Goal: Task Accomplishment & Management: Use online tool/utility

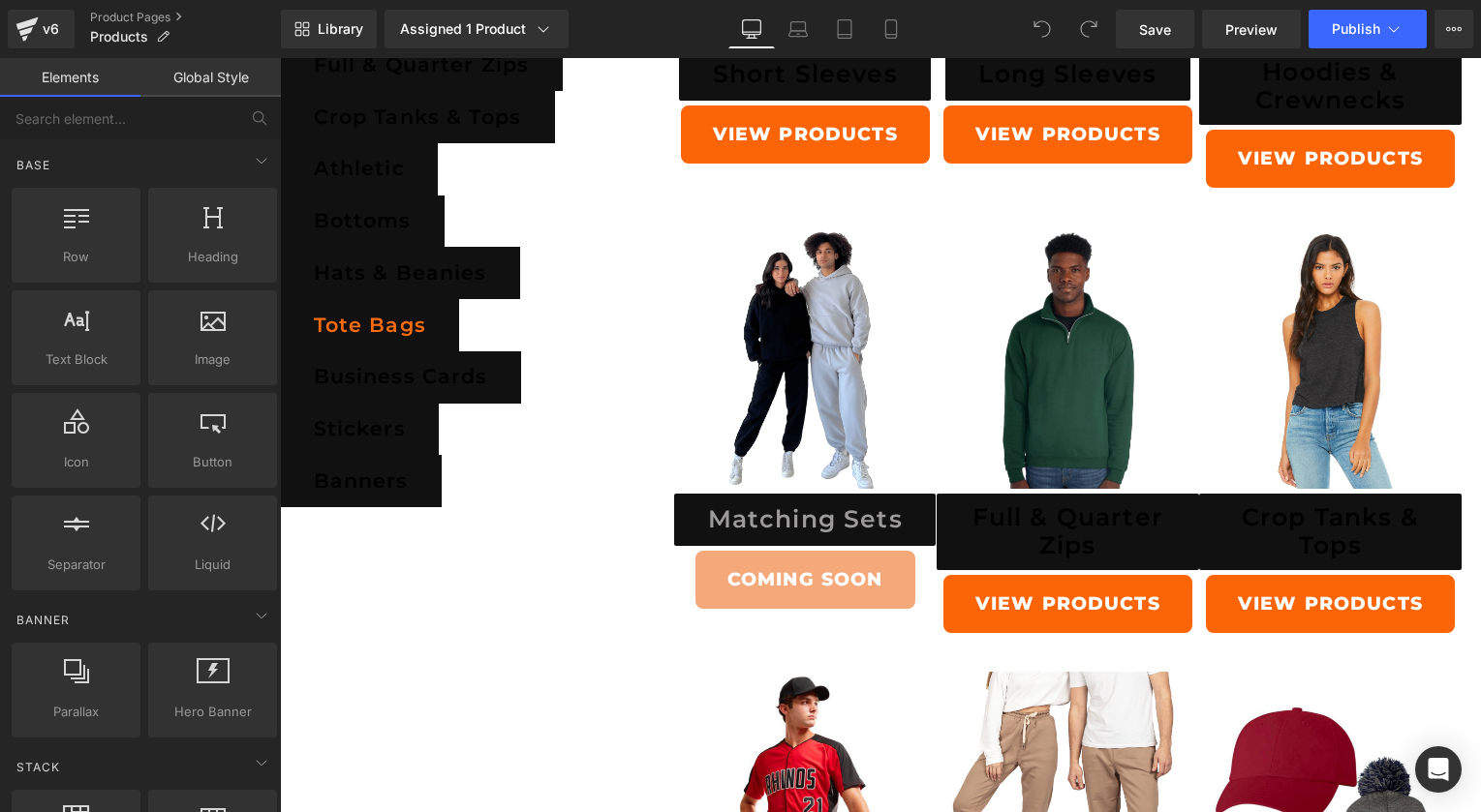
scroll to position [1032, 0]
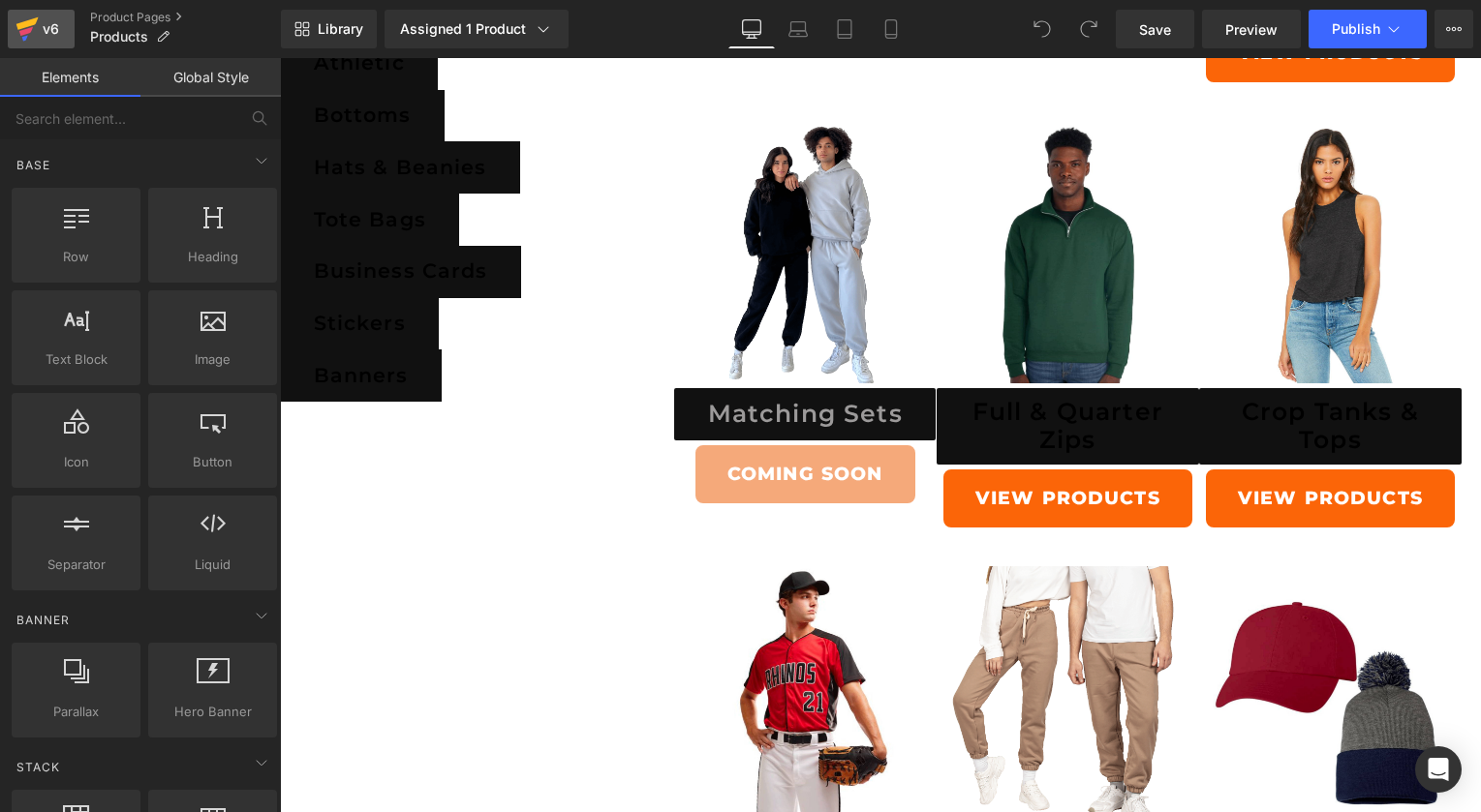
click at [50, 30] on div "v6" at bounding box center [50, 30] width 25 height 26
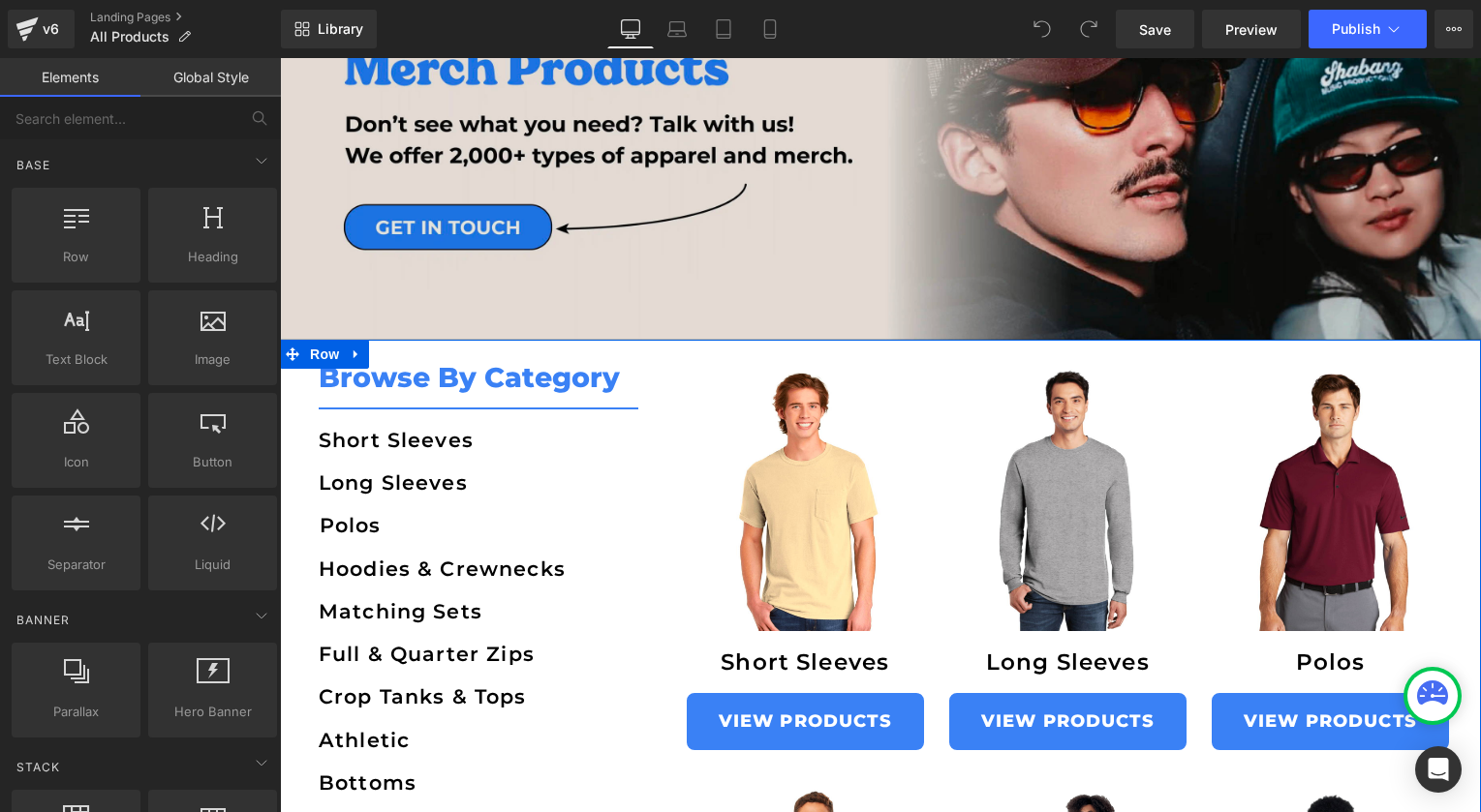
scroll to position [211, 0]
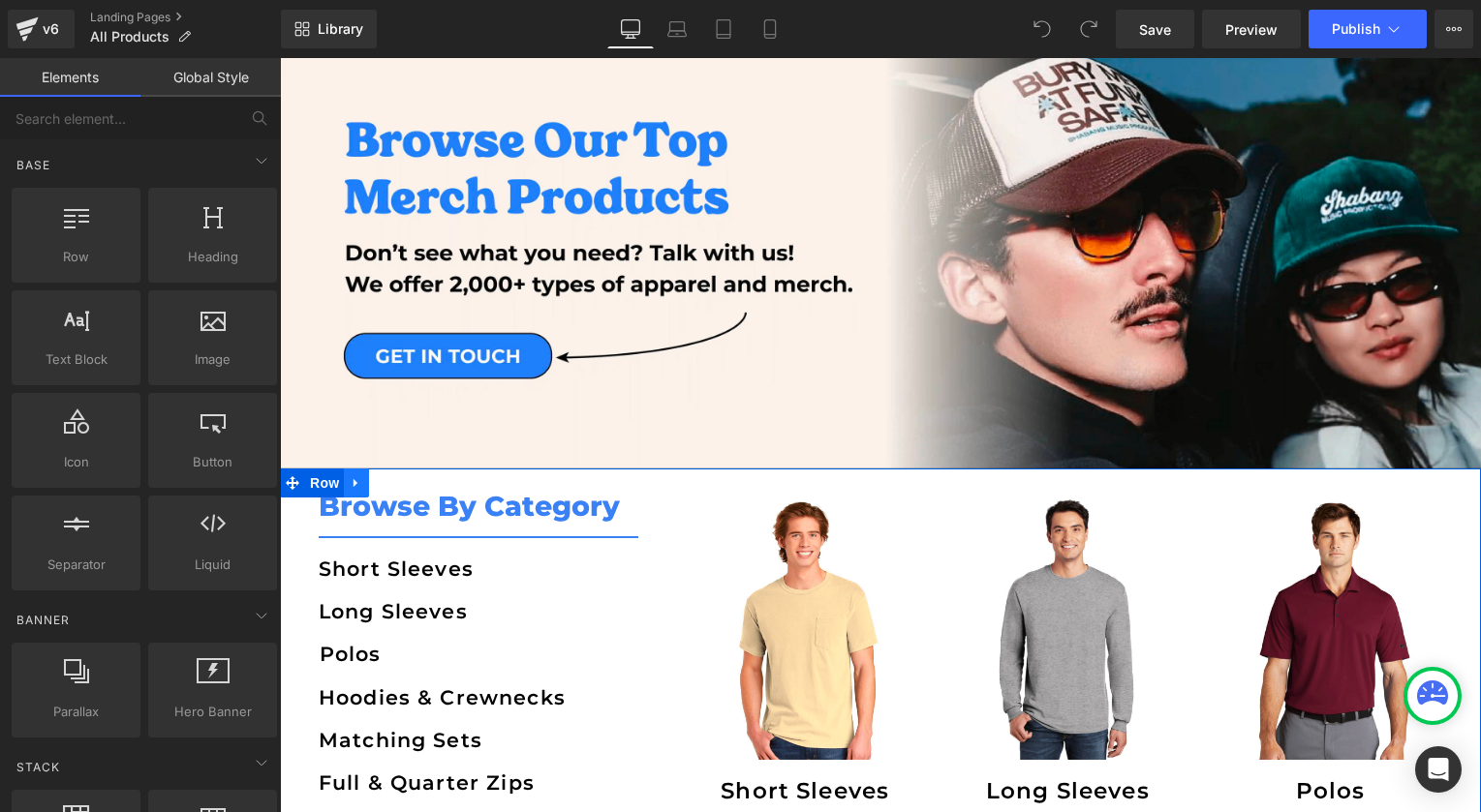
click at [352, 485] on icon at bounding box center [356, 483] width 14 height 15
click at [355, 485] on icon at bounding box center [356, 484] width 14 height 14
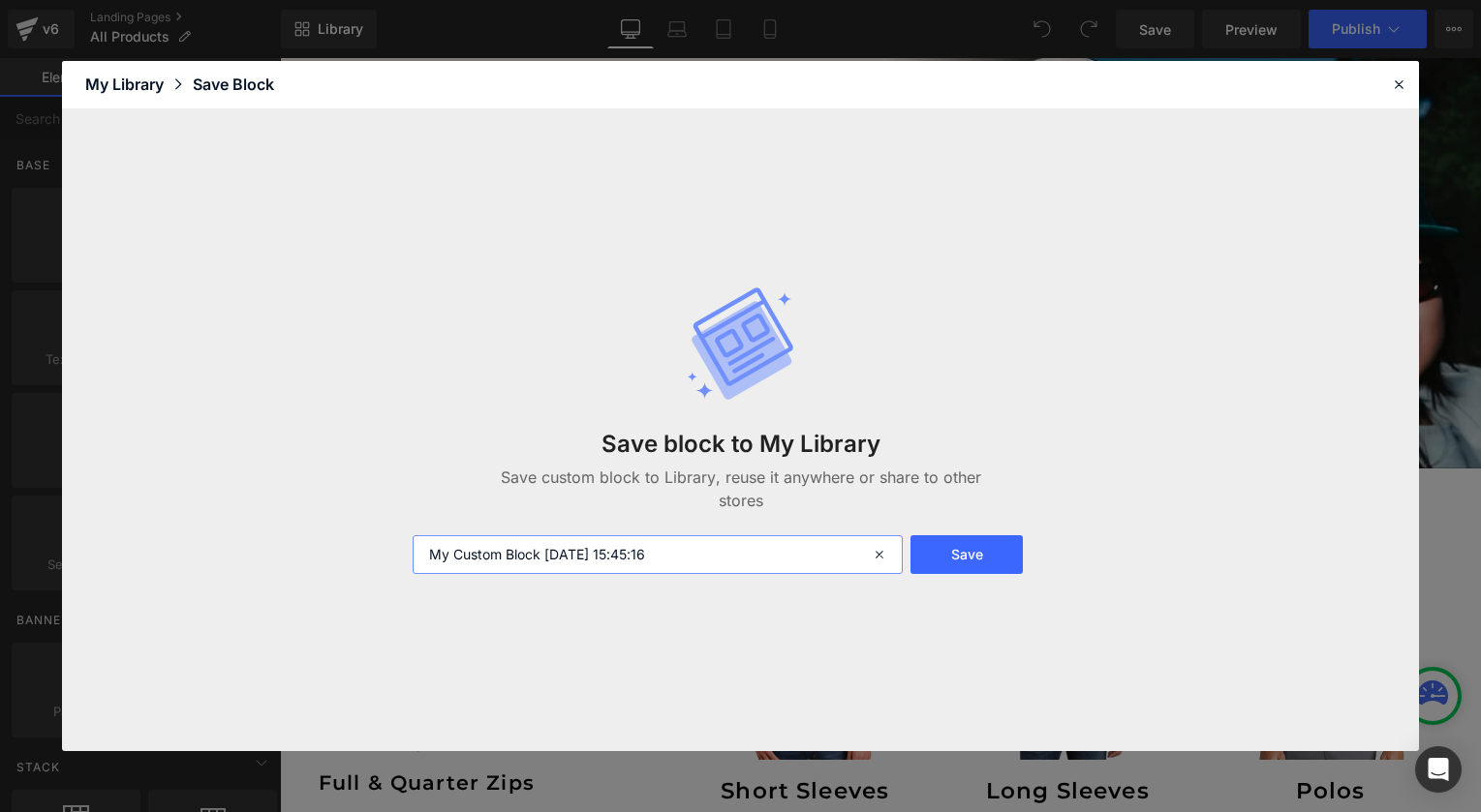
click at [525, 559] on input "My Custom Block 2025-08-24 15:45:16" at bounding box center [657, 554] width 489 height 38
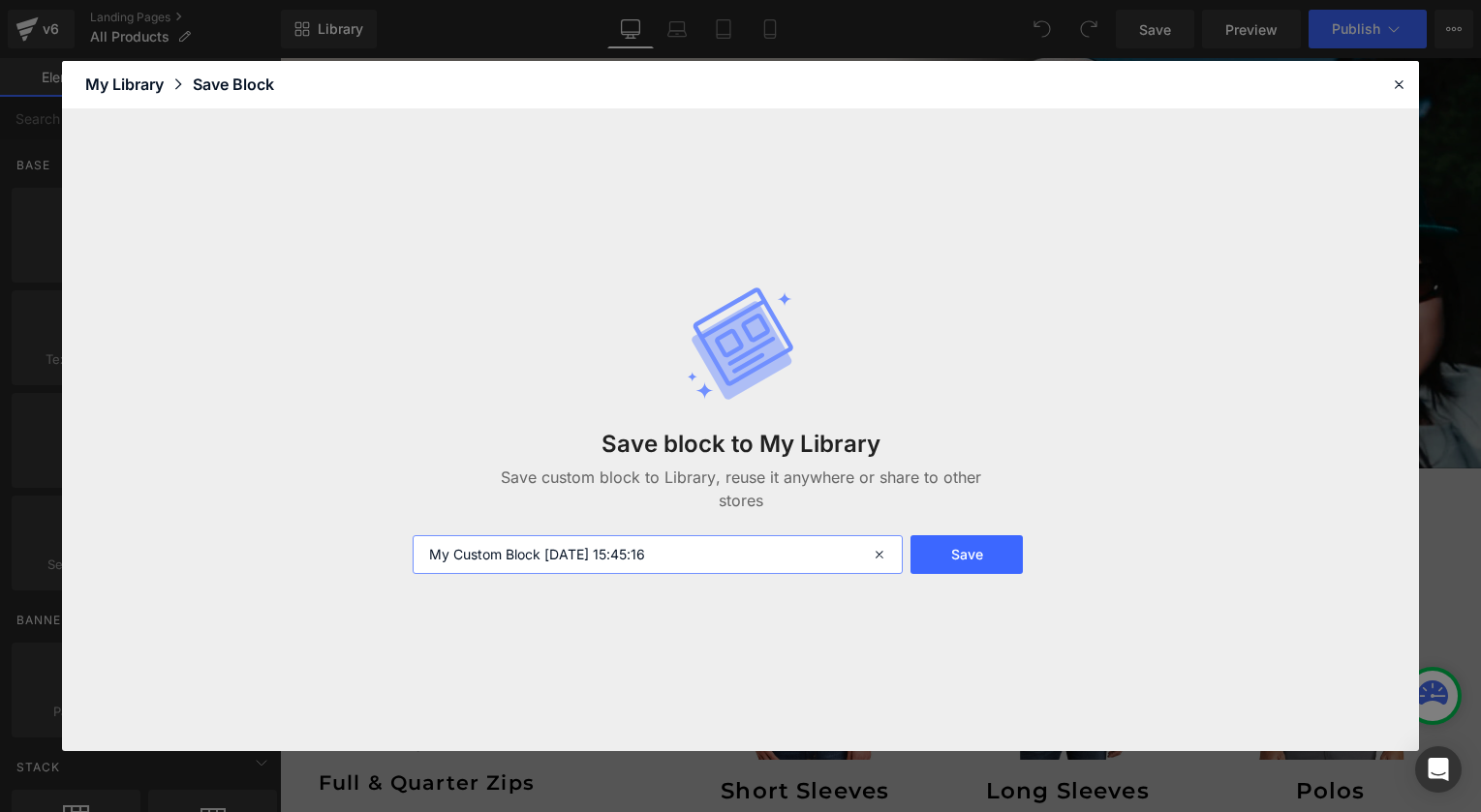
click at [525, 559] on input "My Custom Block 2025-08-24 15:45:16" at bounding box center [657, 554] width 489 height 38
type input "Category Side"
click at [1001, 557] on button "Save" at bounding box center [966, 554] width 113 height 38
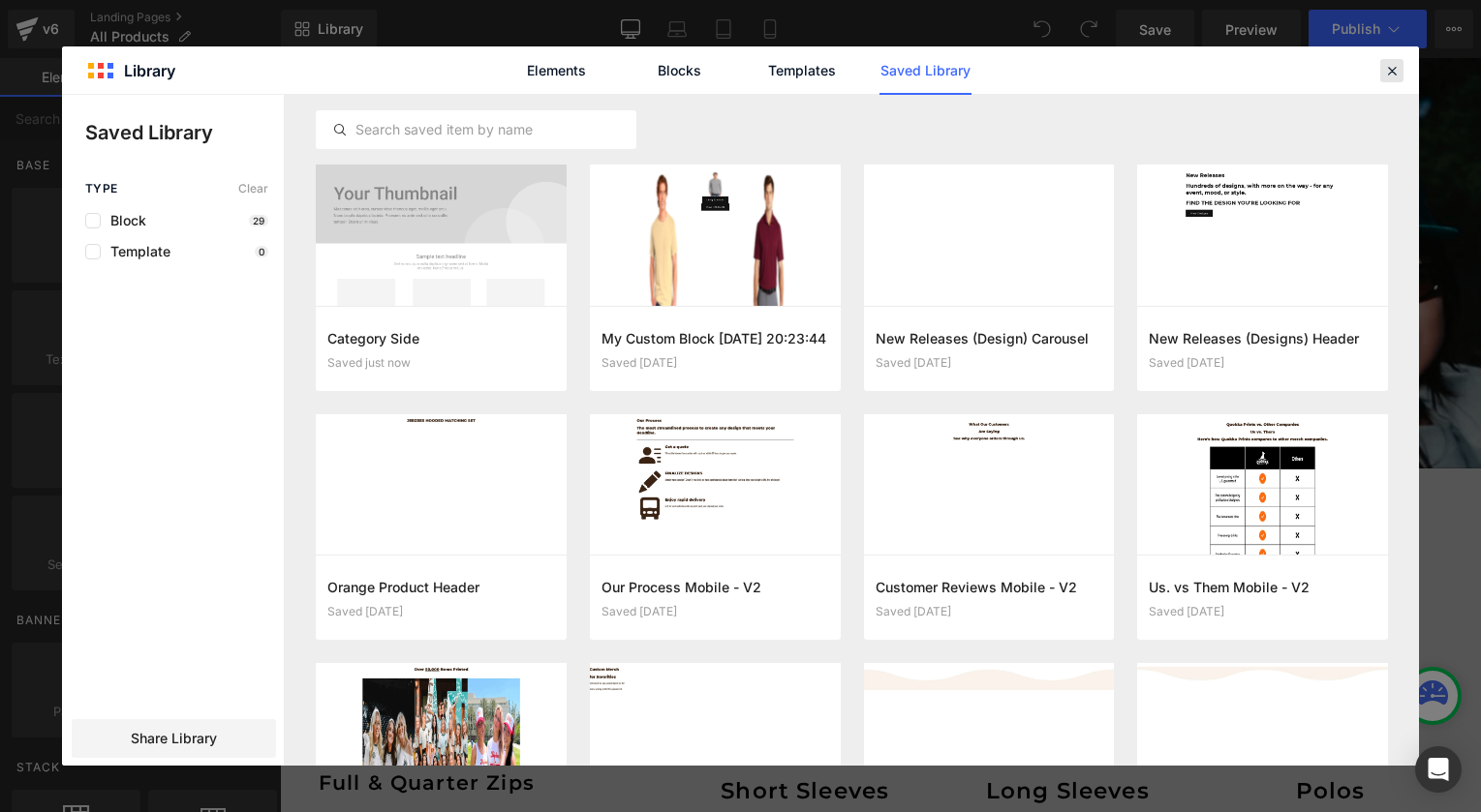
click at [1396, 75] on icon at bounding box center [1391, 71] width 18 height 18
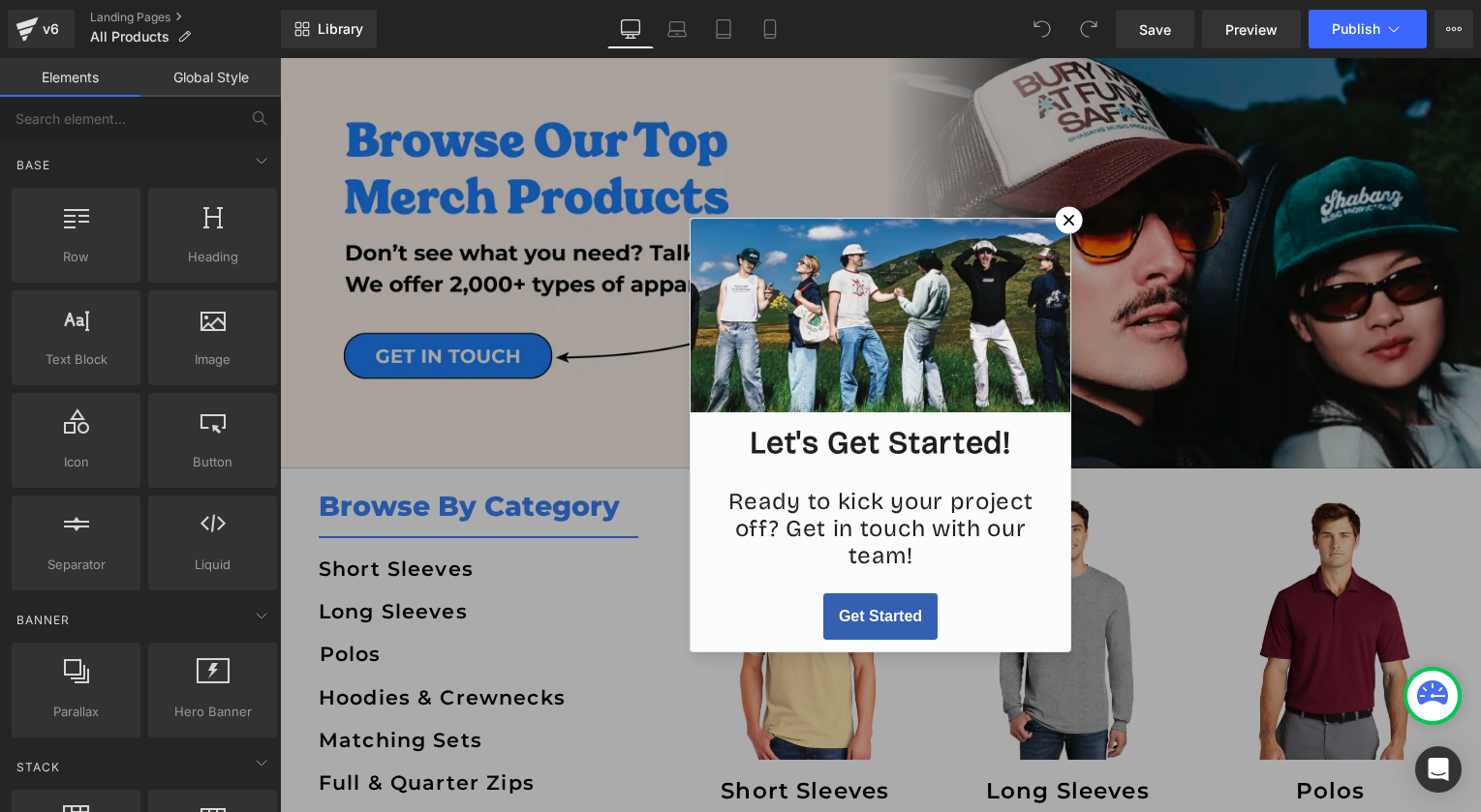
click at [1062, 217] on icon at bounding box center [1069, 220] width 22 height 22
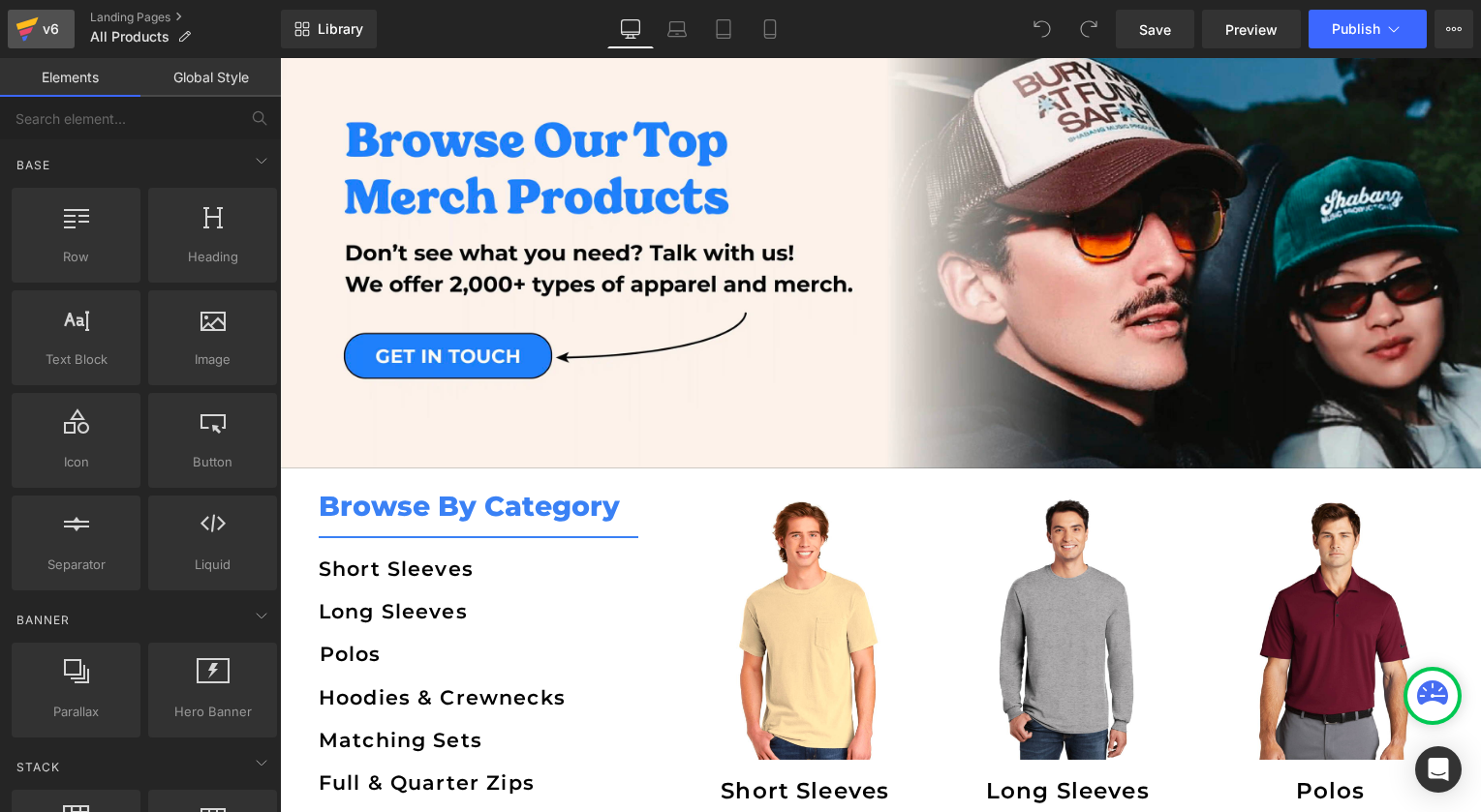
click at [64, 30] on link "v6" at bounding box center [41, 29] width 67 height 38
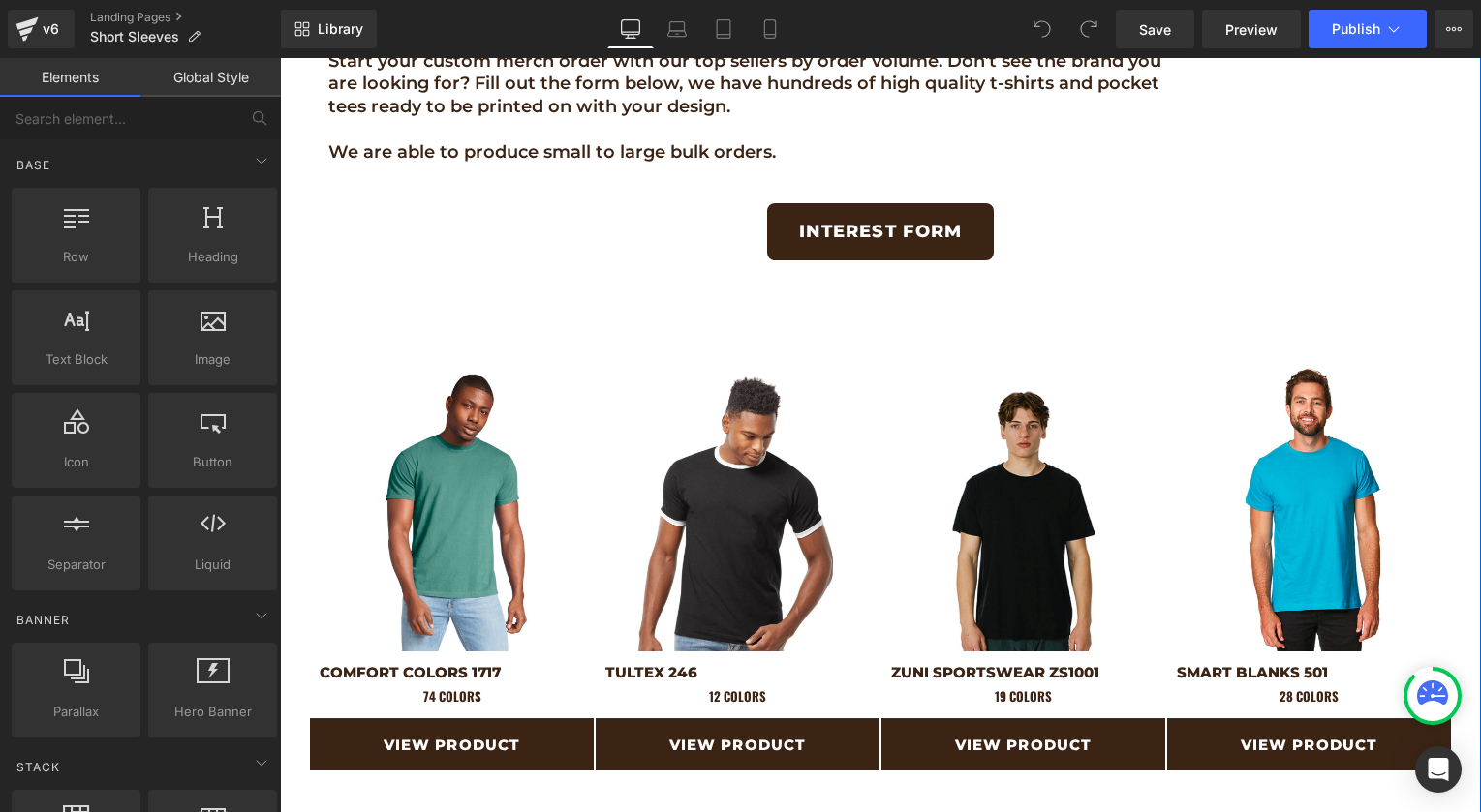
scroll to position [755, 0]
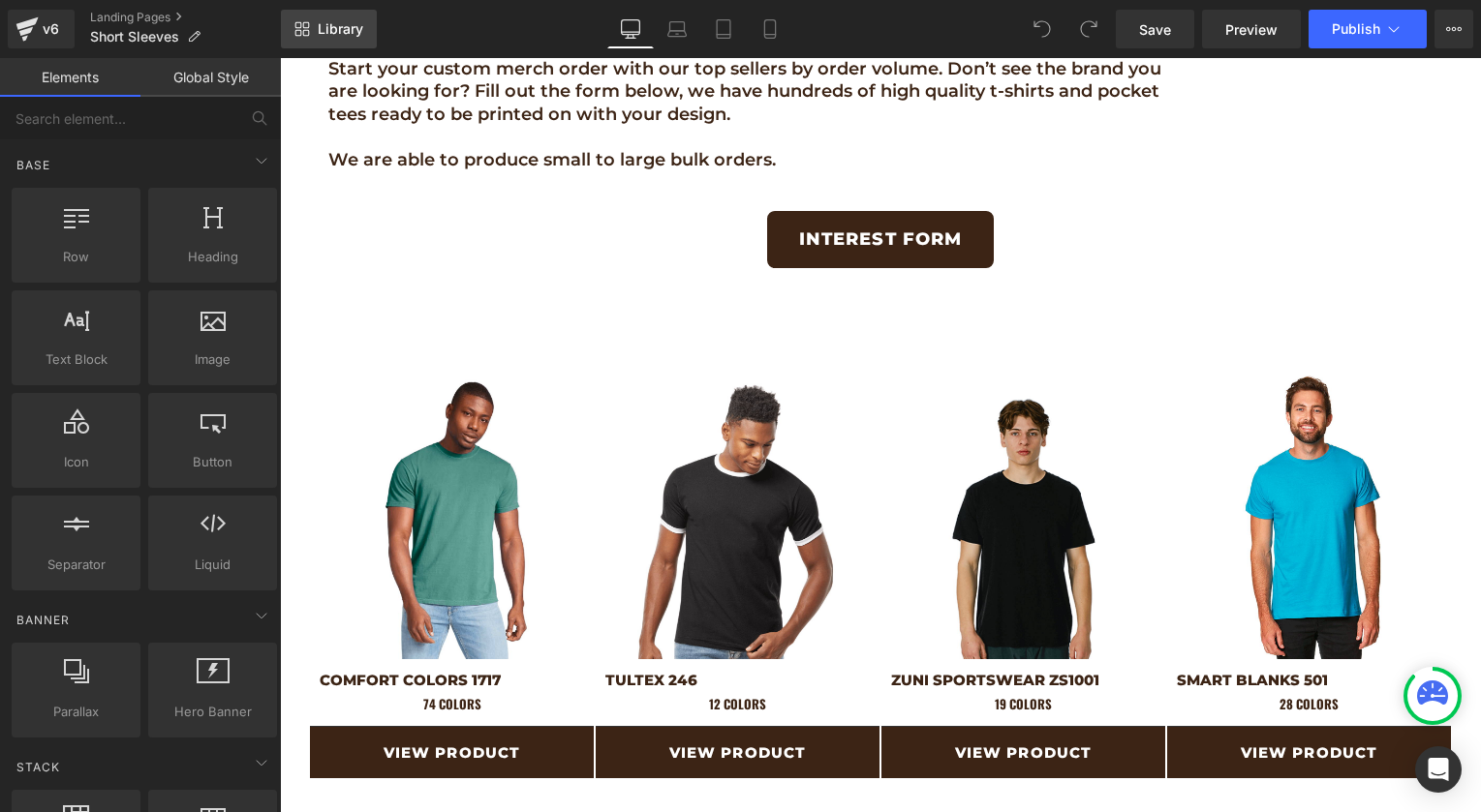
click at [349, 24] on span "Library" at bounding box center [341, 30] width 45 height 18
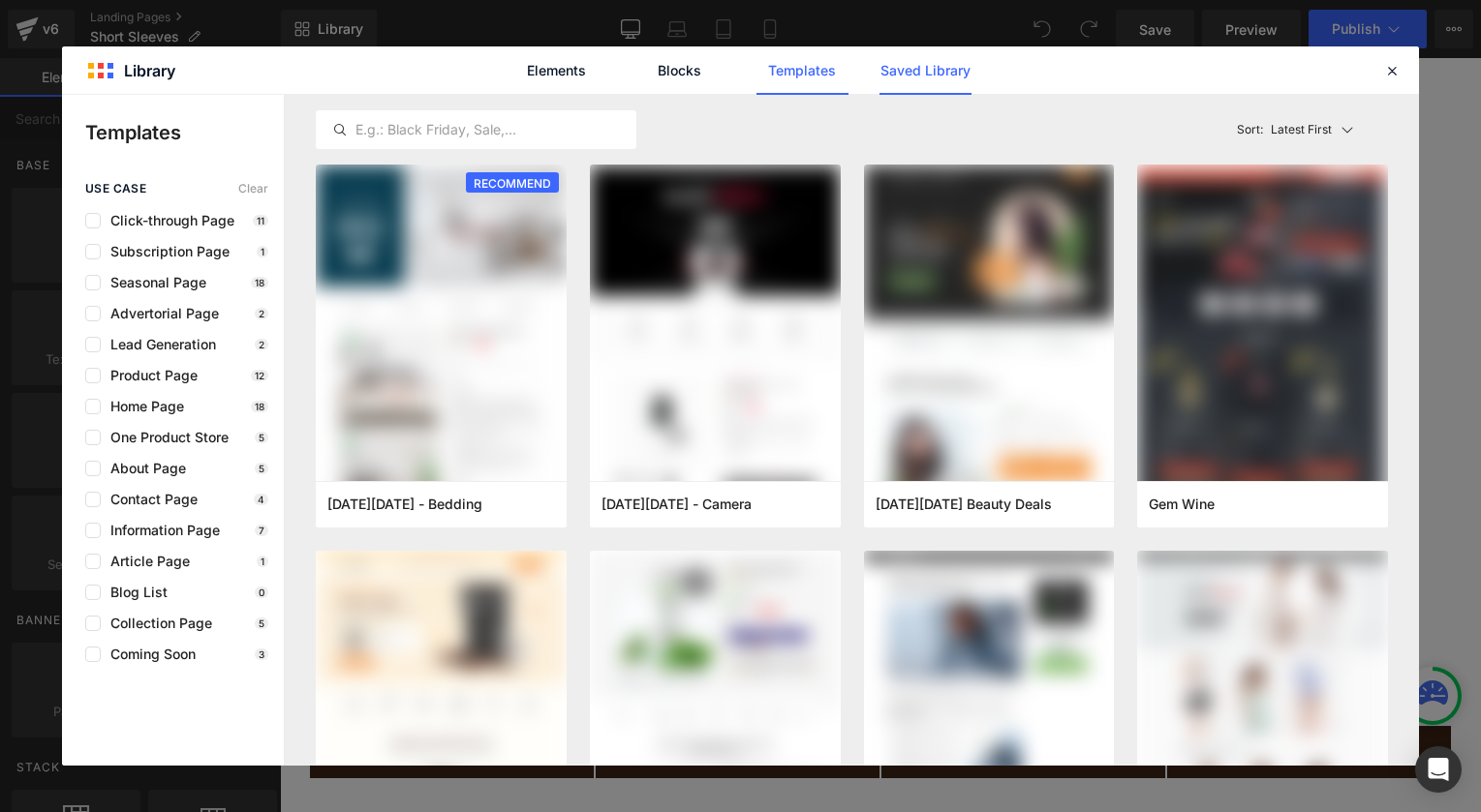
click at [923, 80] on link "Saved Library" at bounding box center [925, 70] width 92 height 48
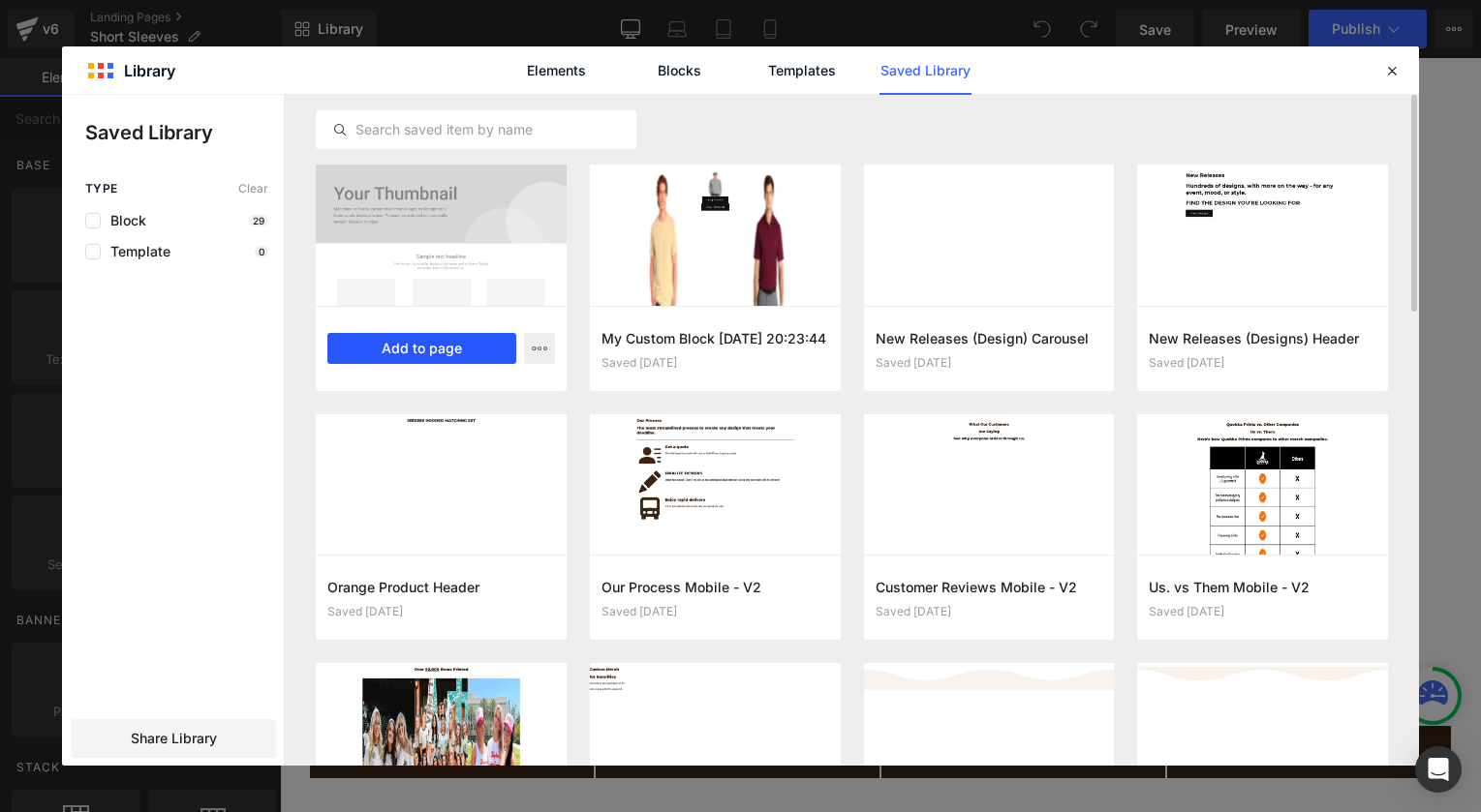
click at [662, 344] on button "Add to page" at bounding box center [672, 333] width 21 height 24
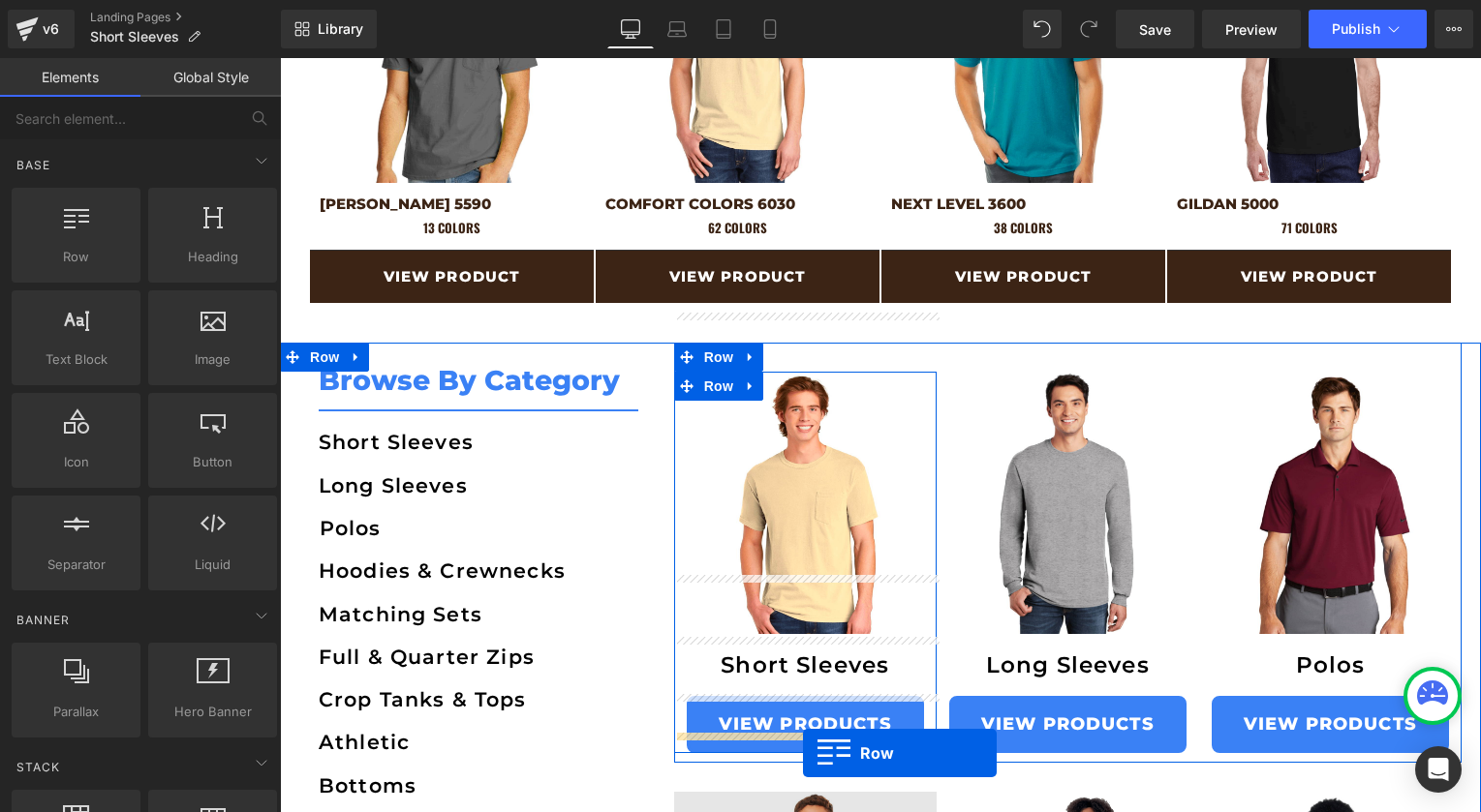
scroll to position [1839, 0]
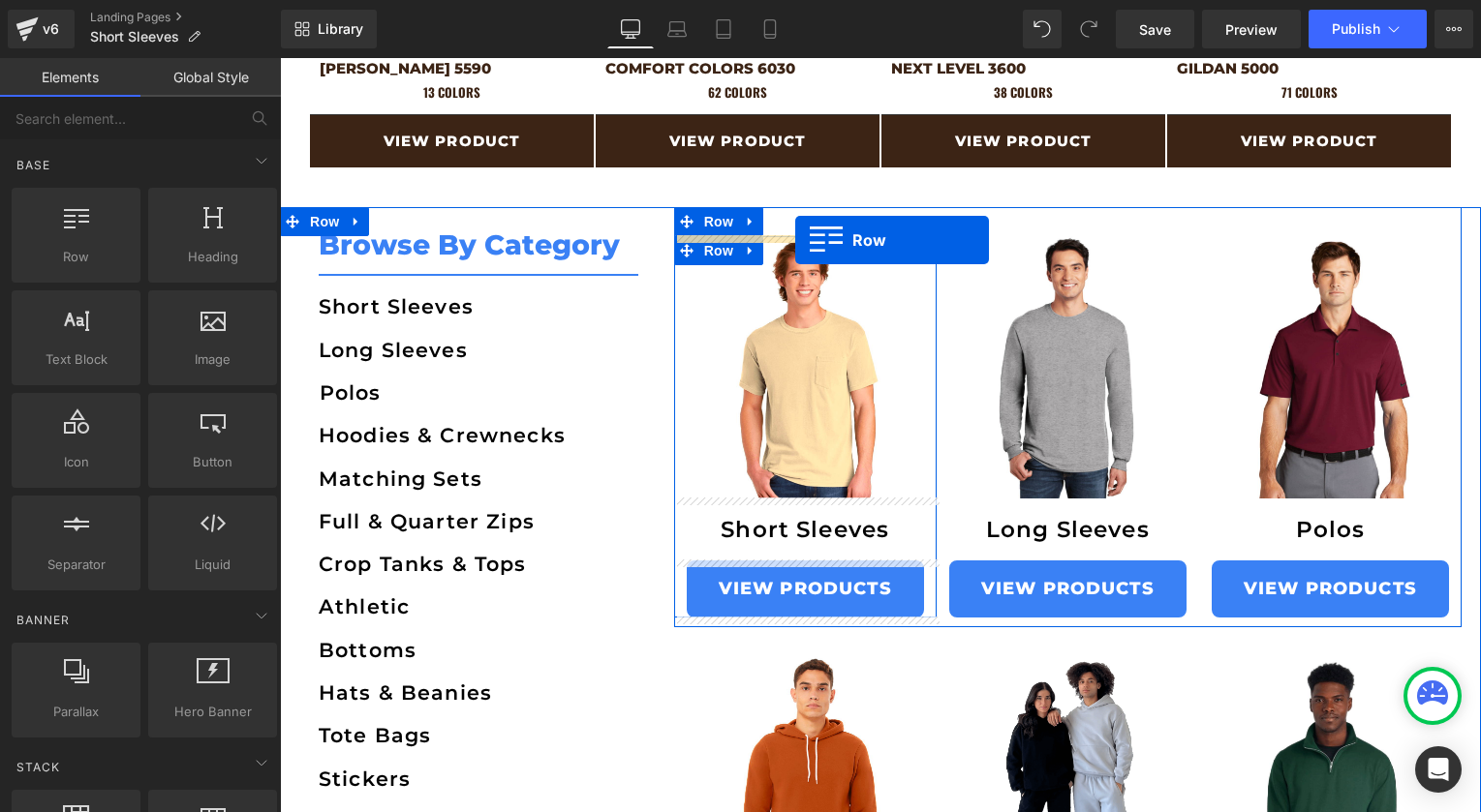
drag, startPoint x: 322, startPoint y: 138, endPoint x: 795, endPoint y: 240, distance: 483.9
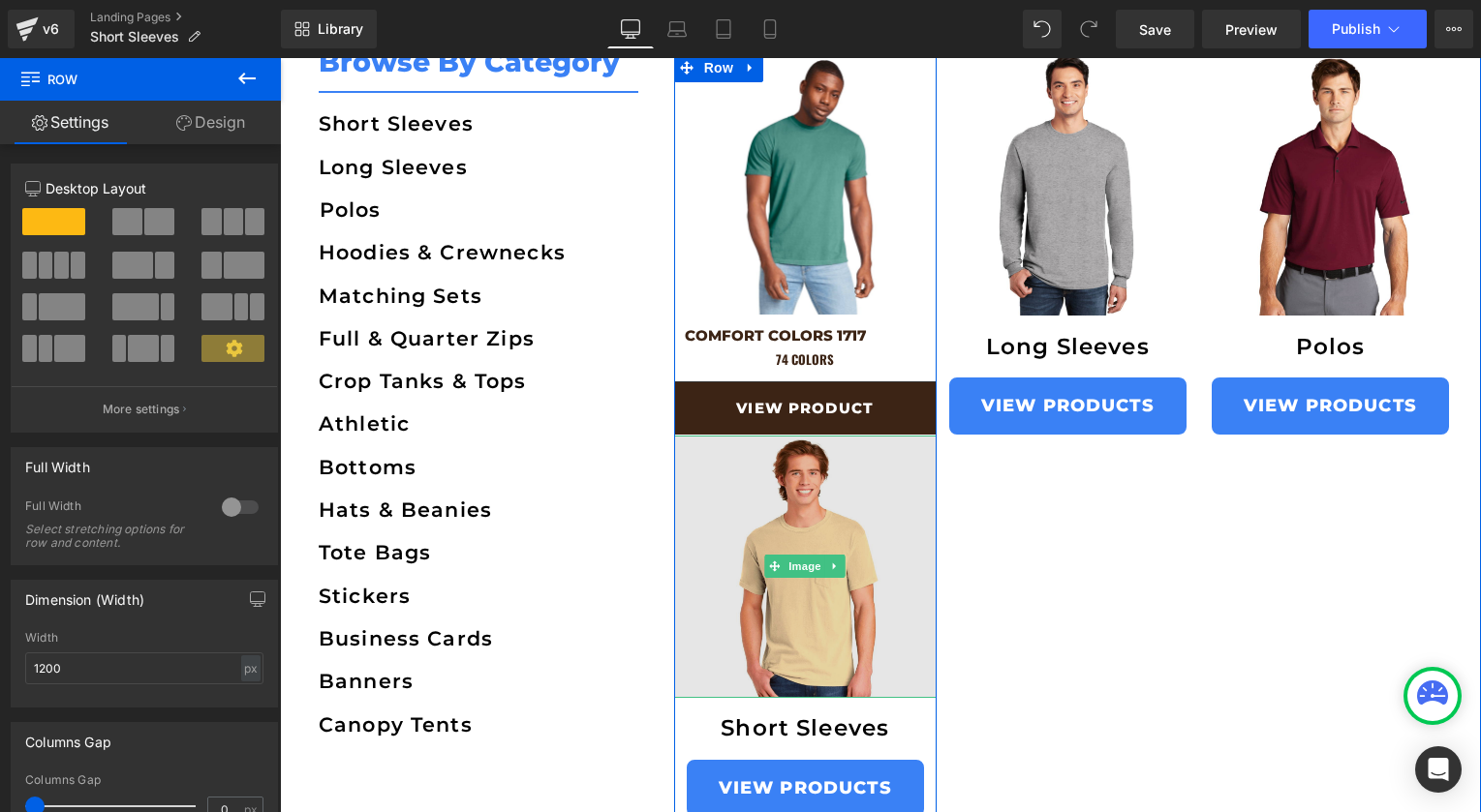
scroll to position [2030, 0]
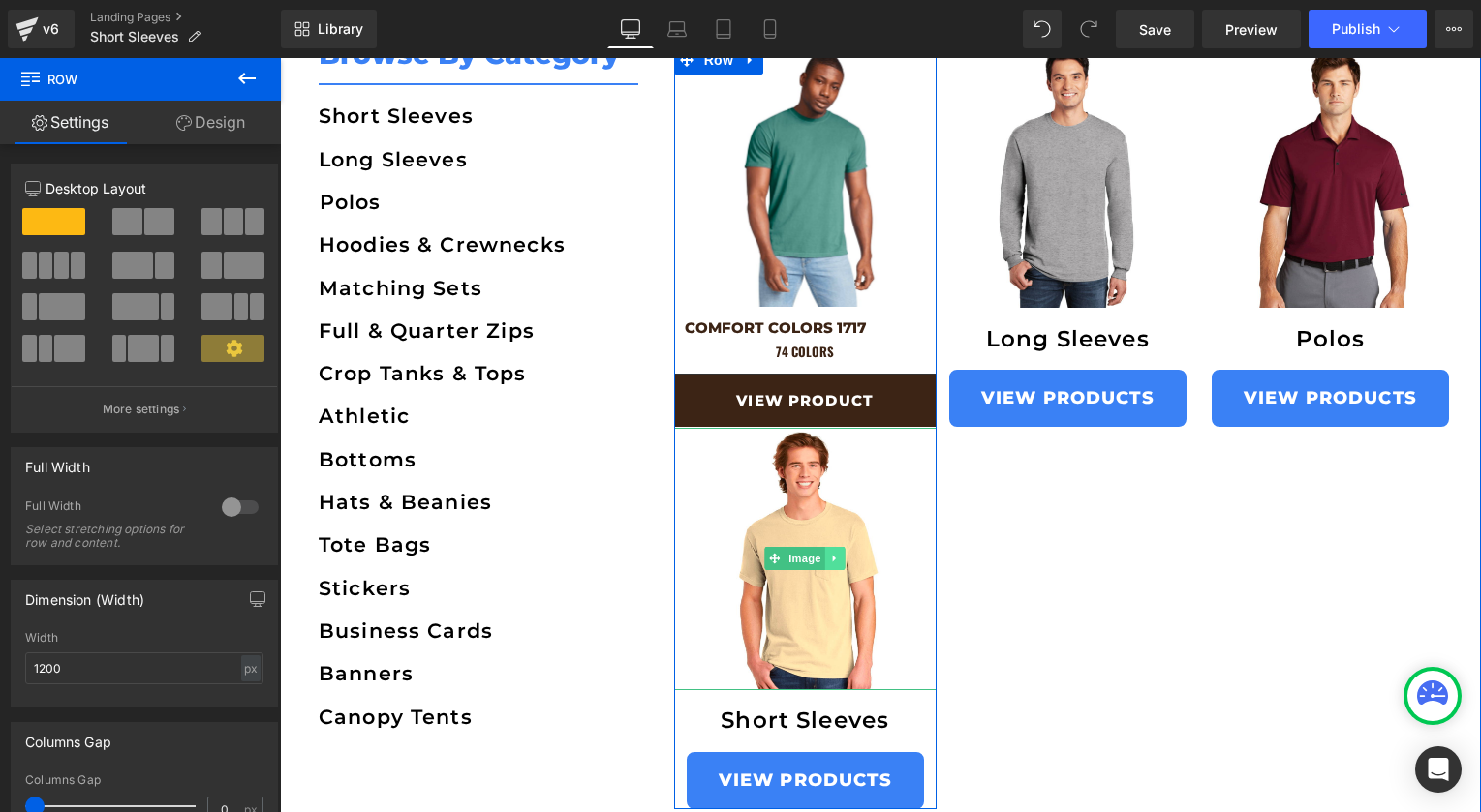
click at [836, 557] on icon at bounding box center [834, 558] width 3 height 7
click at [847, 560] on icon at bounding box center [845, 558] width 11 height 11
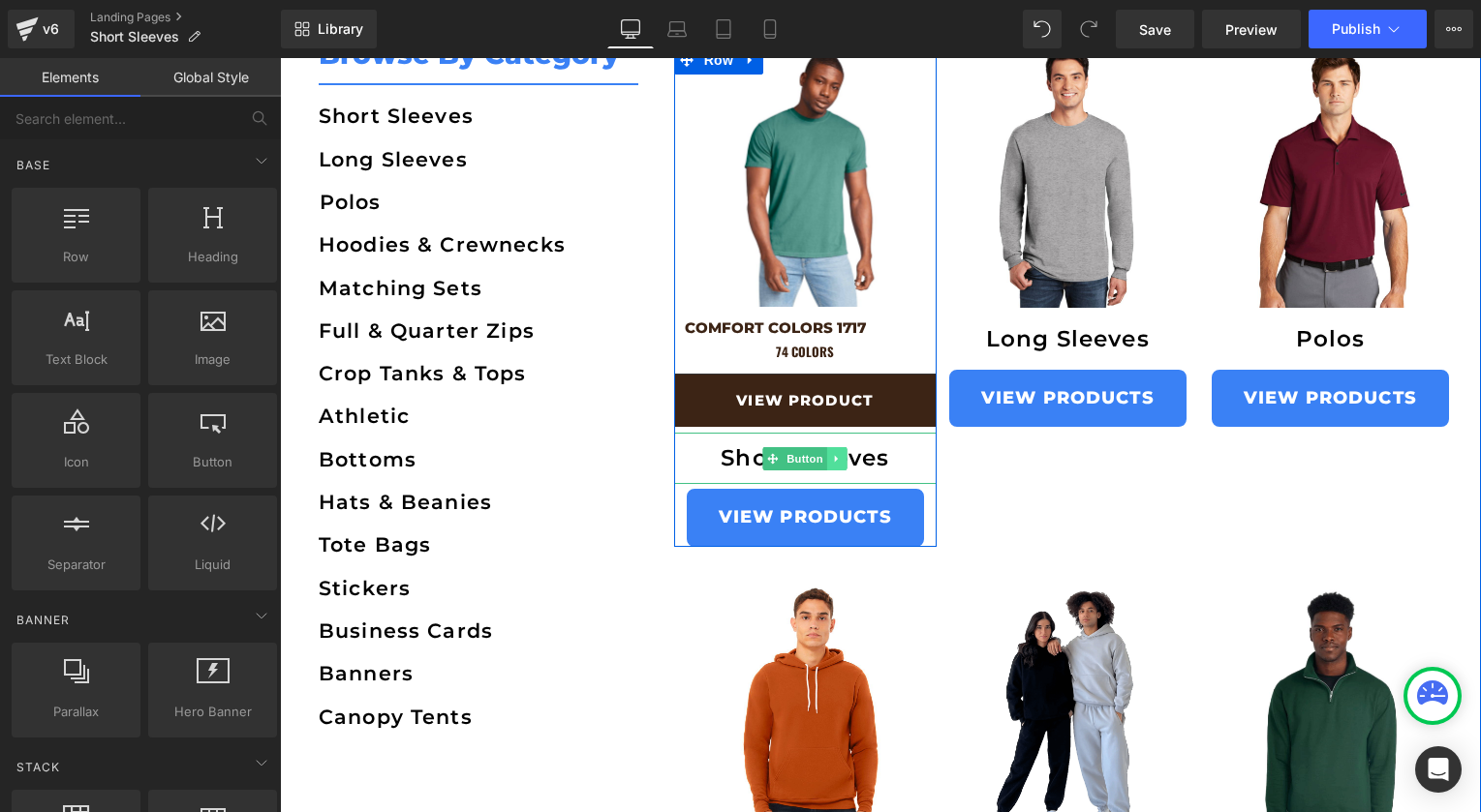
click at [833, 453] on icon at bounding box center [837, 459] width 11 height 12
click at [844, 454] on icon at bounding box center [847, 458] width 11 height 11
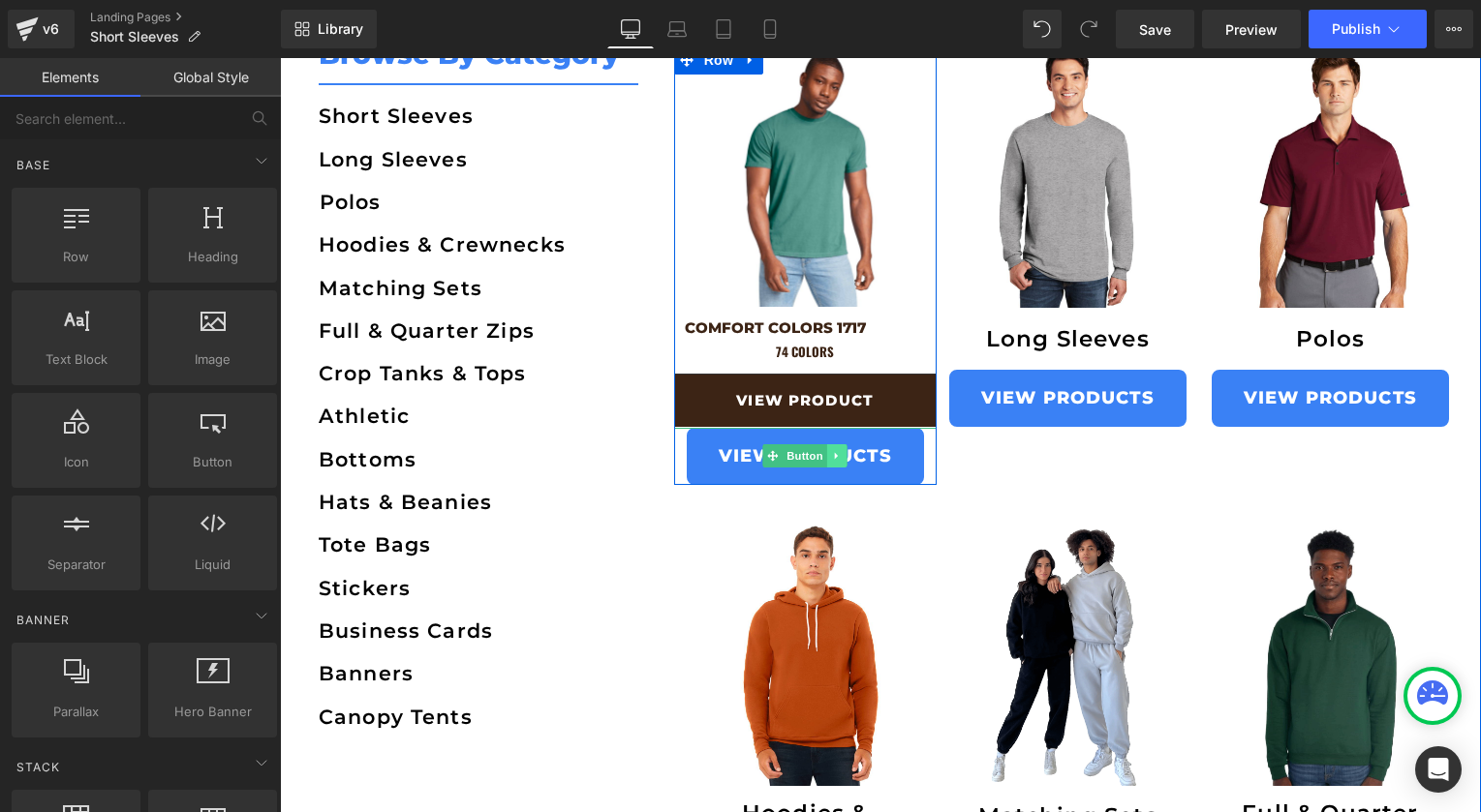
click at [842, 450] on icon at bounding box center [837, 456] width 11 height 12
click at [842, 453] on icon at bounding box center [847, 456] width 11 height 12
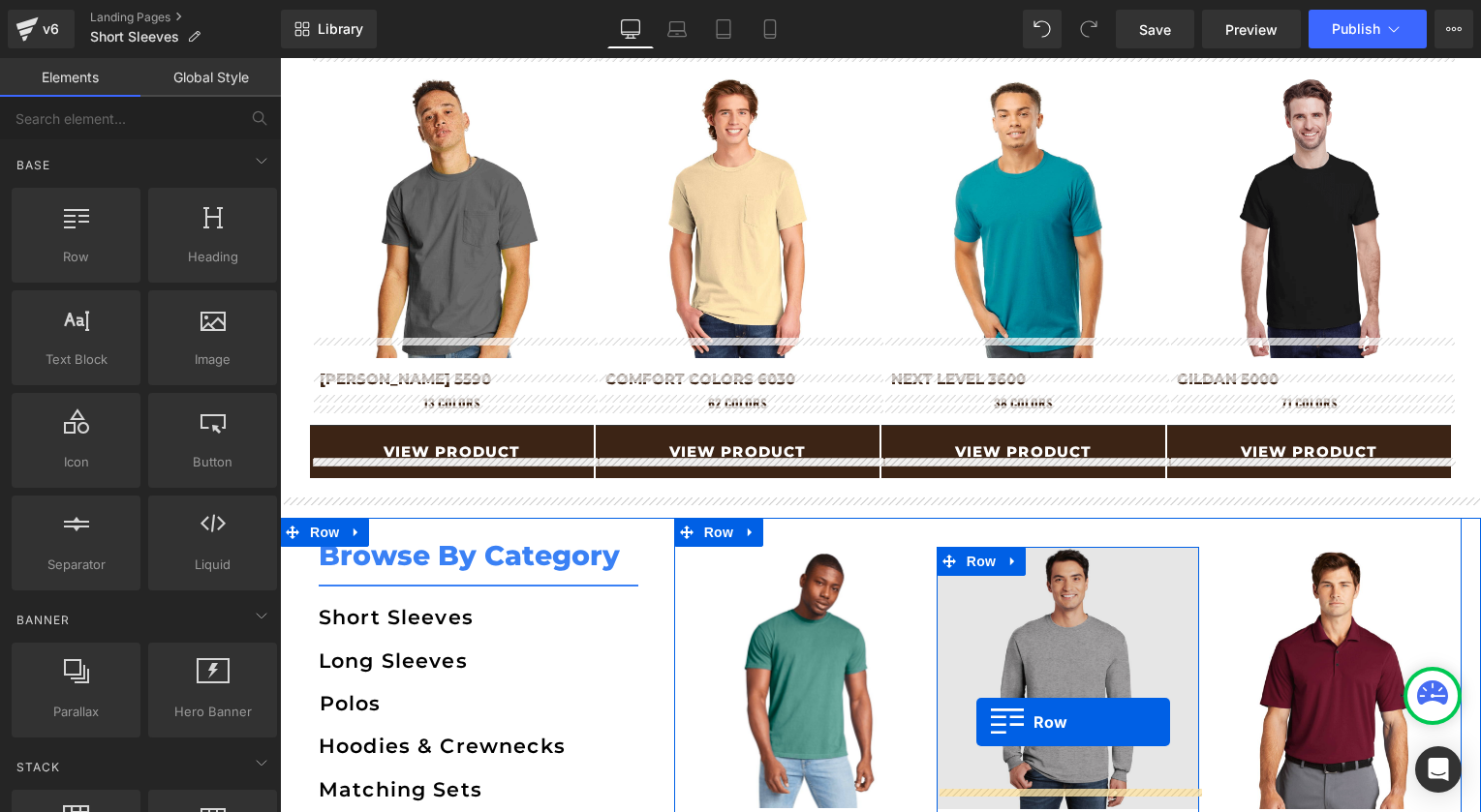
scroll to position [1683, 0]
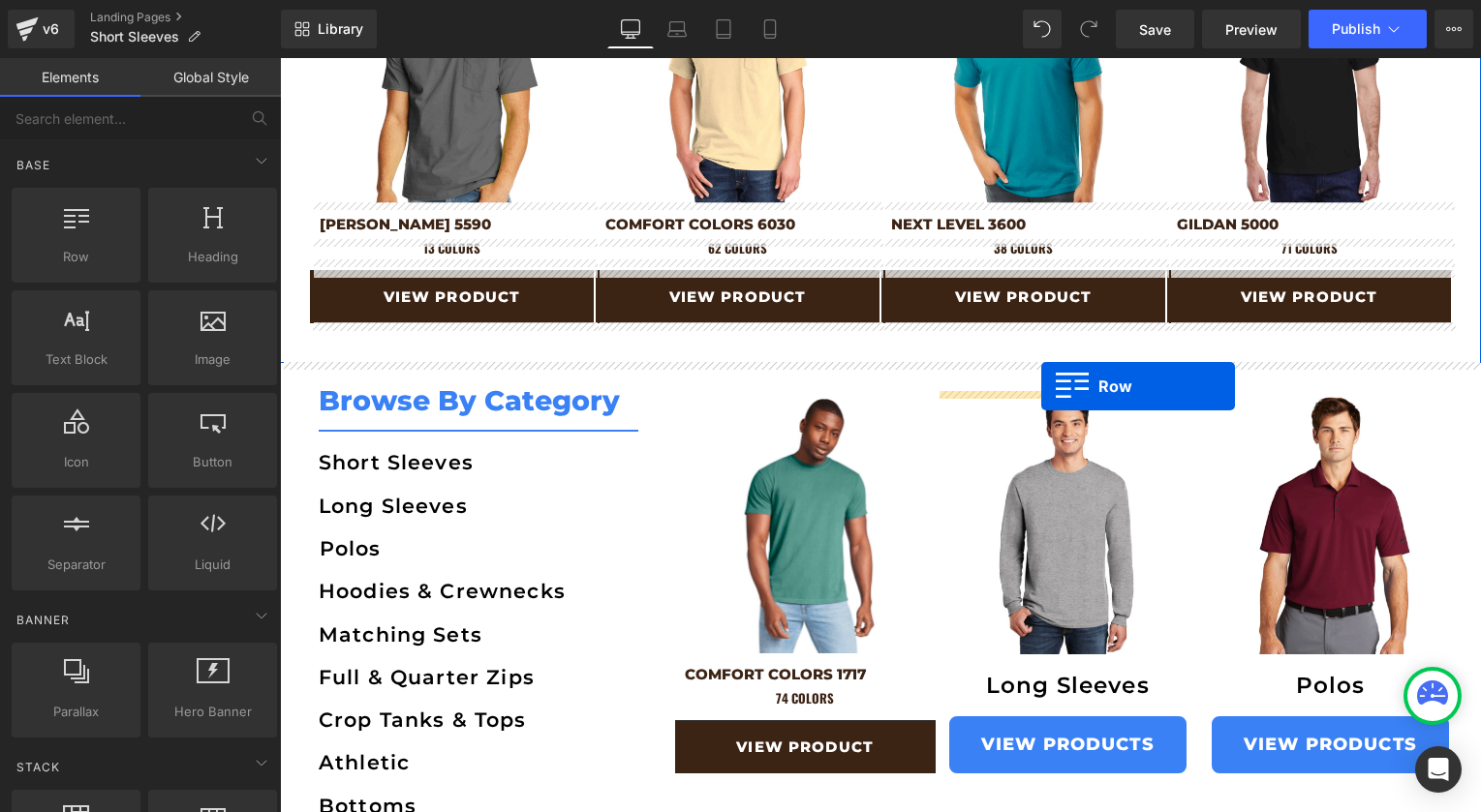
drag, startPoint x: 633, startPoint y: 309, endPoint x: 1041, endPoint y: 385, distance: 415.0
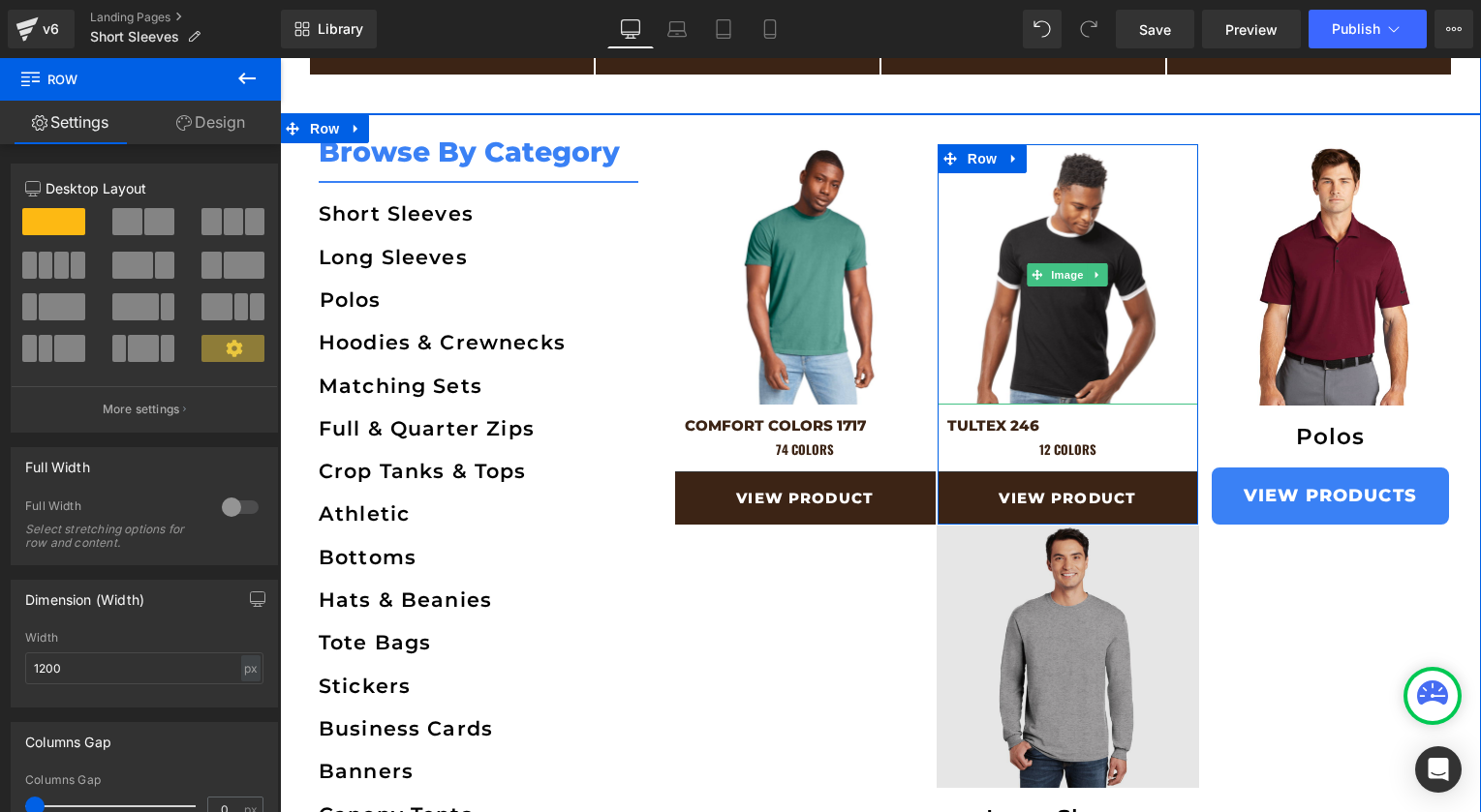
scroll to position [1958, 0]
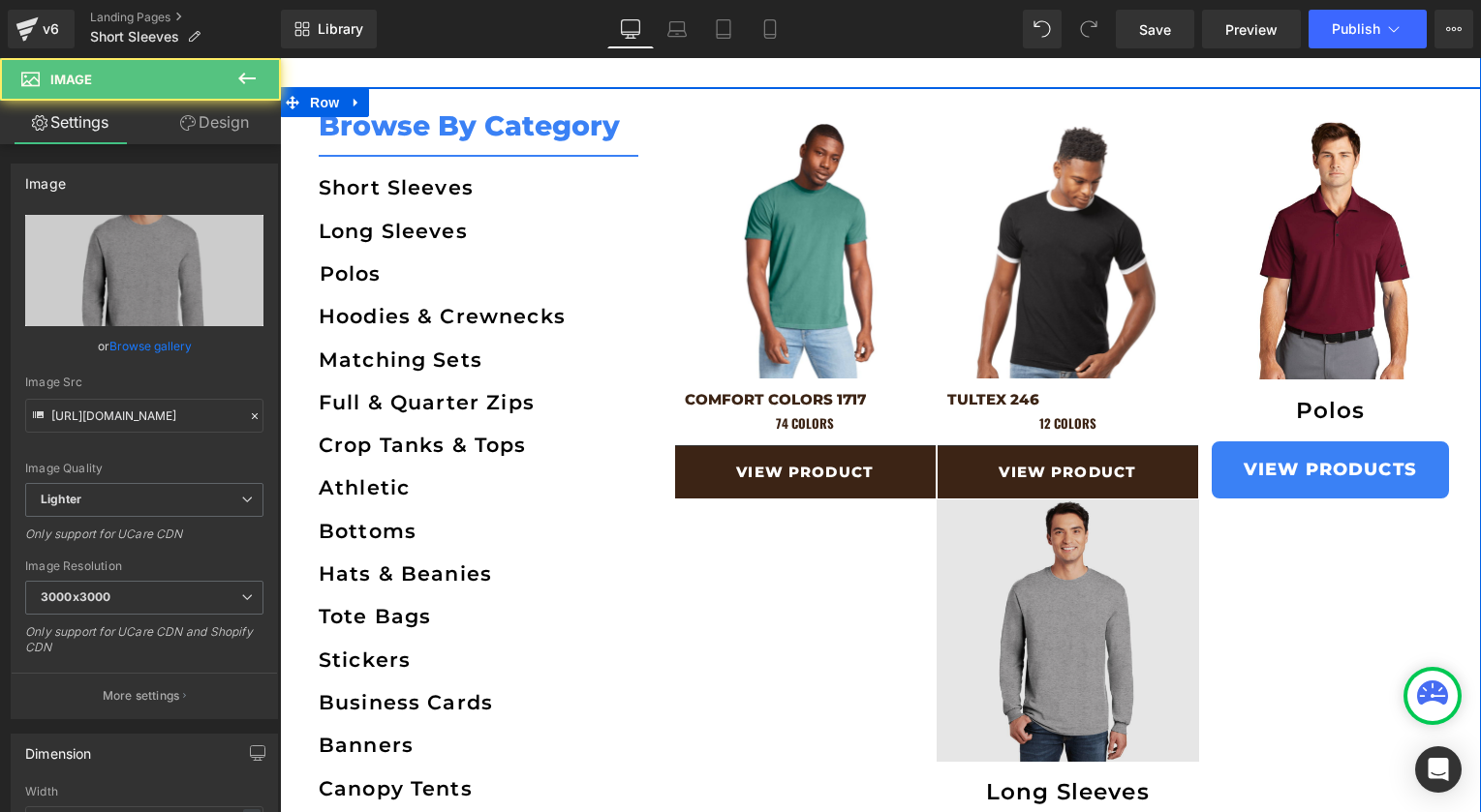
click at [1055, 615] on img at bounding box center [1067, 630] width 262 height 262
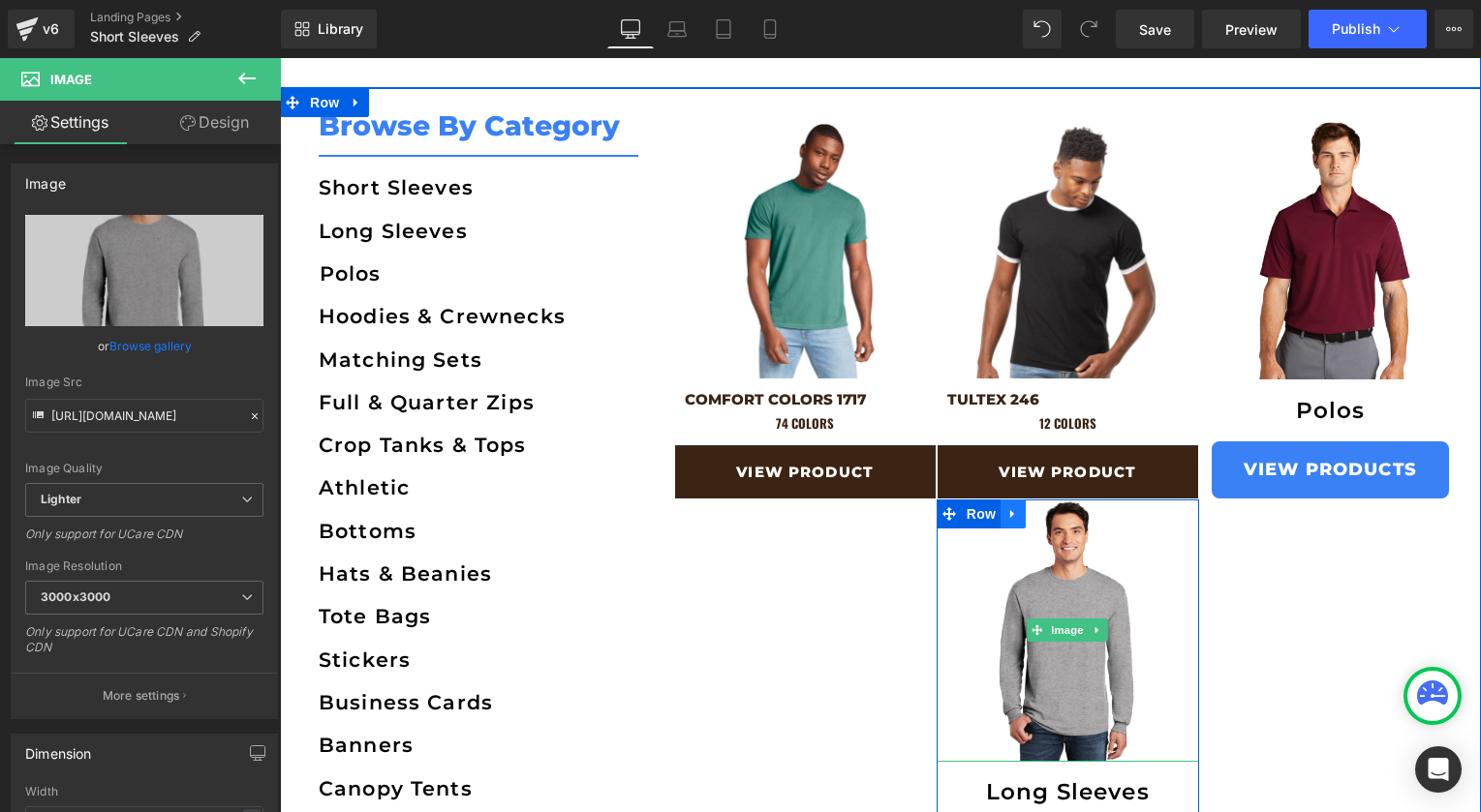
click at [1024, 514] on link at bounding box center [1013, 514] width 26 height 30
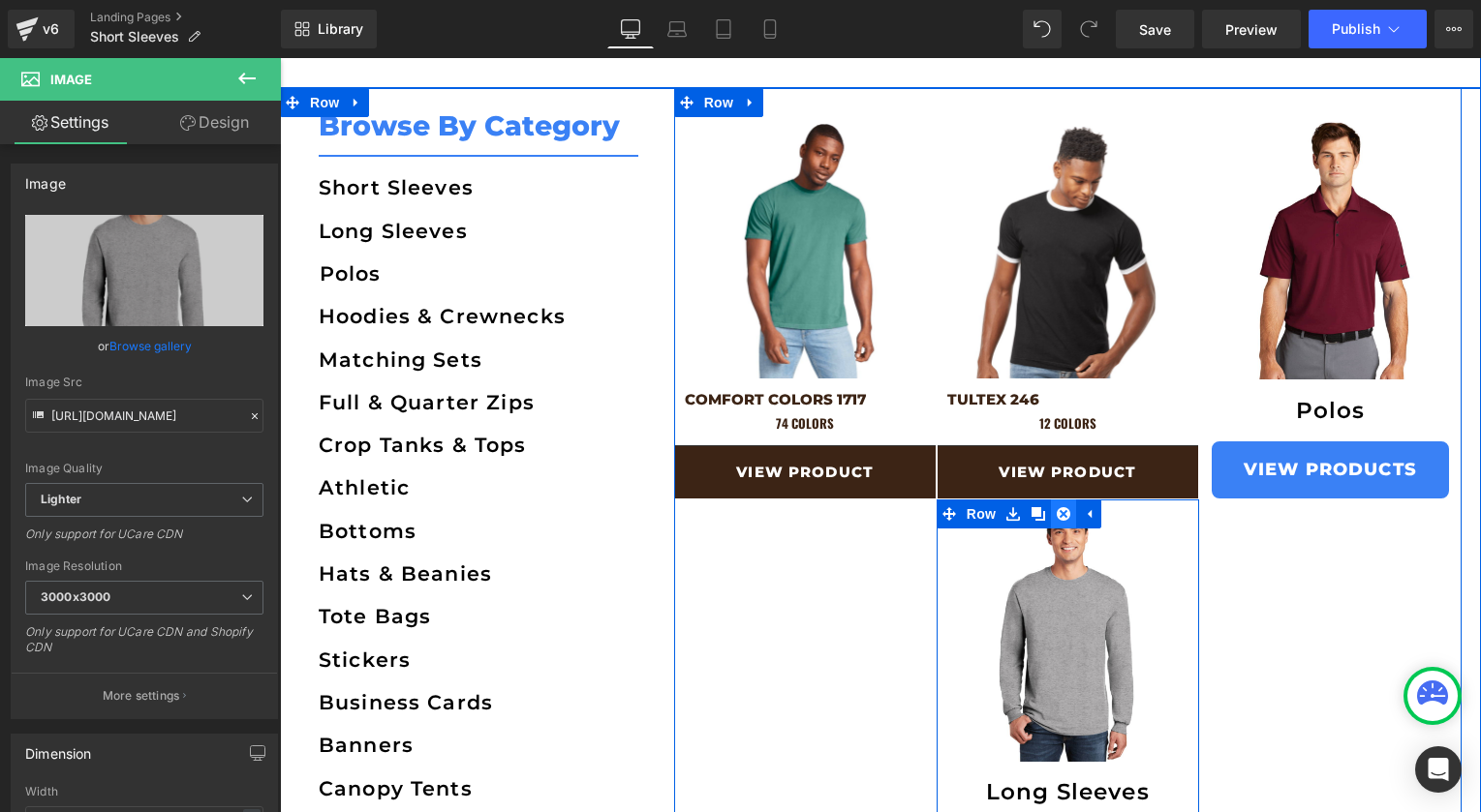
click at [1056, 514] on link at bounding box center [1063, 514] width 26 height 30
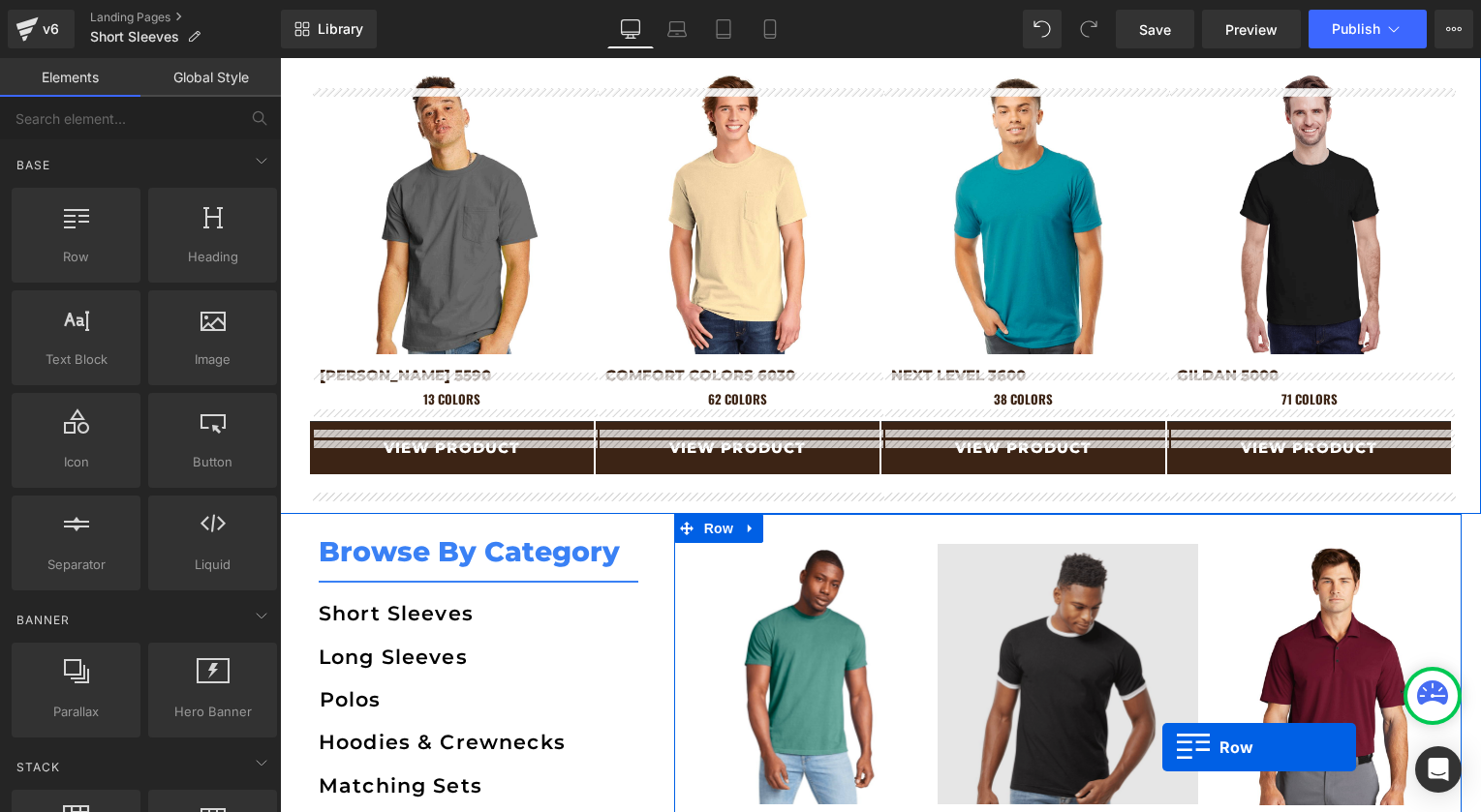
scroll to position [1591, 0]
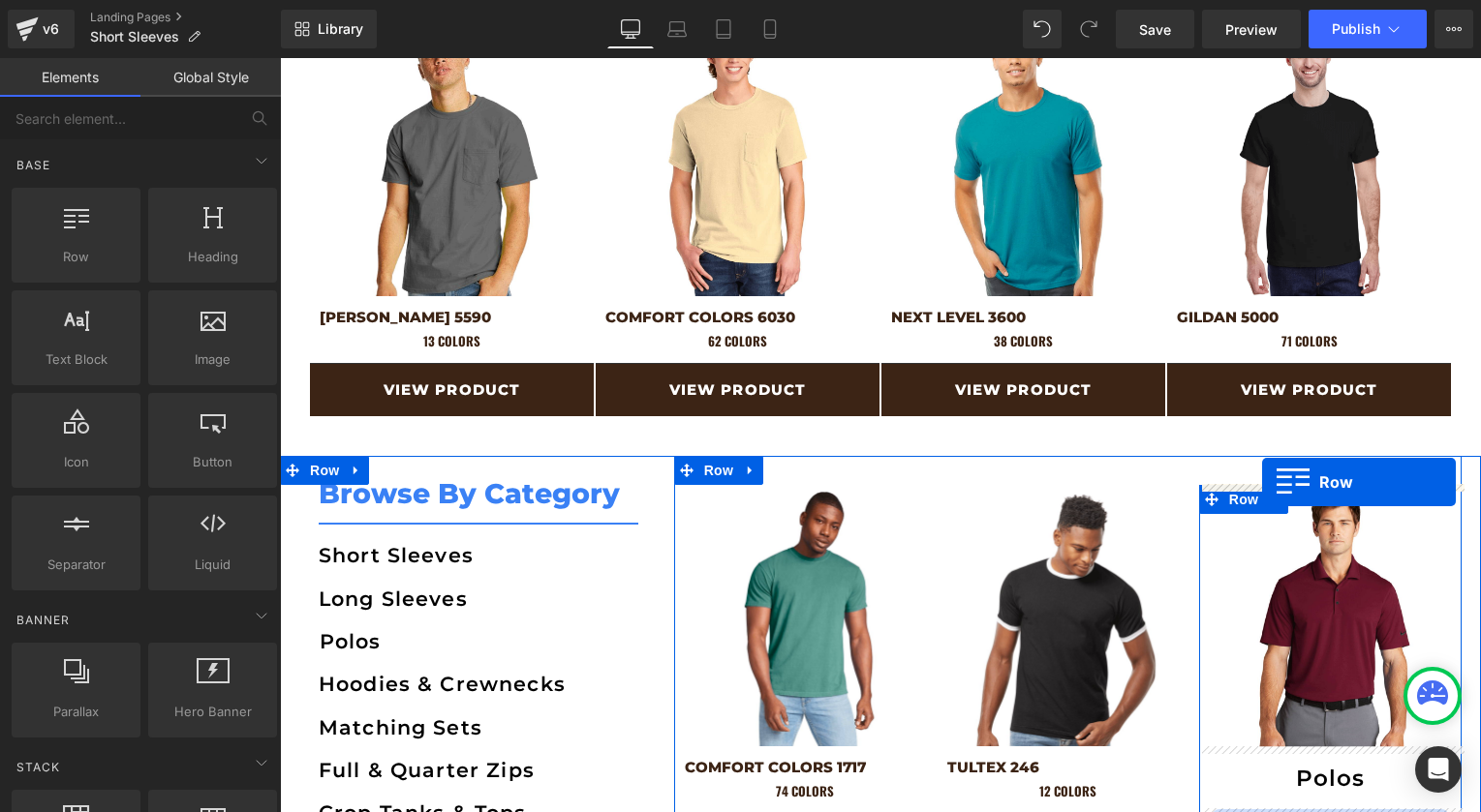
drag, startPoint x: 920, startPoint y: 366, endPoint x: 1261, endPoint y: 481, distance: 359.9
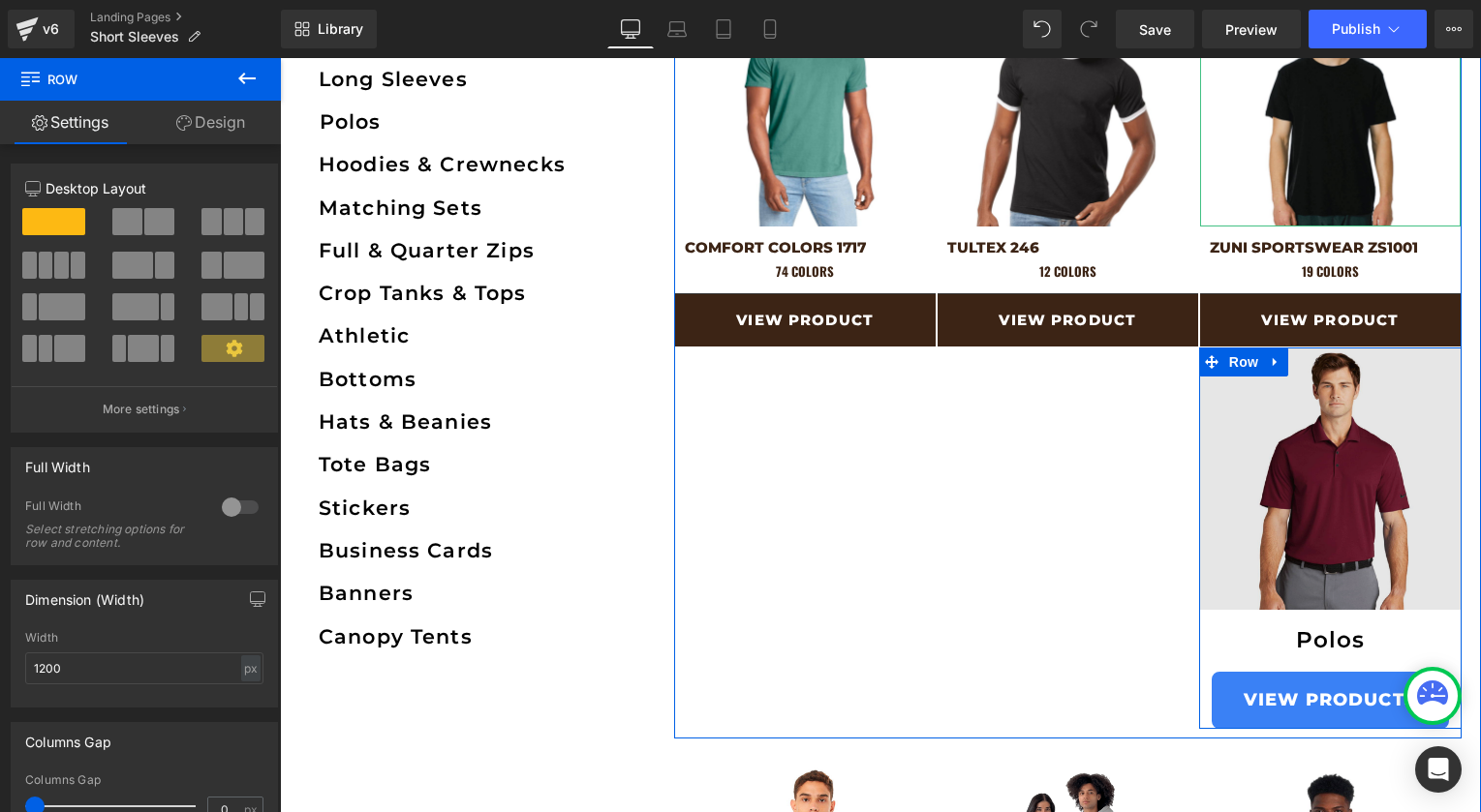
scroll to position [2150, 0]
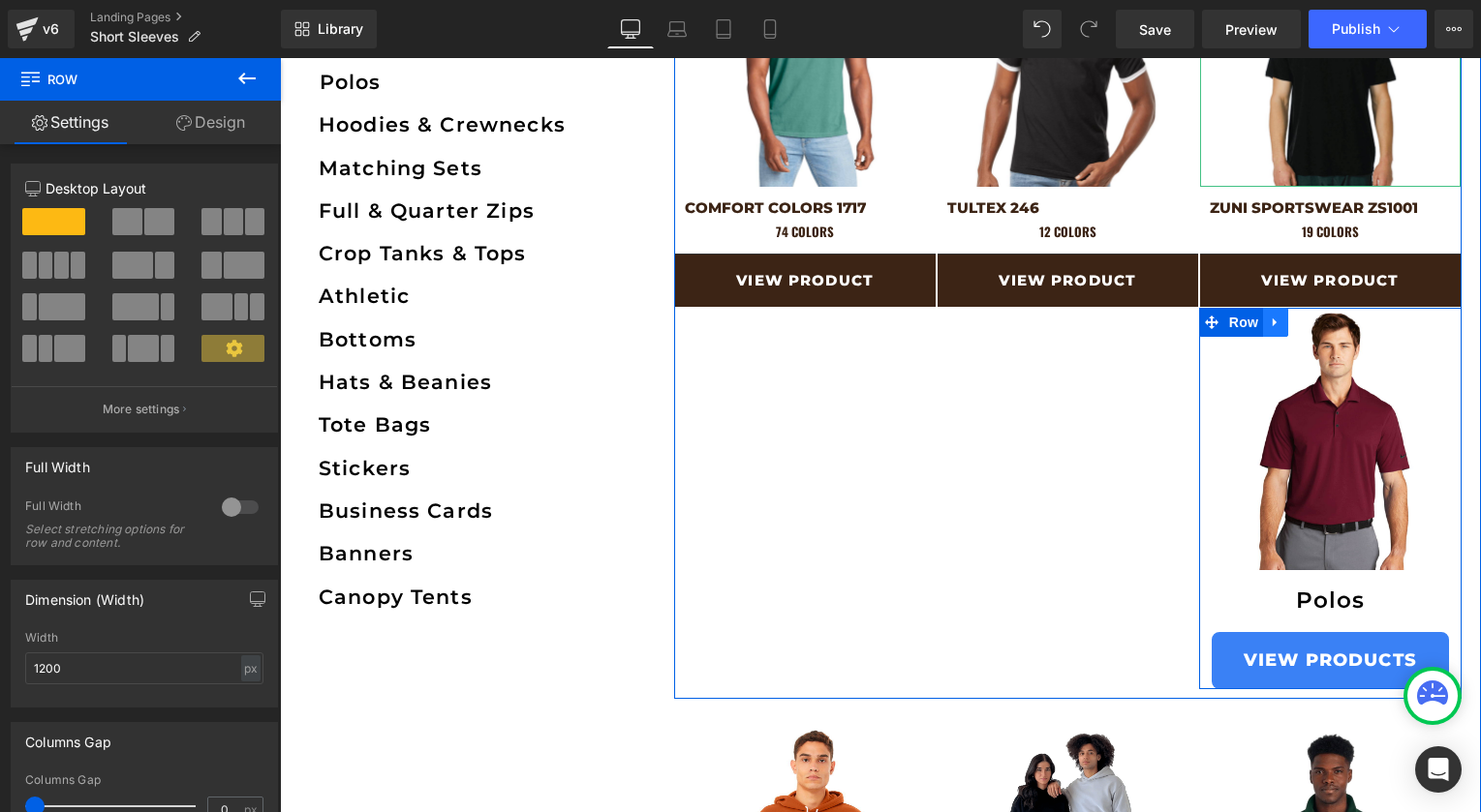
click at [1280, 325] on icon at bounding box center [1275, 322] width 14 height 15
click at [1320, 321] on icon at bounding box center [1325, 323] width 14 height 14
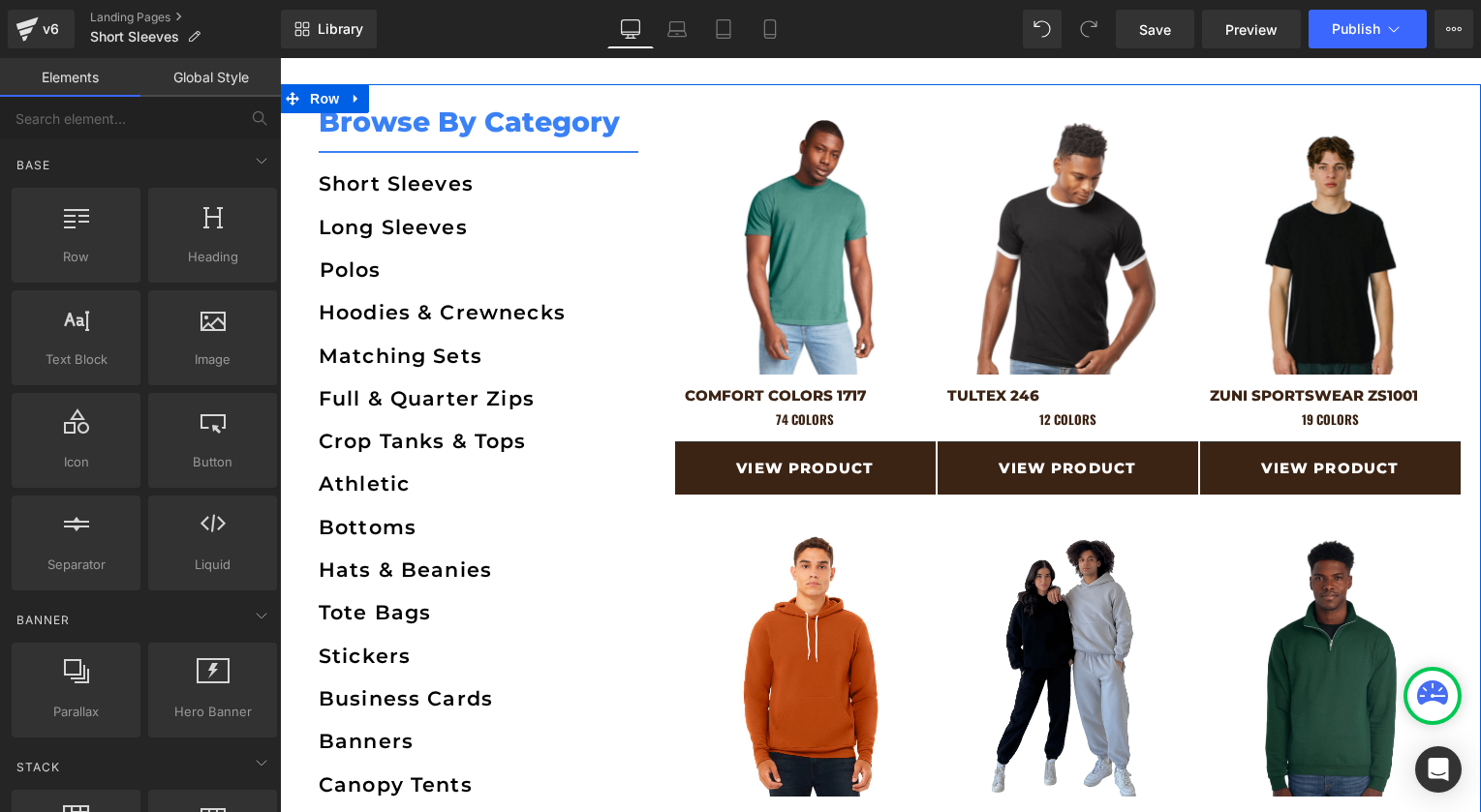
scroll to position [1959, 0]
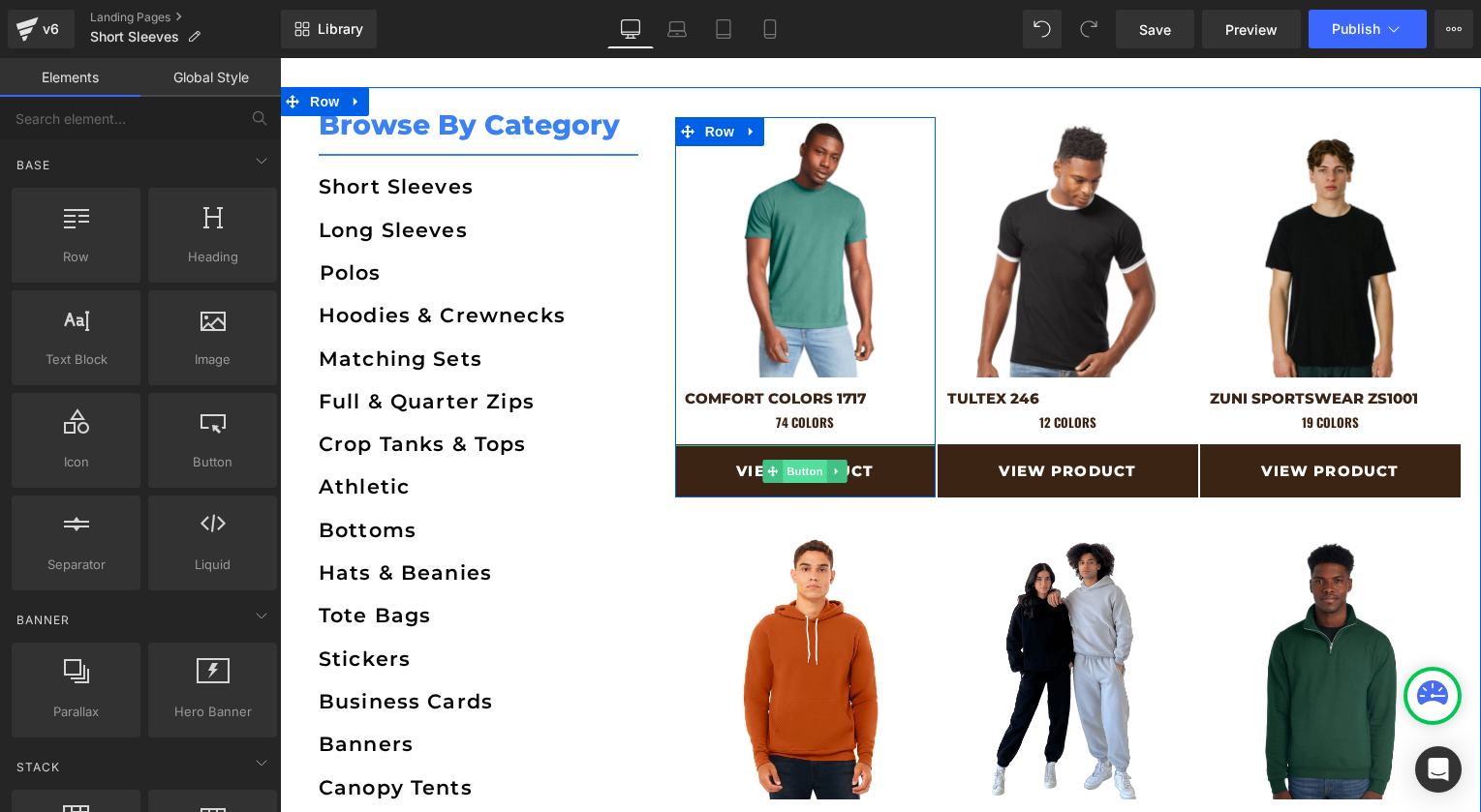
click at [819, 467] on span "Button" at bounding box center [805, 471] width 44 height 24
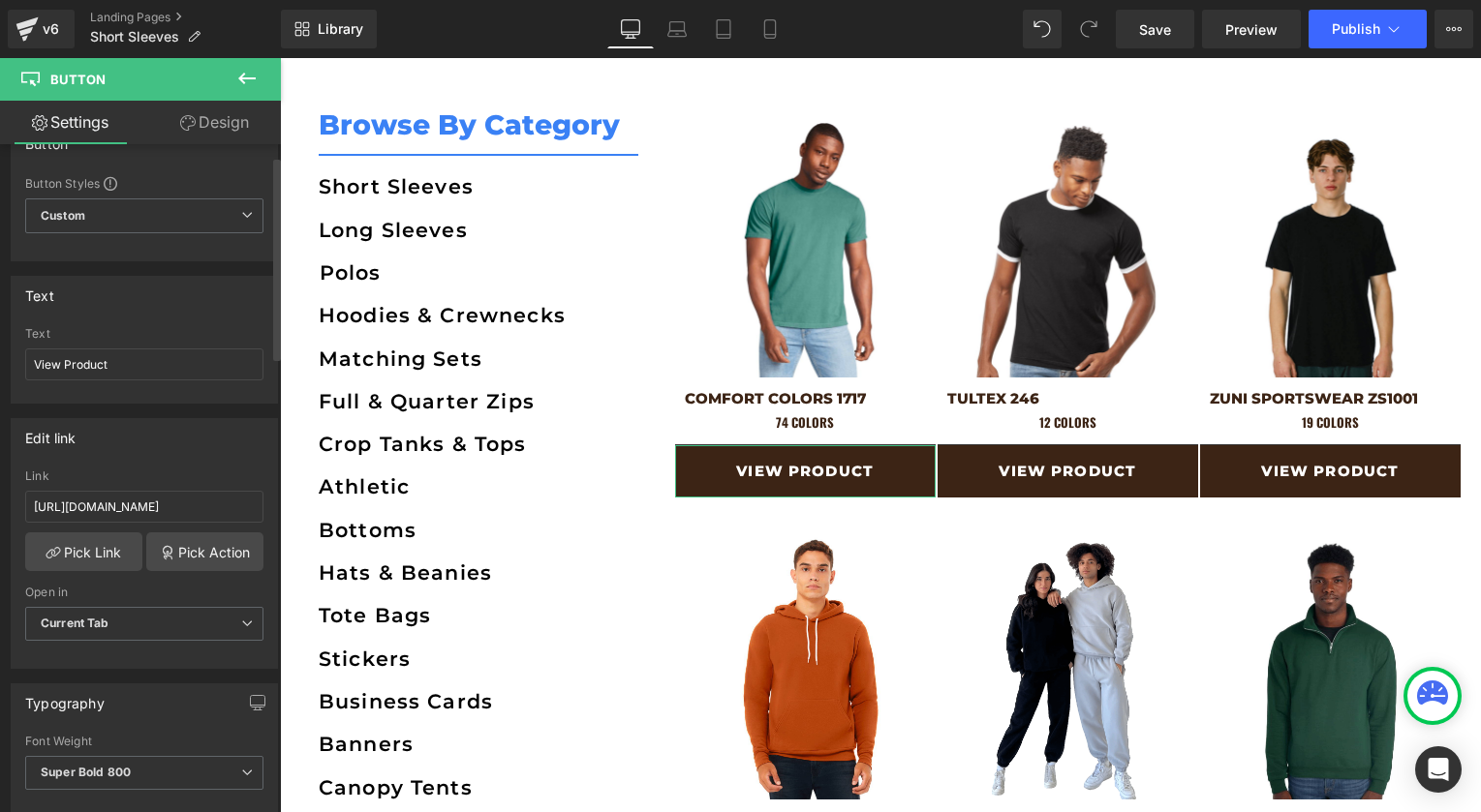
scroll to position [40, 0]
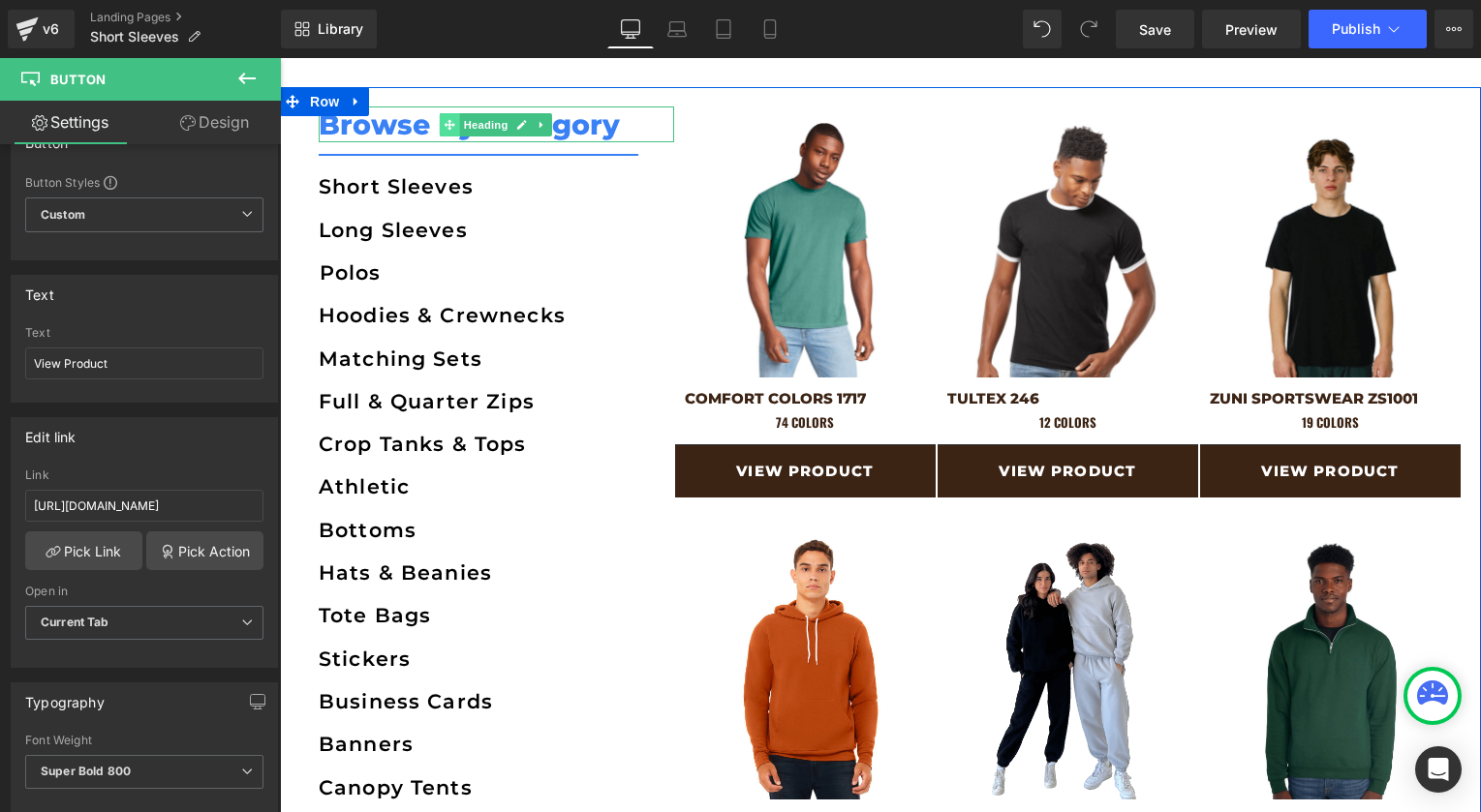
click at [452, 121] on icon at bounding box center [449, 125] width 11 height 12
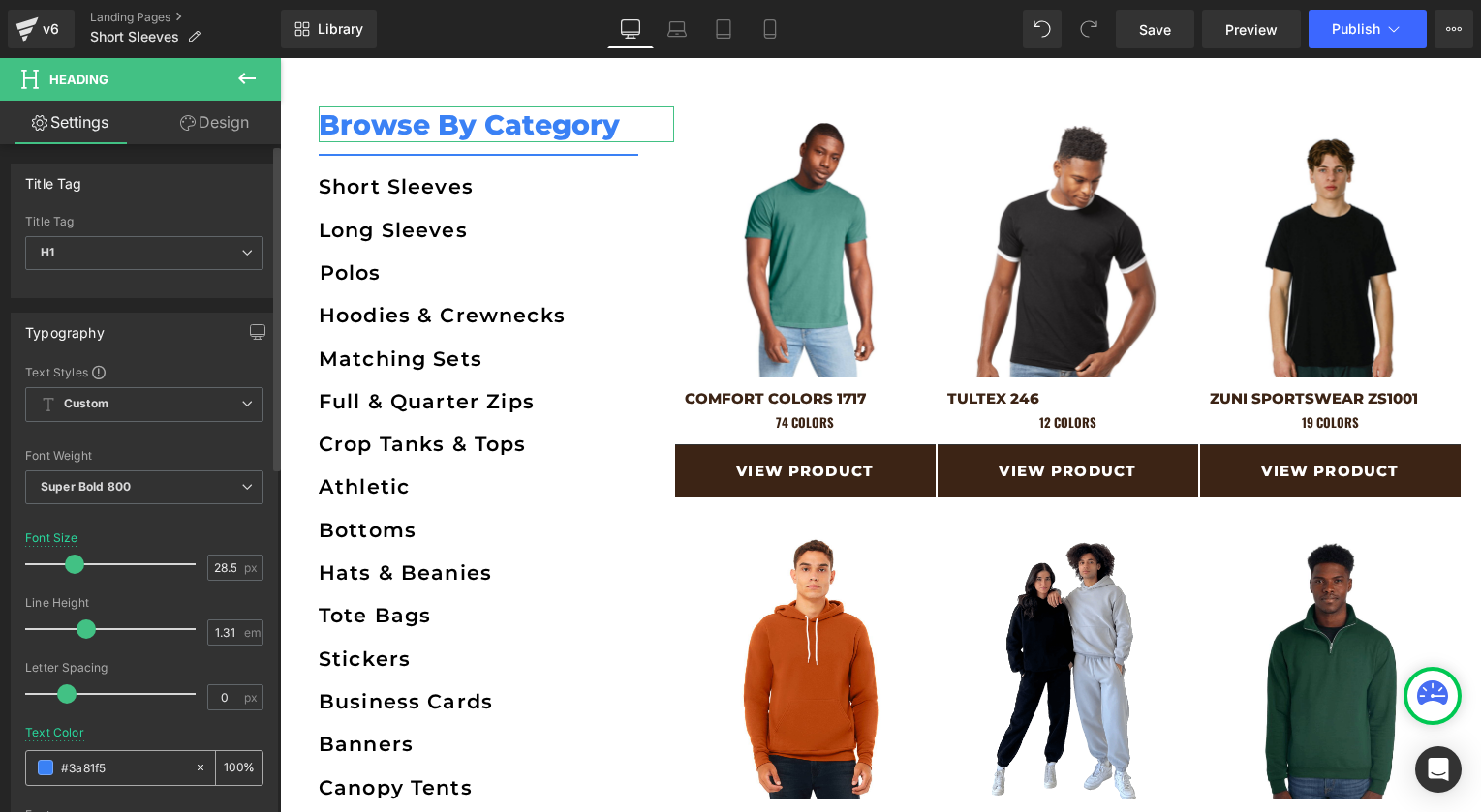
click at [82, 773] on input "#3a81f5" at bounding box center [123, 768] width 124 height 22
click at [82, 772] on input "#3a81f5" at bounding box center [123, 768] width 124 height 22
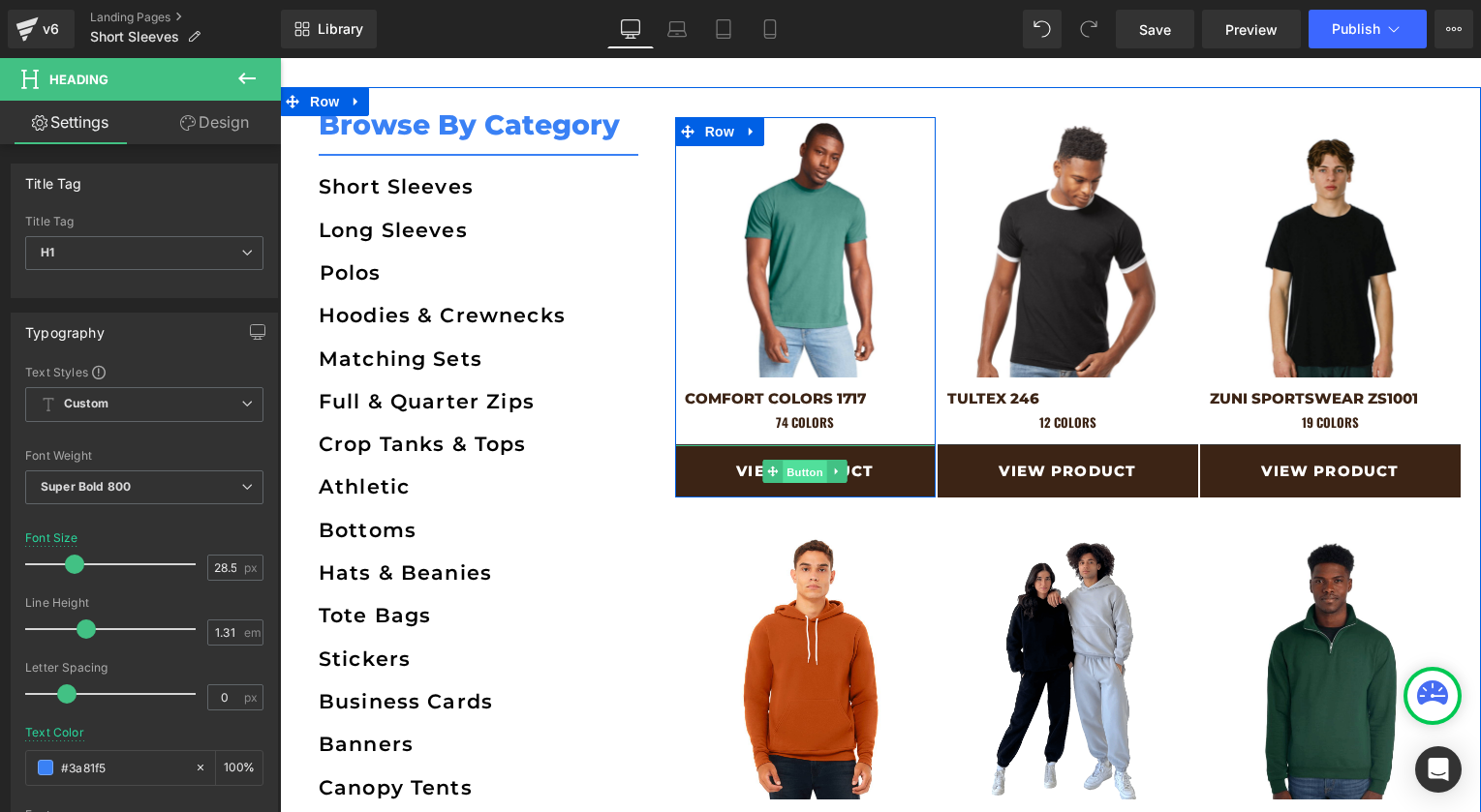
click at [797, 468] on span "Button" at bounding box center [805, 472] width 44 height 24
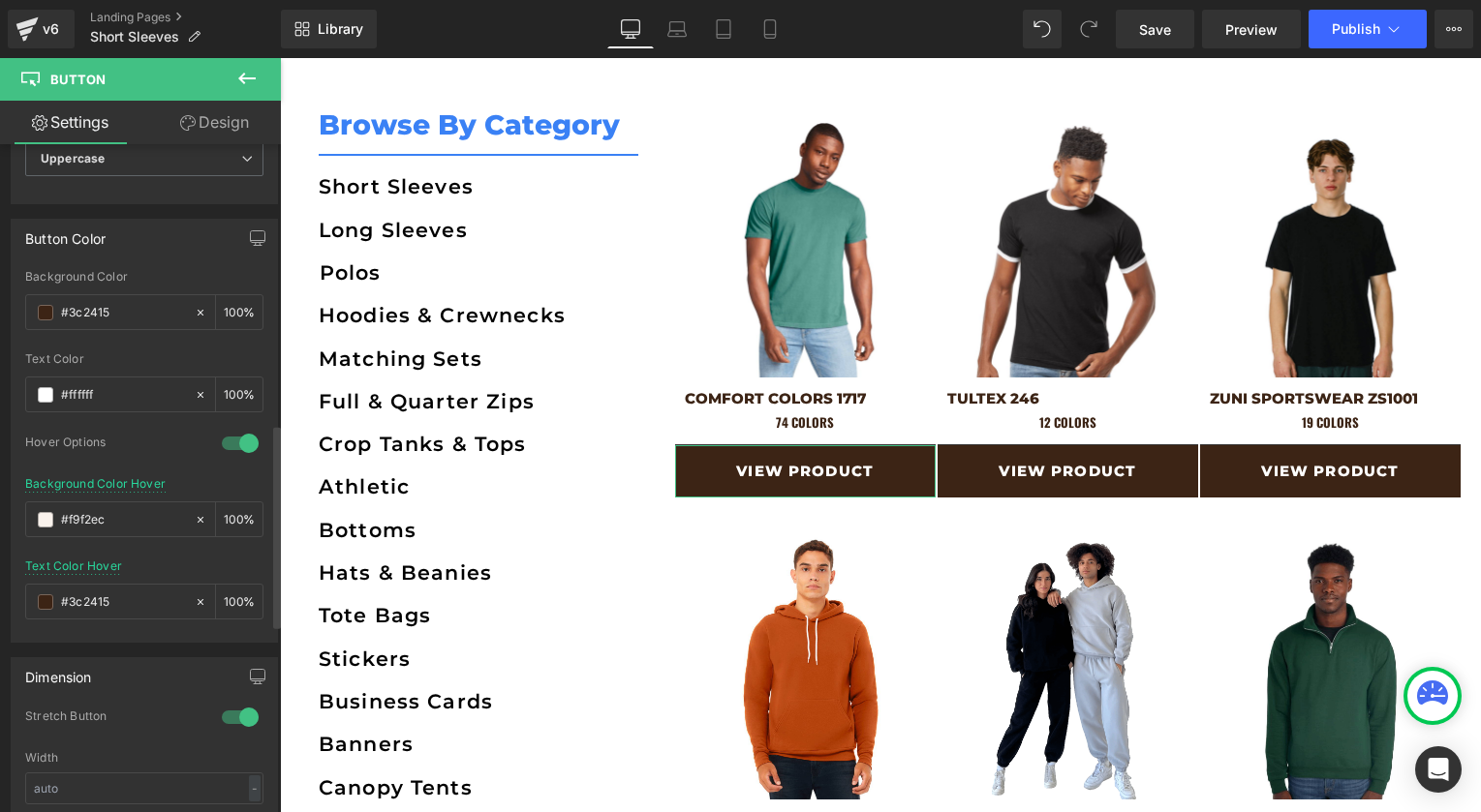
scroll to position [917, 0]
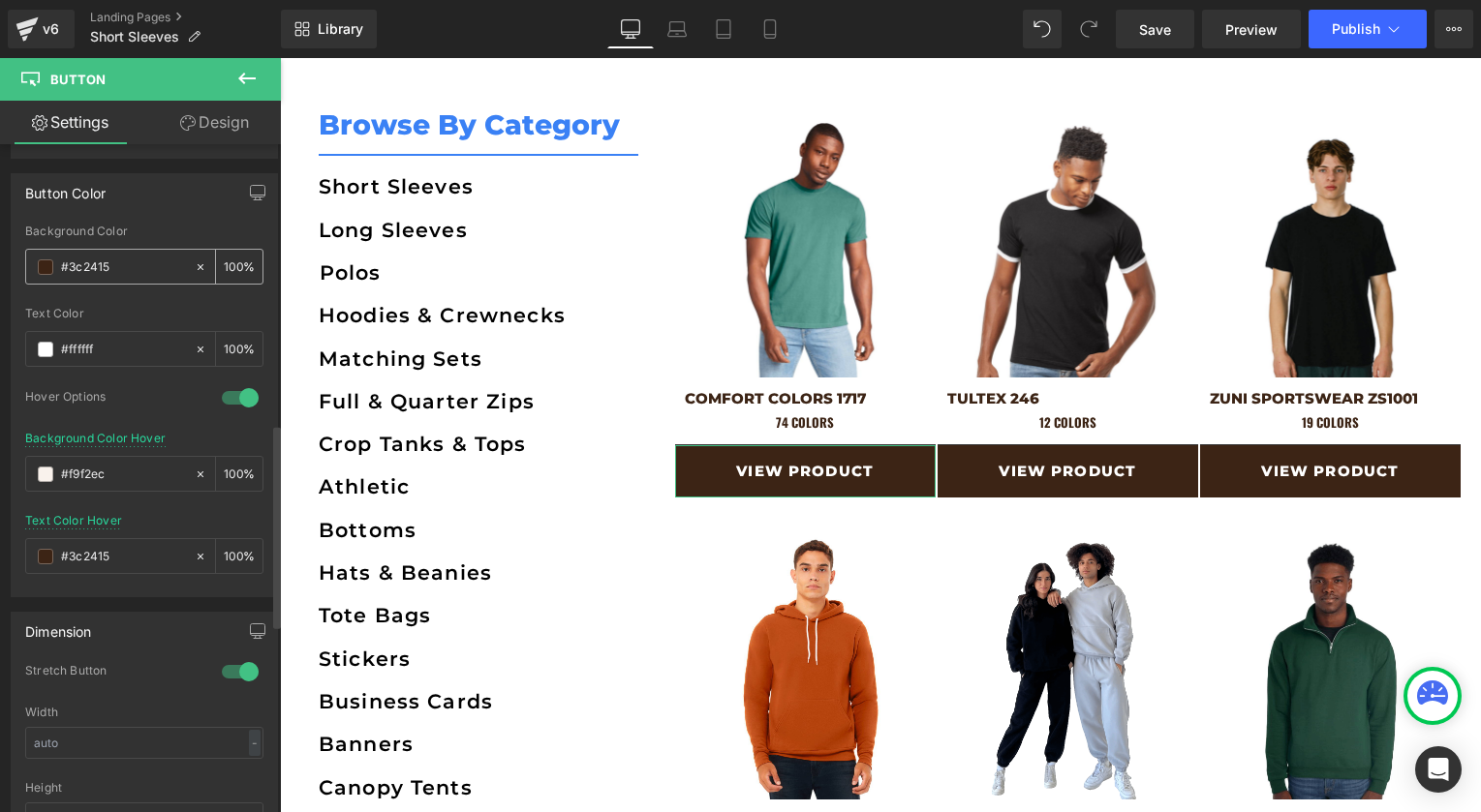
click at [91, 266] on input "#3c2415" at bounding box center [123, 268] width 124 height 22
paste input "a81f"
type input "#3a81f5"
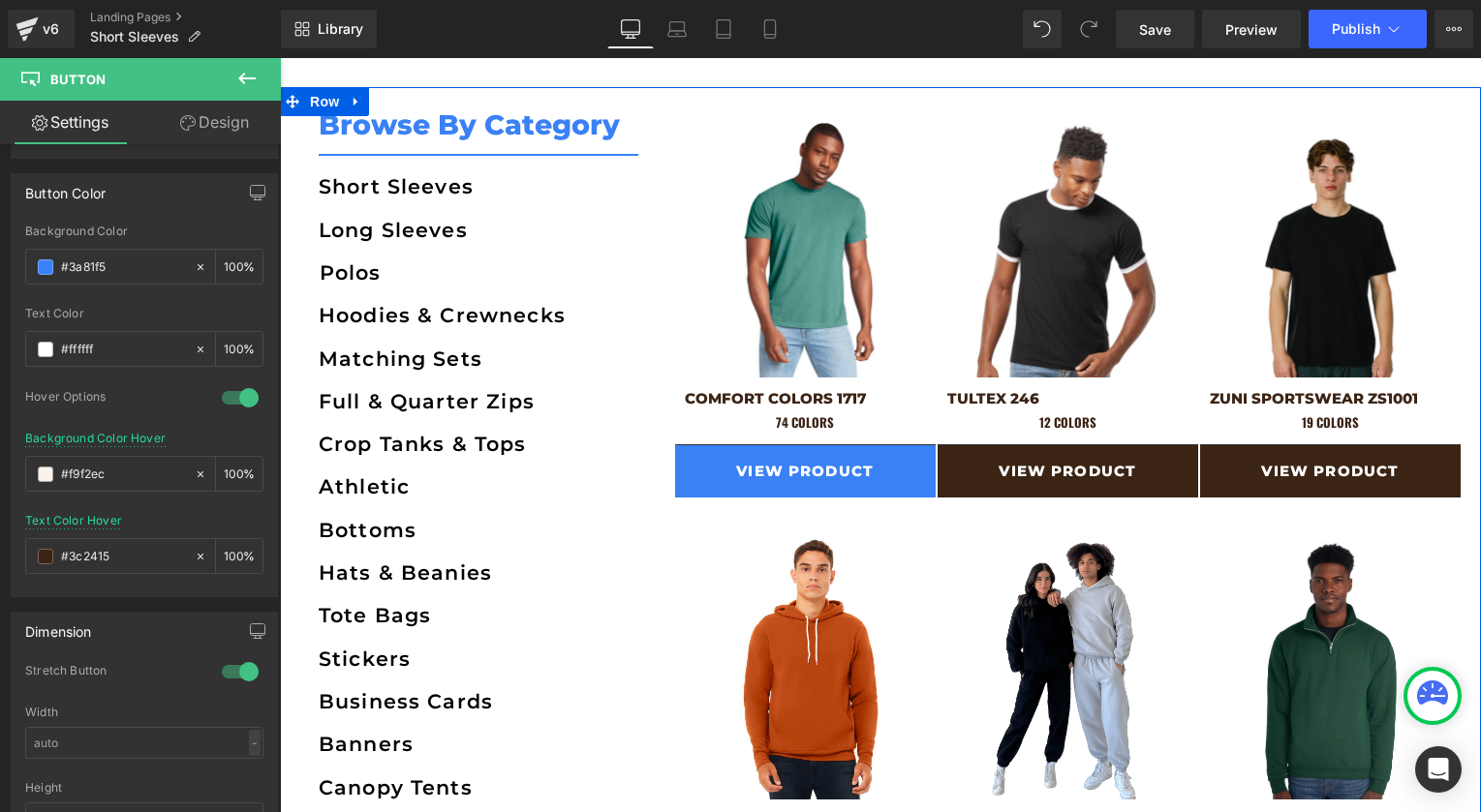
click at [612, 580] on div "Hats & Beanies" at bounding box center [477, 573] width 394 height 42
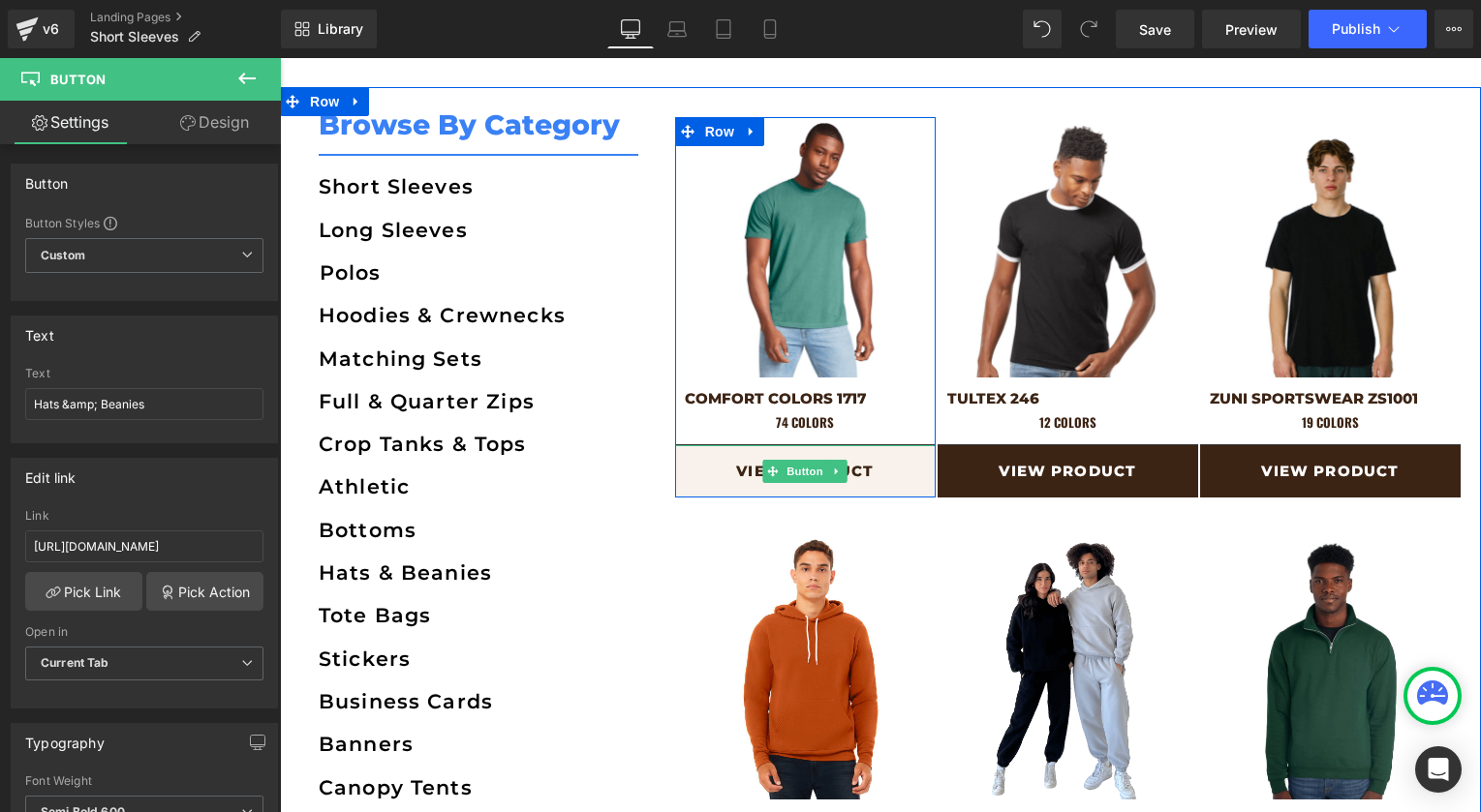
click at [760, 463] on link "View Product" at bounding box center [805, 470] width 261 height 52
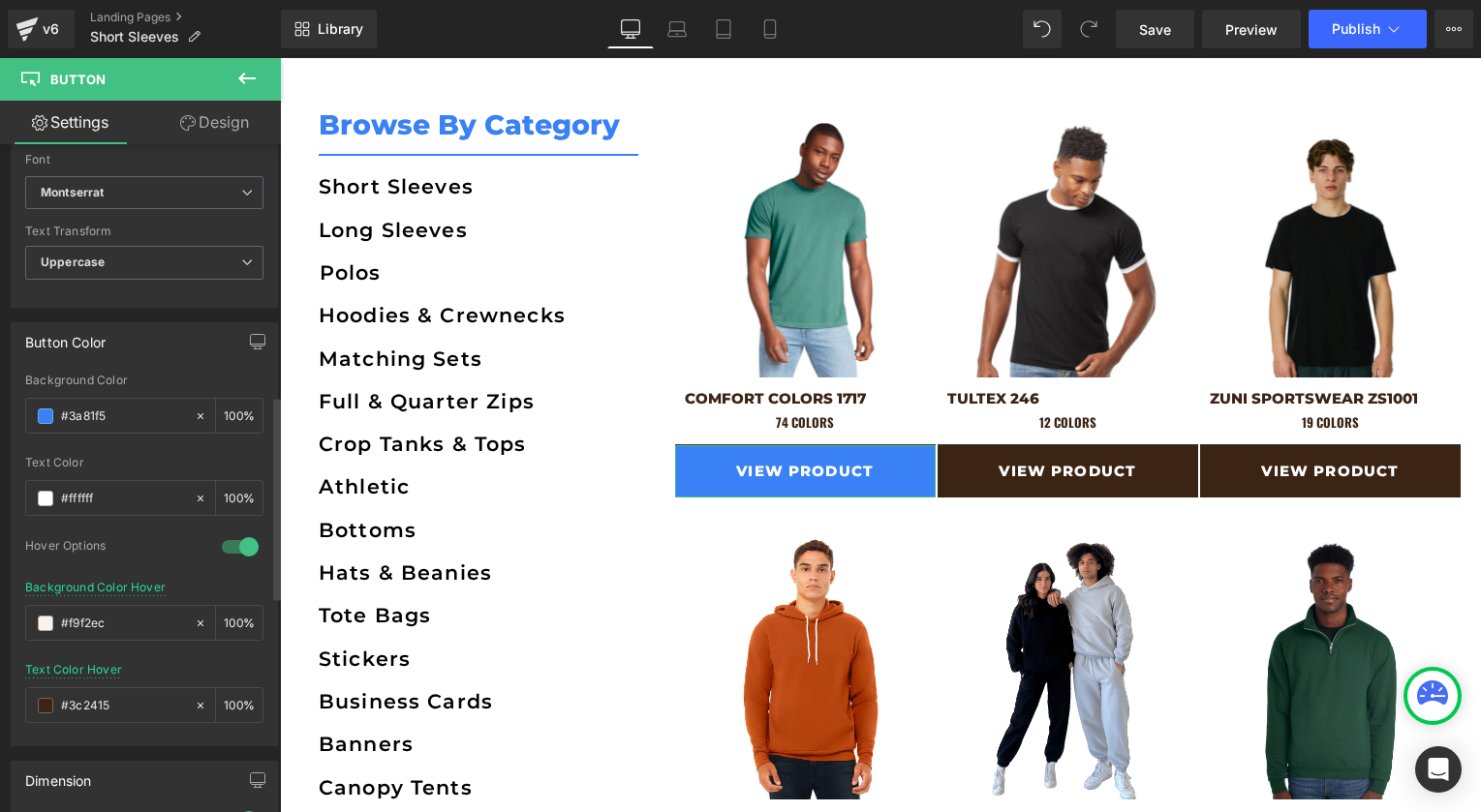
scroll to position [876, 0]
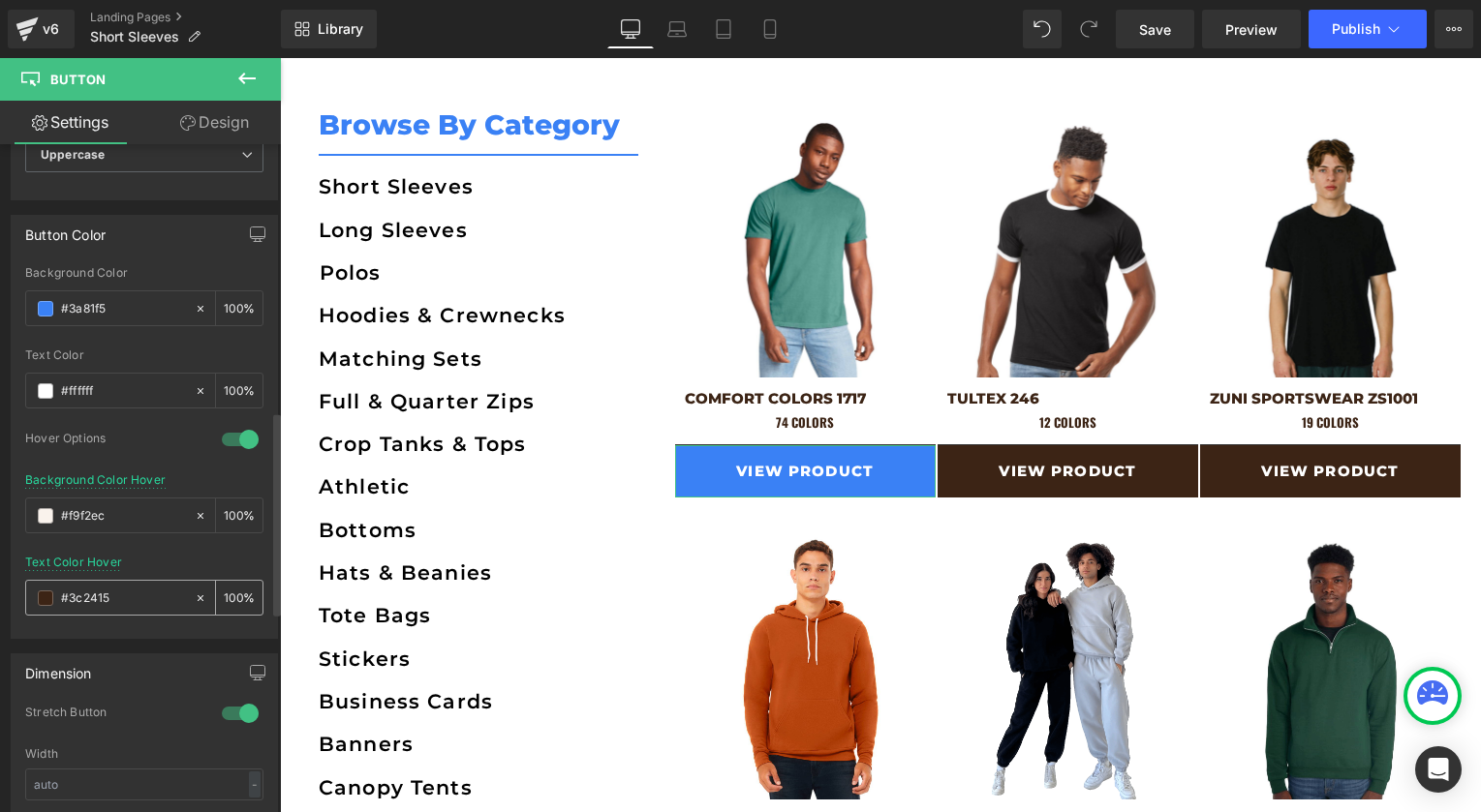
click at [89, 593] on input "#3c2415" at bounding box center [123, 598] width 124 height 22
type input "#3a81f5"
click at [215, 115] on link "Design" at bounding box center [215, 122] width 141 height 43
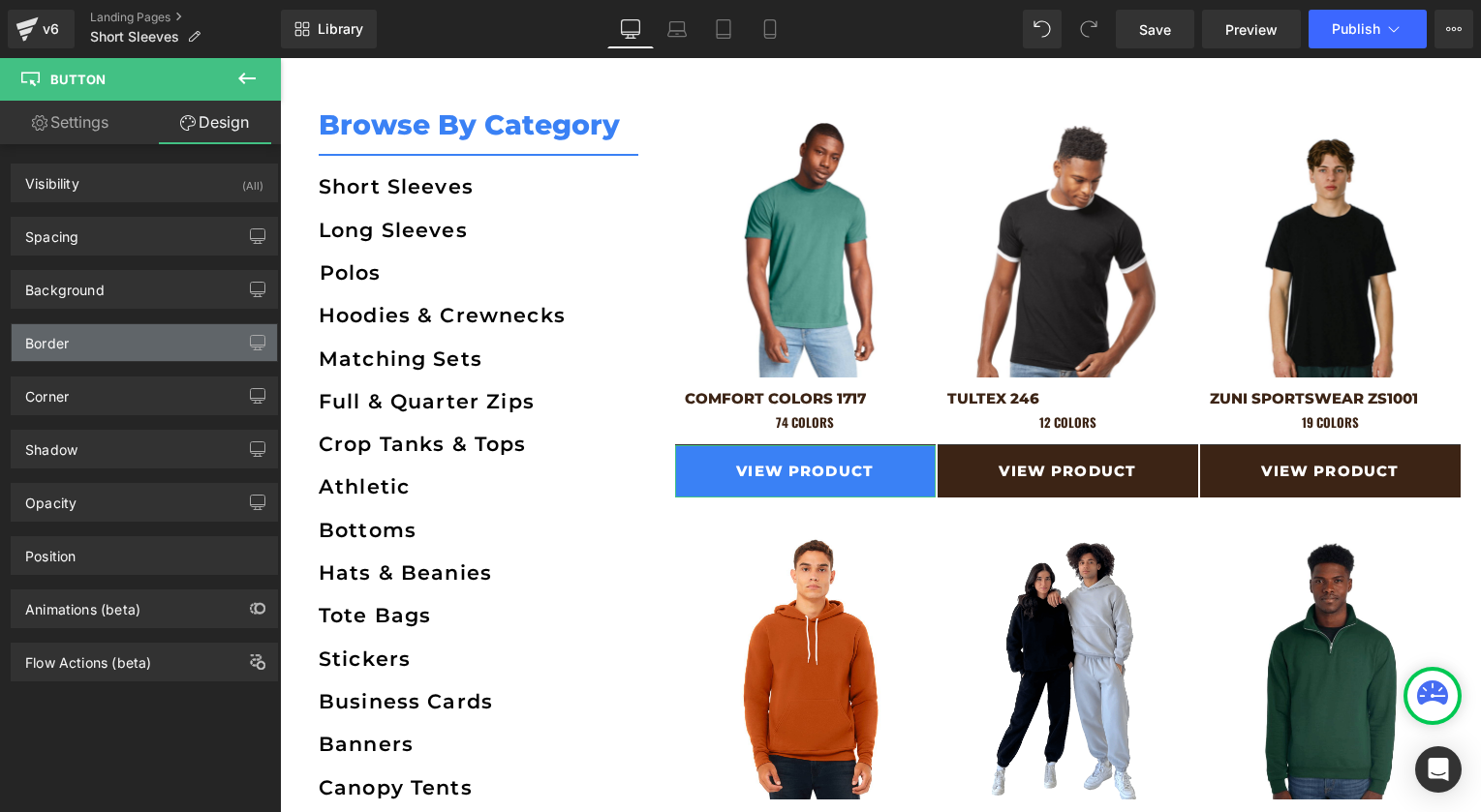
click at [52, 332] on div "Border" at bounding box center [47, 338] width 43 height 28
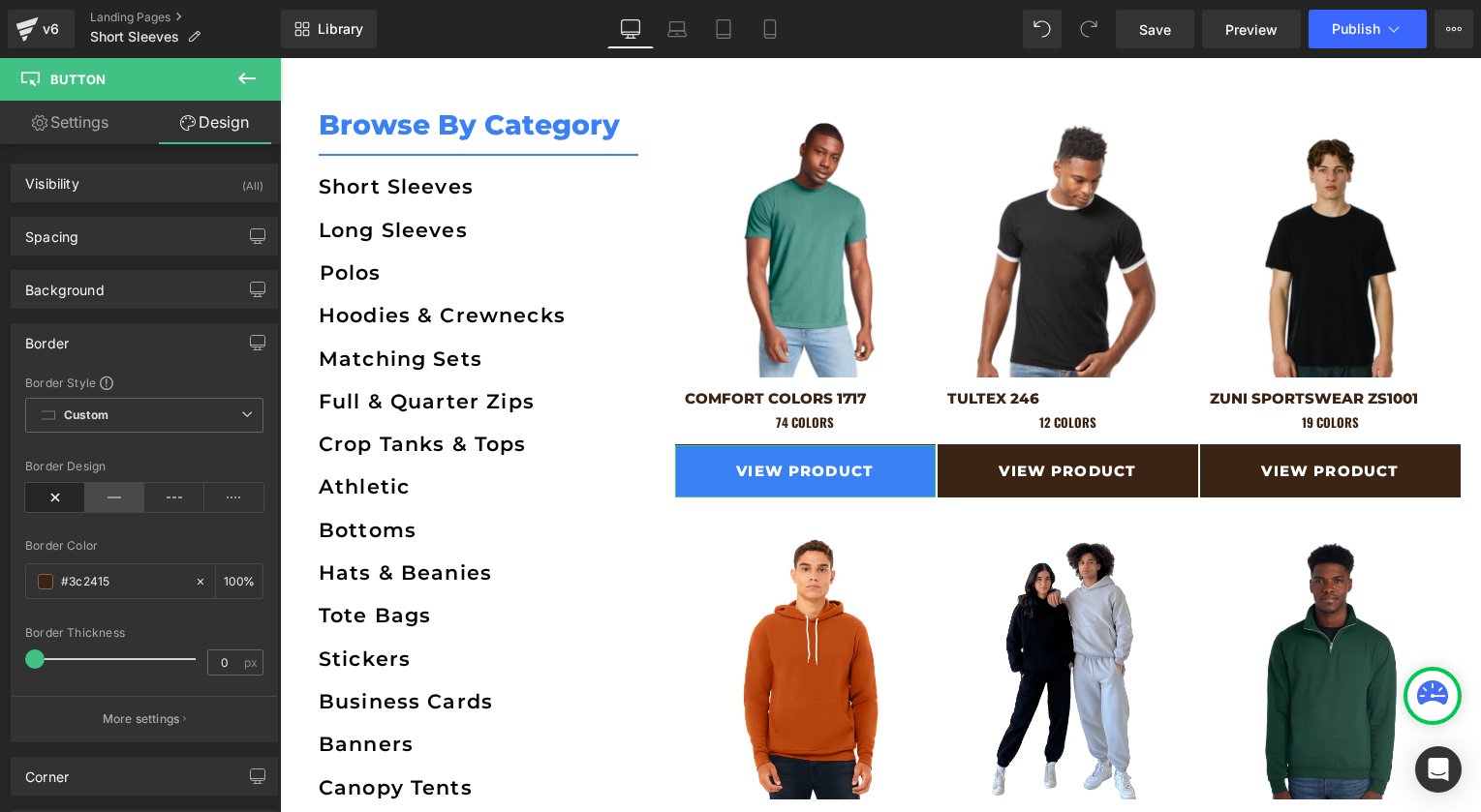
click at [115, 503] on icon at bounding box center [115, 498] width 60 height 30
click at [93, 571] on input "#3c2415" at bounding box center [123, 582] width 124 height 22
paste input "a81f"
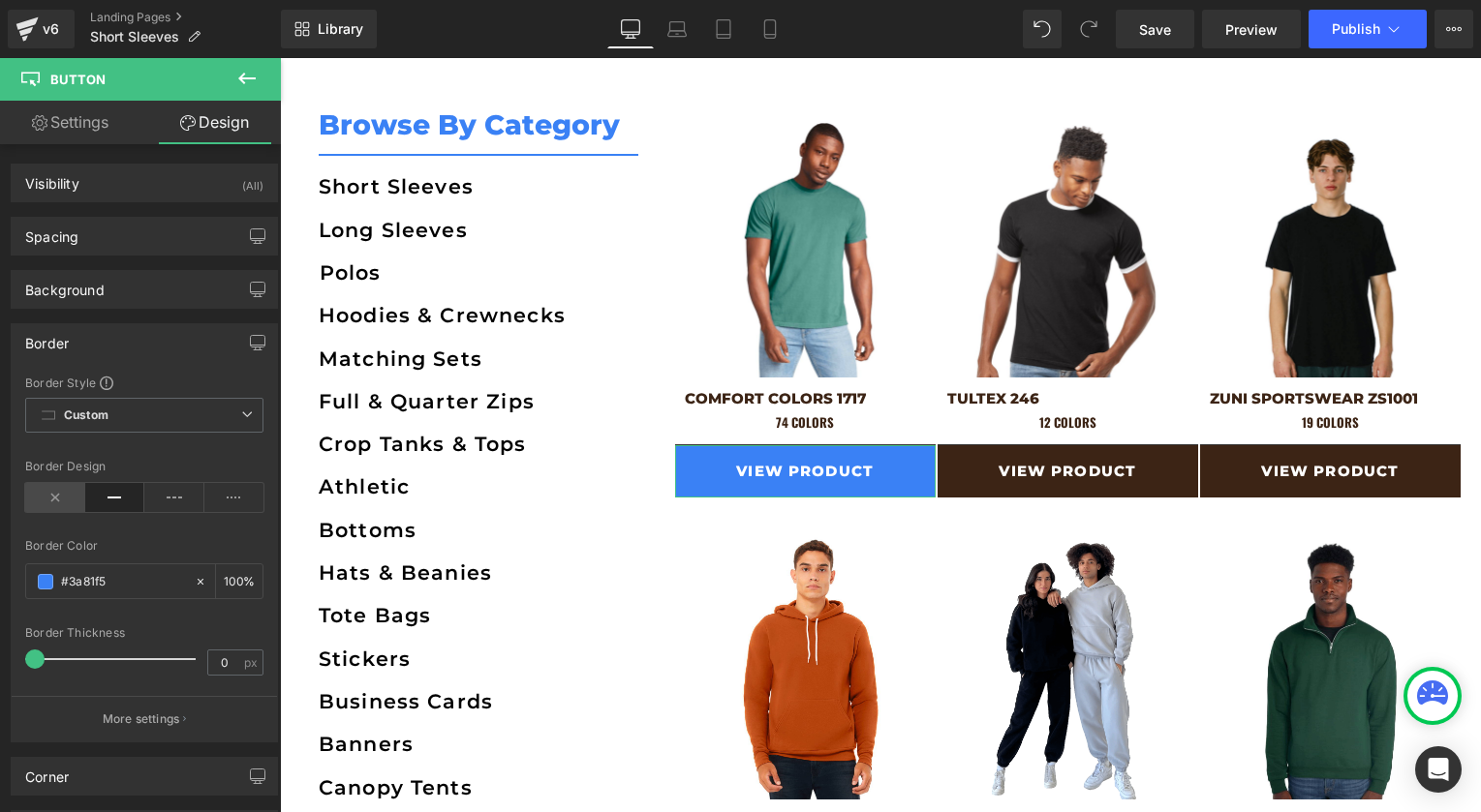
type input "#3a81f5"
click at [46, 495] on icon at bounding box center [55, 498] width 60 height 30
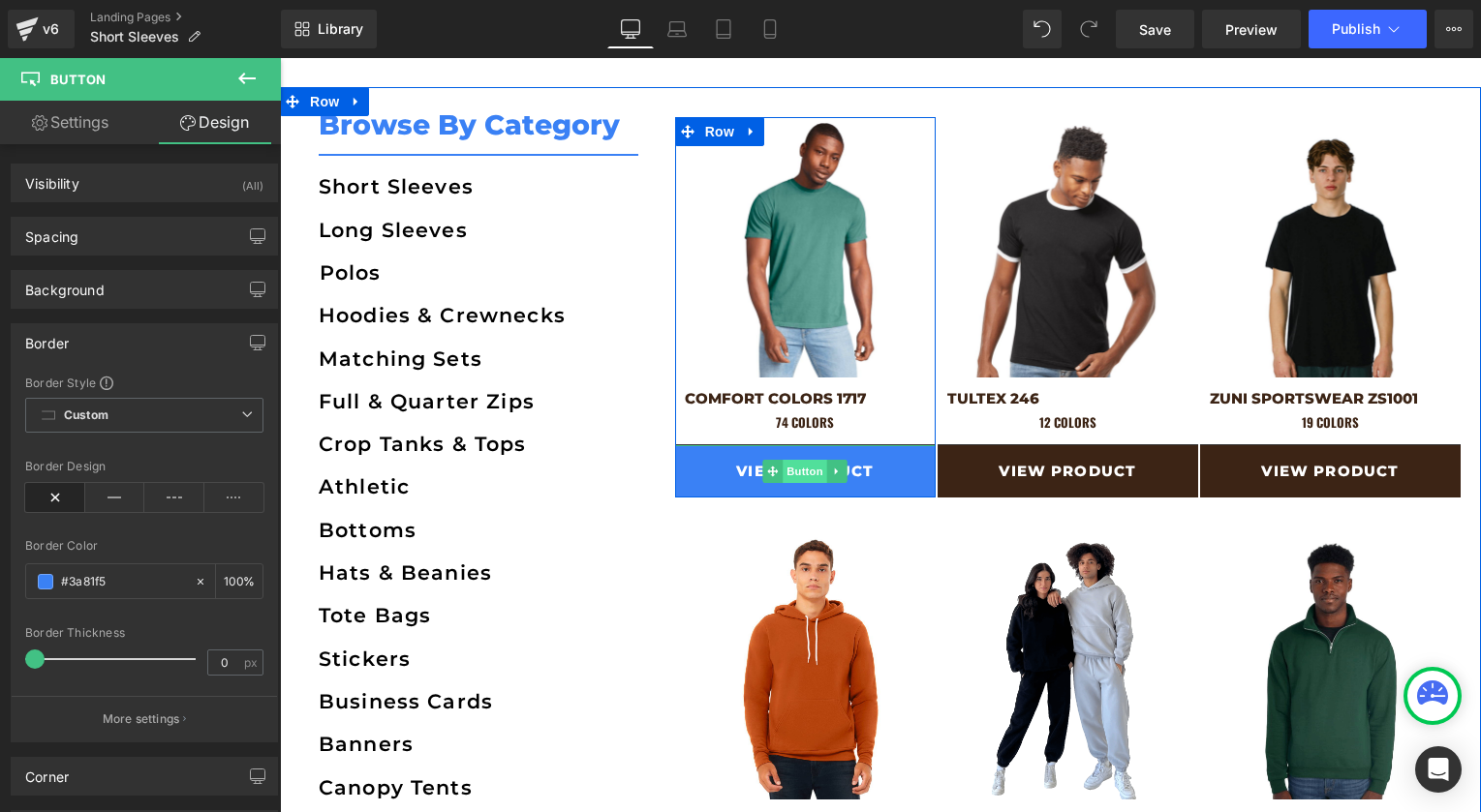
click at [811, 462] on span "Button" at bounding box center [805, 471] width 44 height 24
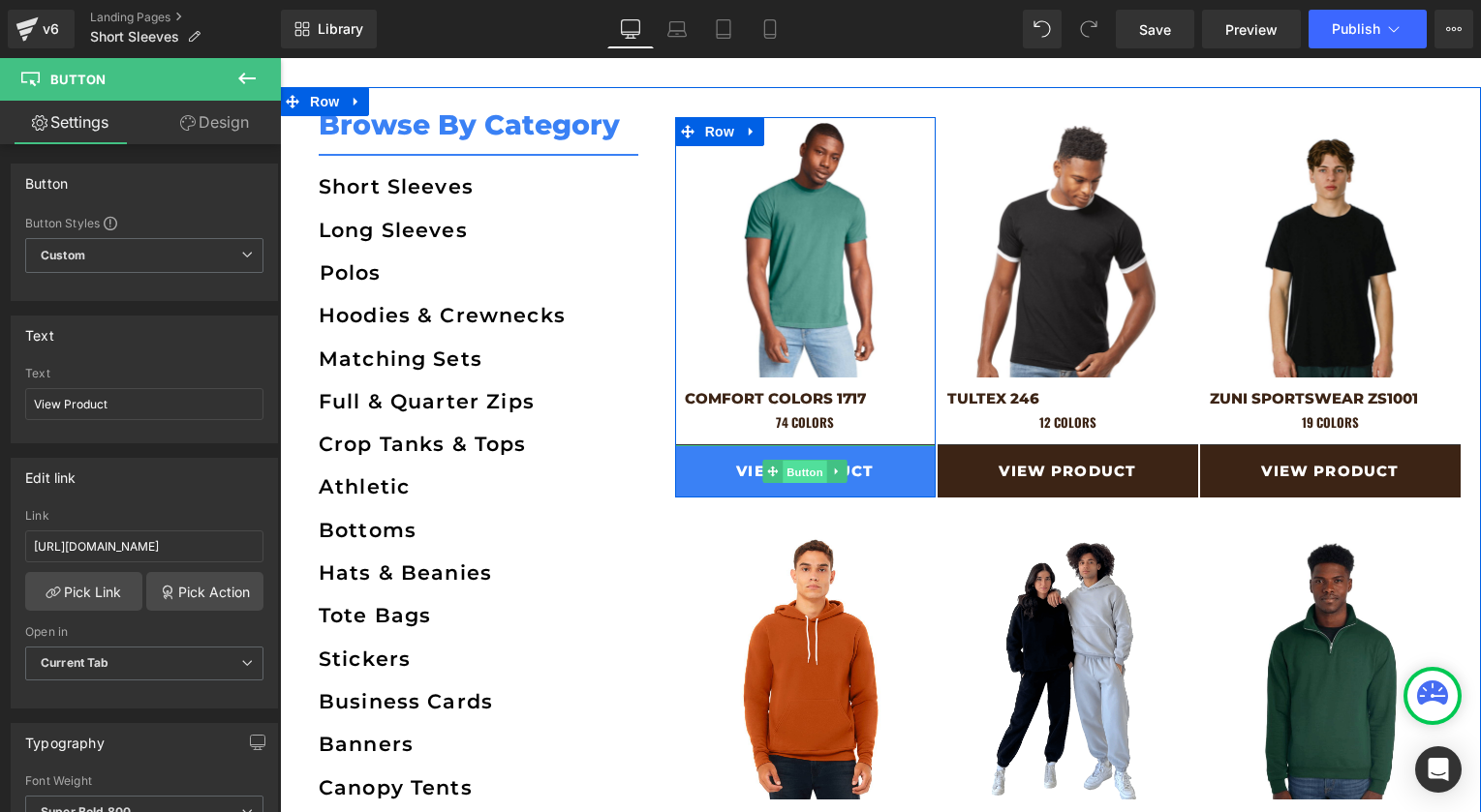
click at [812, 474] on span "Button" at bounding box center [805, 472] width 44 height 24
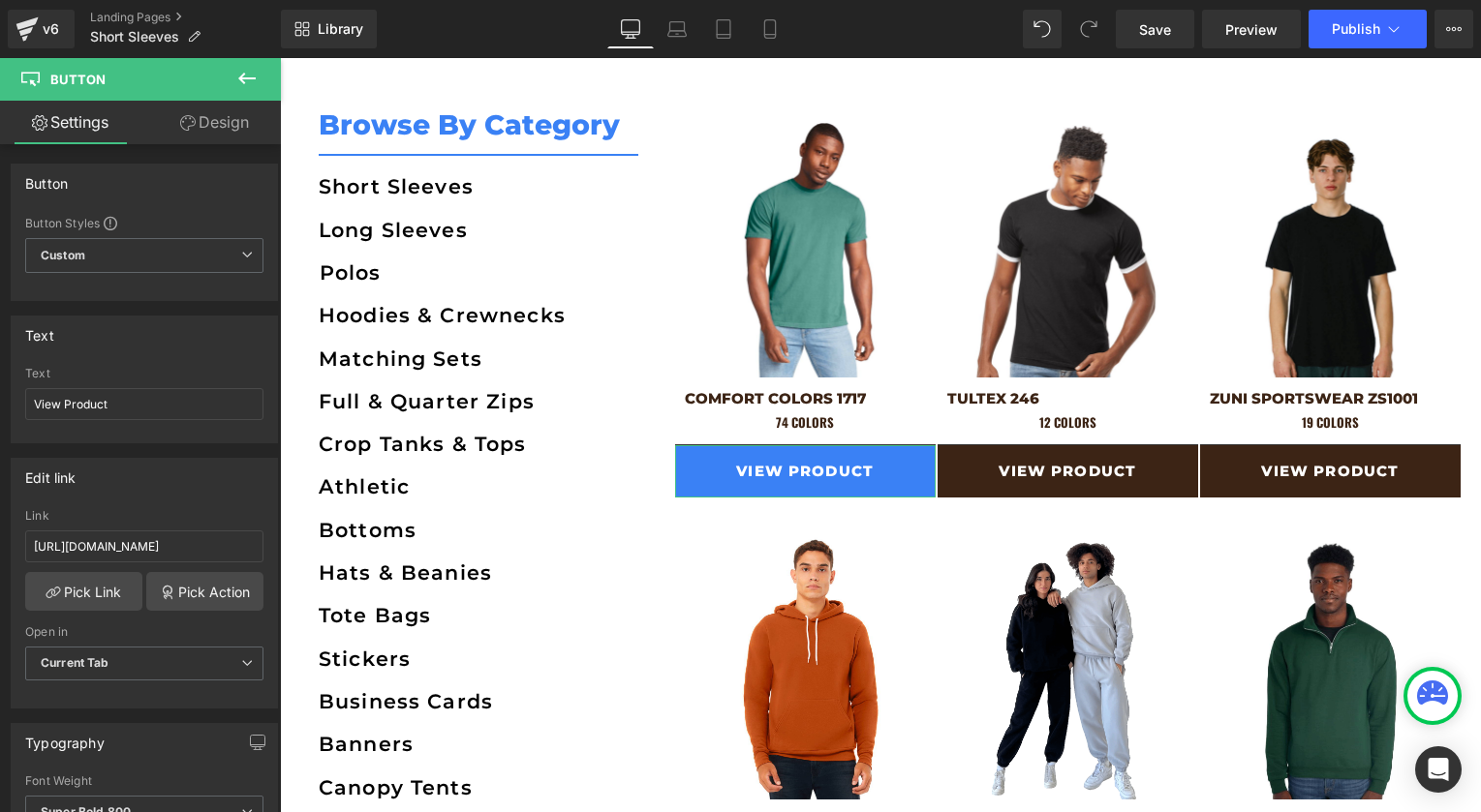
click at [210, 131] on link "Design" at bounding box center [215, 122] width 141 height 43
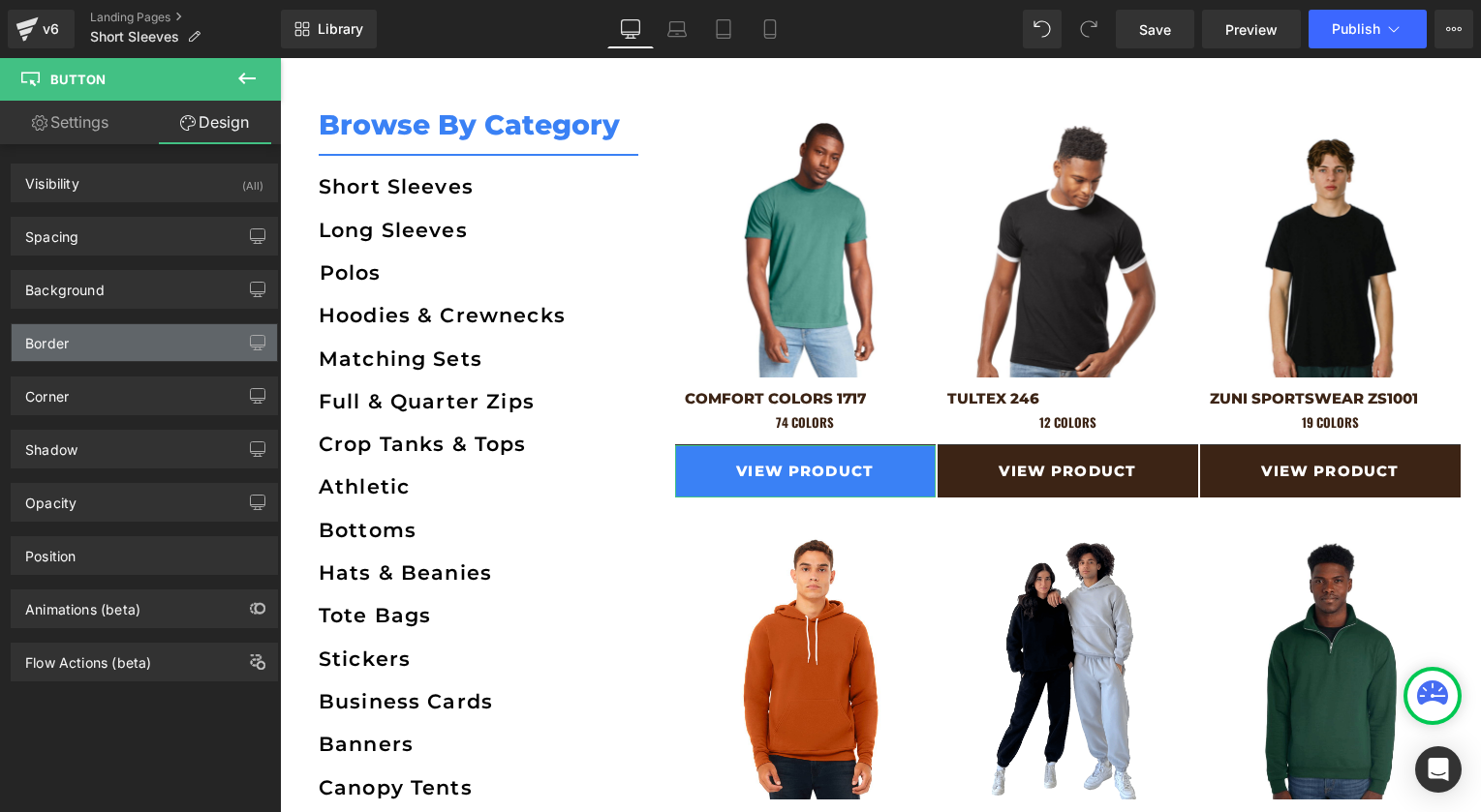
click at [63, 347] on div "Border" at bounding box center [47, 338] width 43 height 28
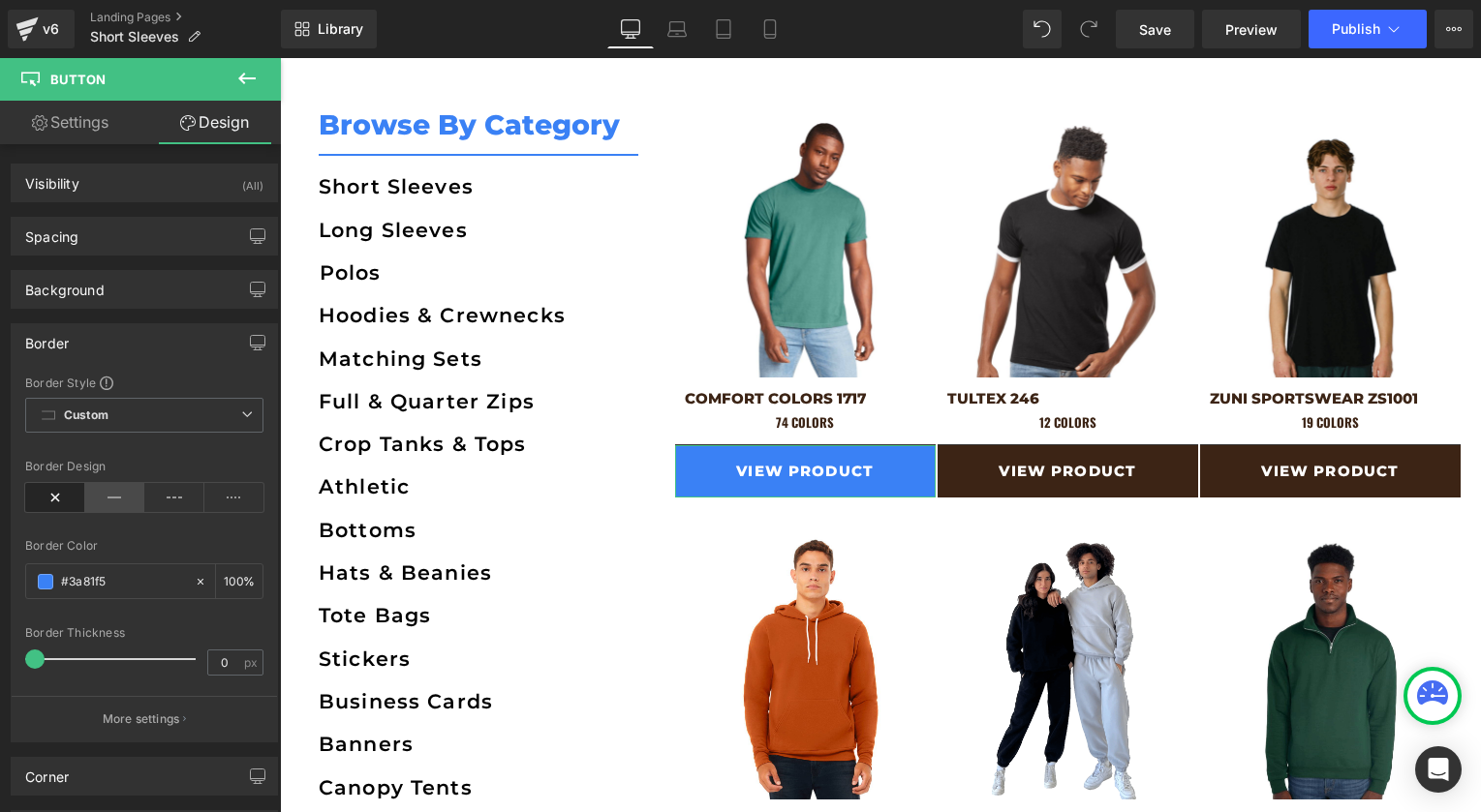
click at [100, 495] on icon at bounding box center [115, 498] width 60 height 30
click at [217, 652] on input "0" at bounding box center [225, 662] width 33 height 25
type input "2"
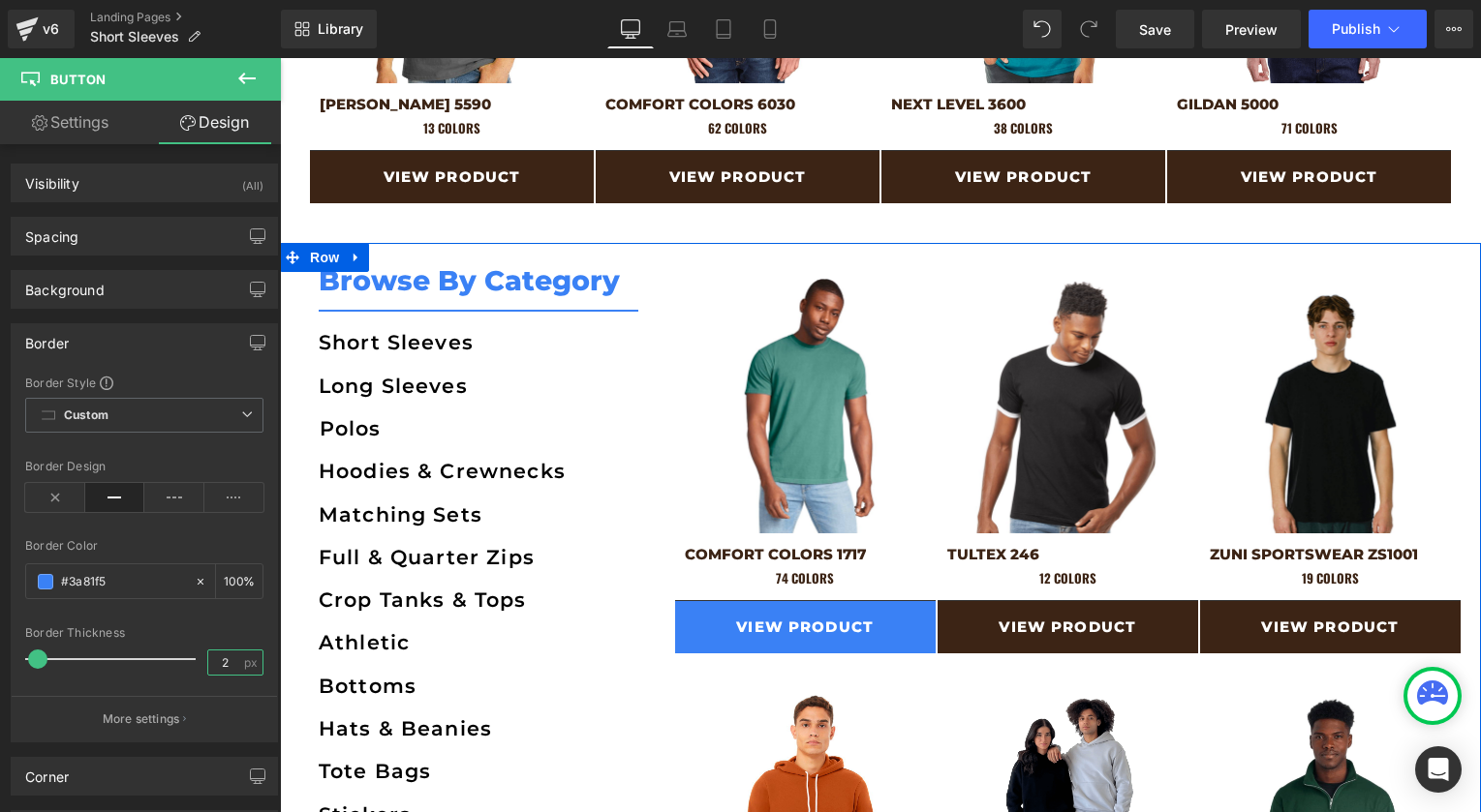
scroll to position [1878, 0]
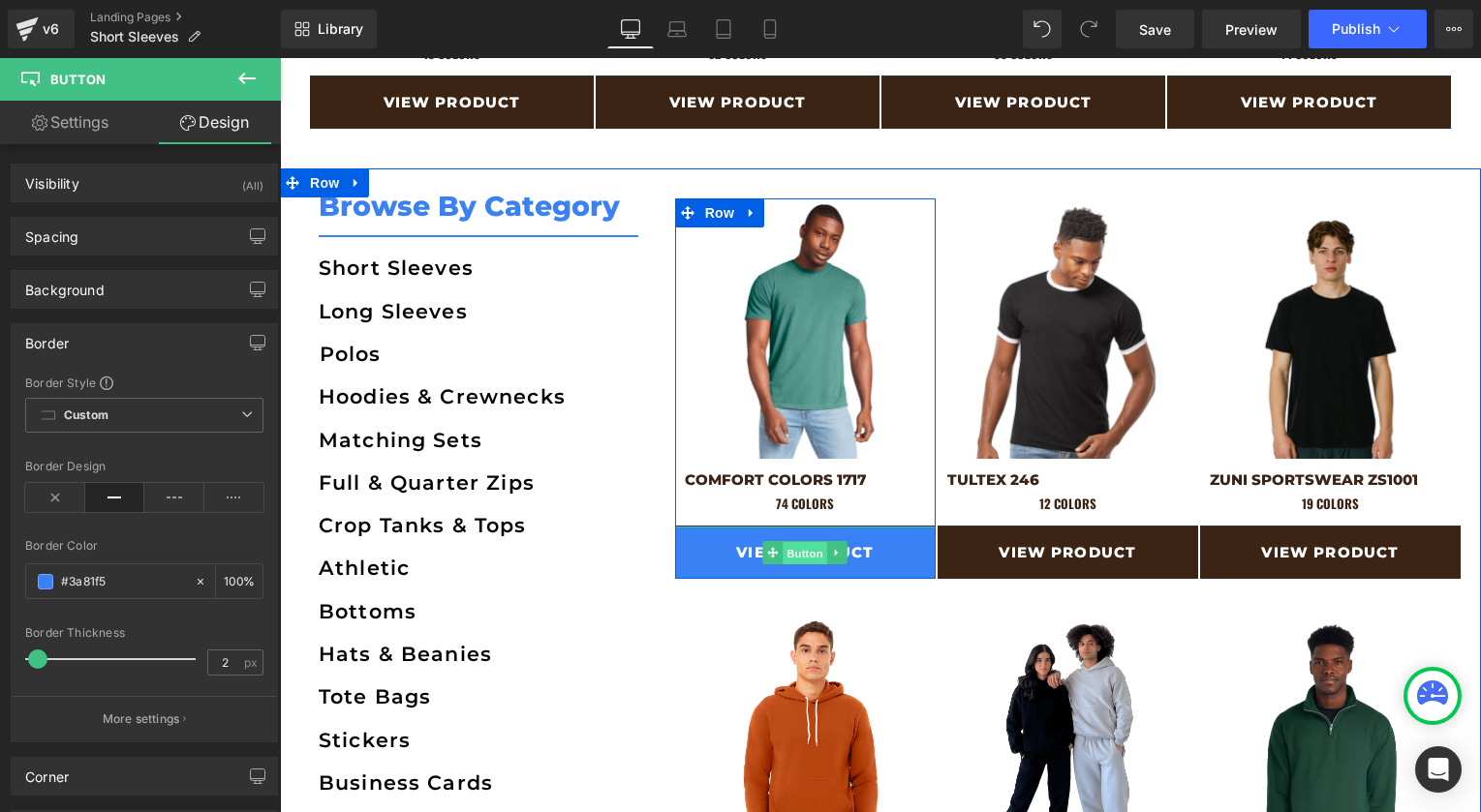
click at [795, 552] on span "Button" at bounding box center [805, 554] width 44 height 24
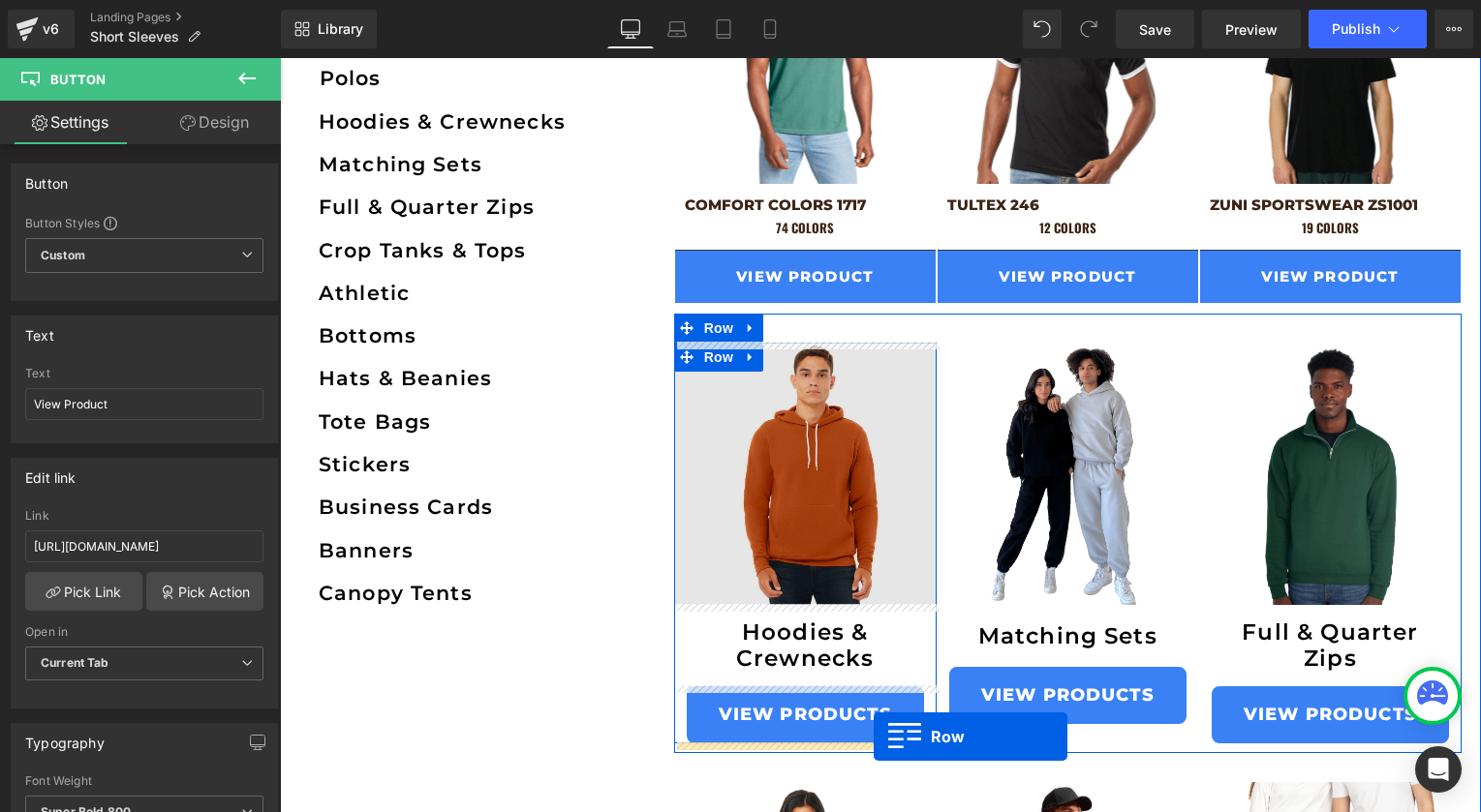
scroll to position [1835, 0]
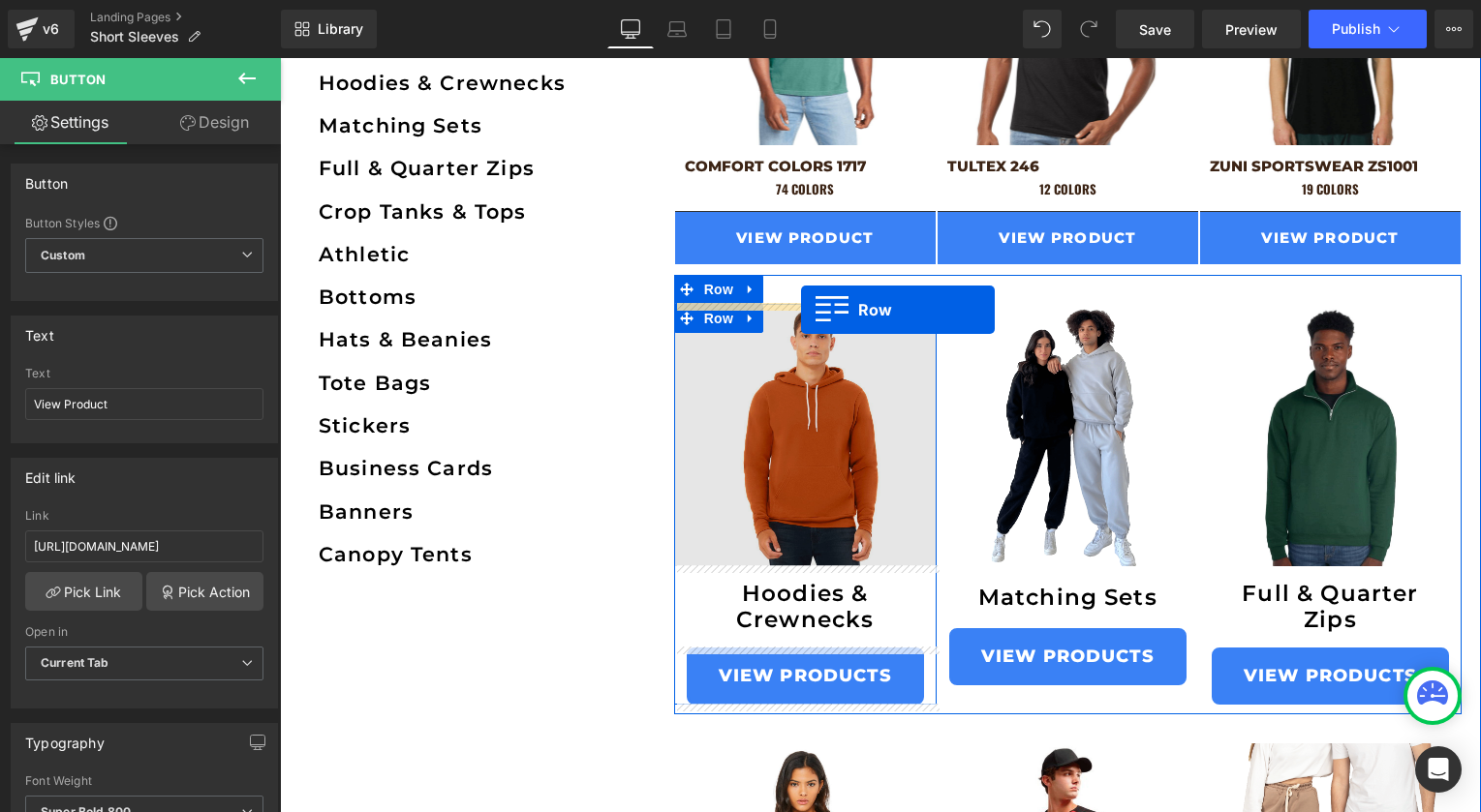
drag, startPoint x: 1192, startPoint y: 142, endPoint x: 801, endPoint y: 310, distance: 425.6
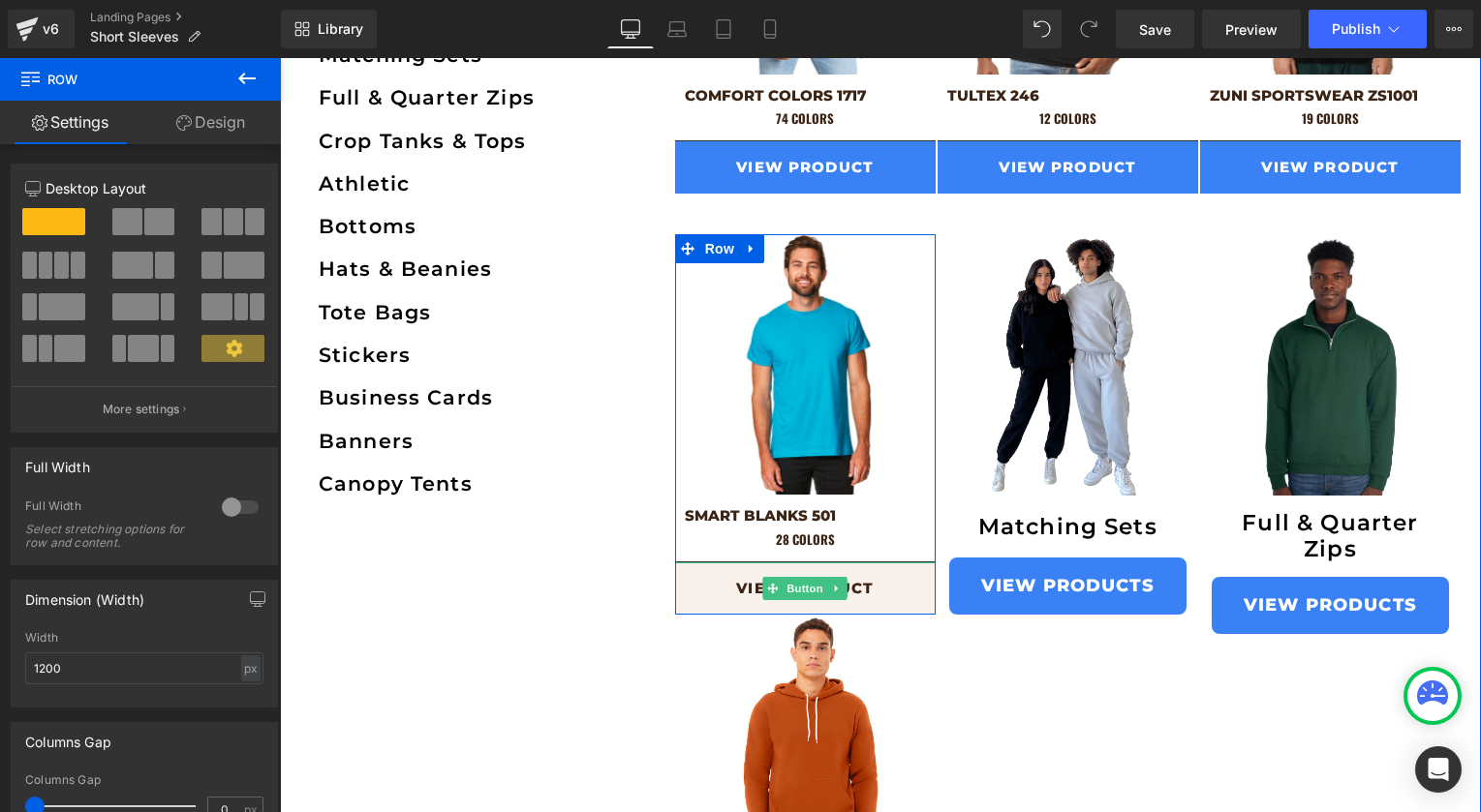
scroll to position [1975, 0]
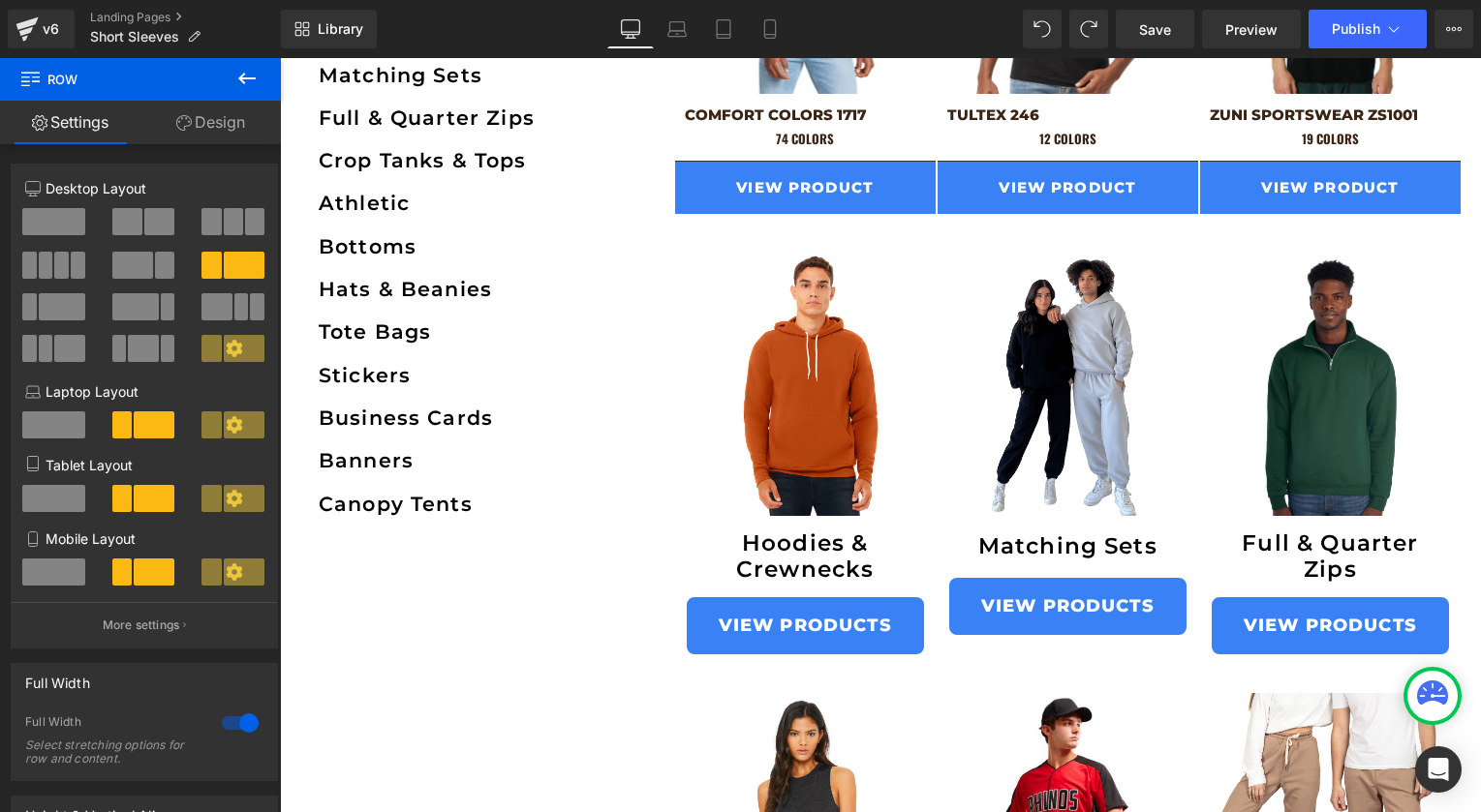
scroll to position [2245, 0]
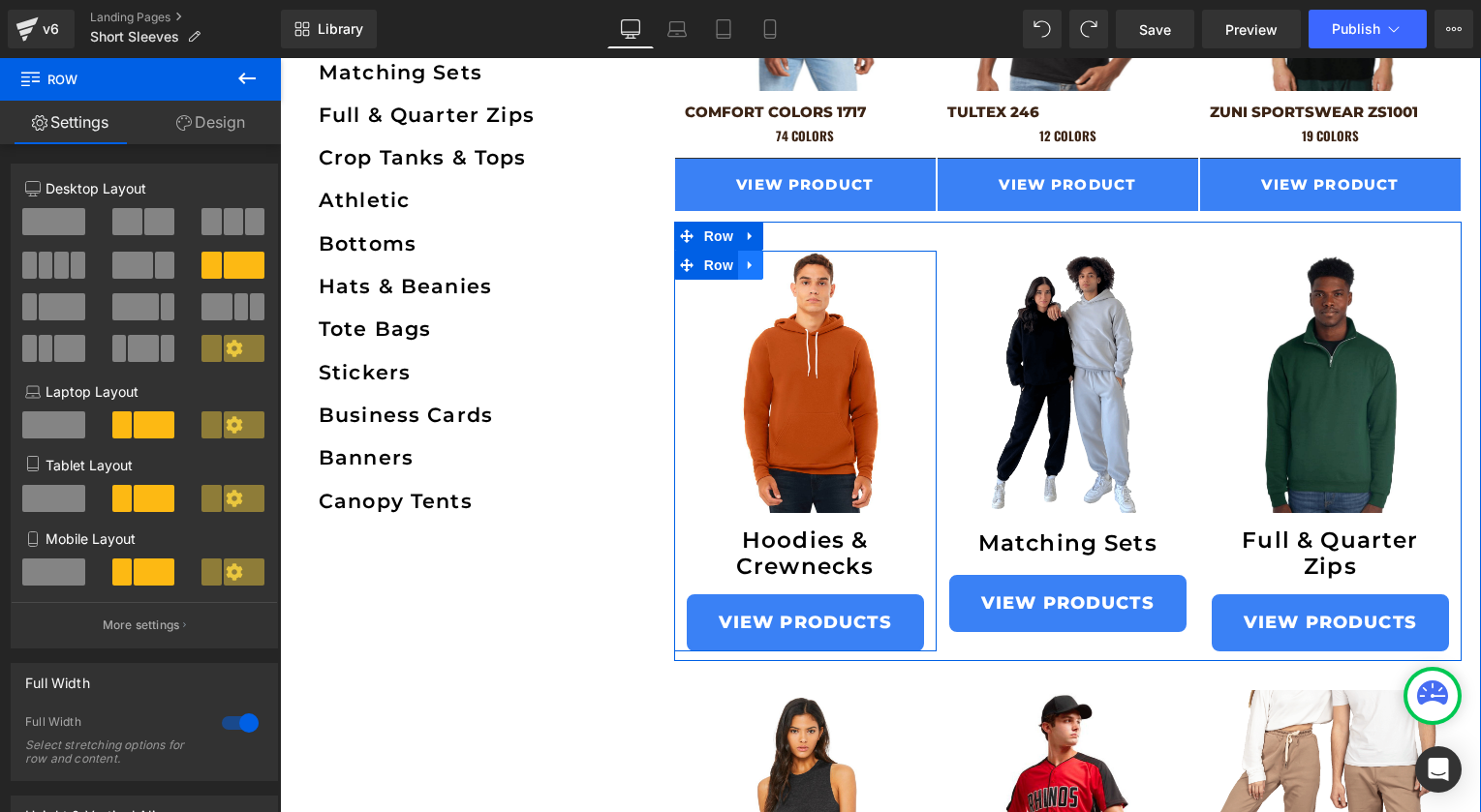
click at [756, 261] on icon at bounding box center [750, 265] width 14 height 15
click at [801, 263] on icon at bounding box center [801, 265] width 14 height 15
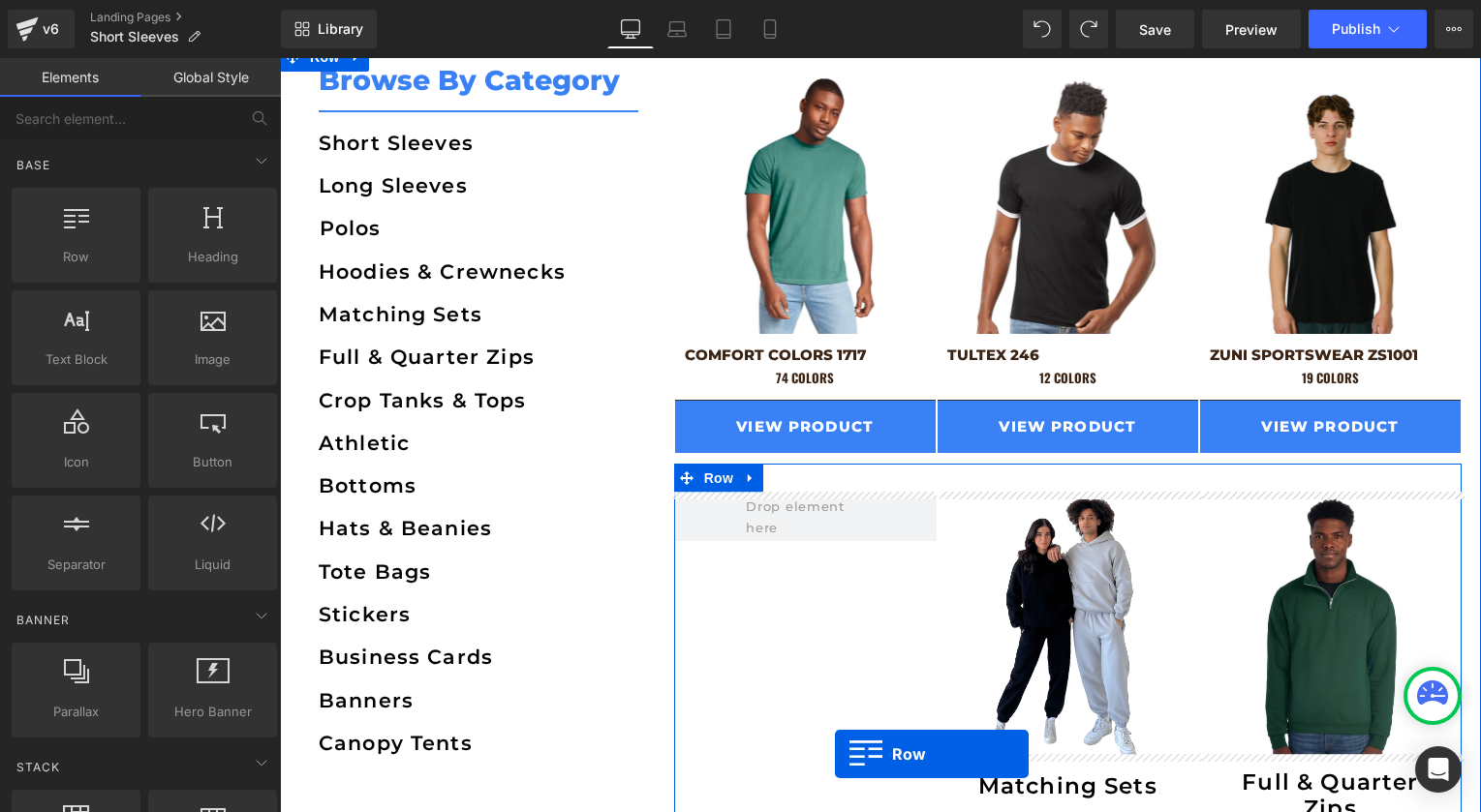
scroll to position [1705, 0]
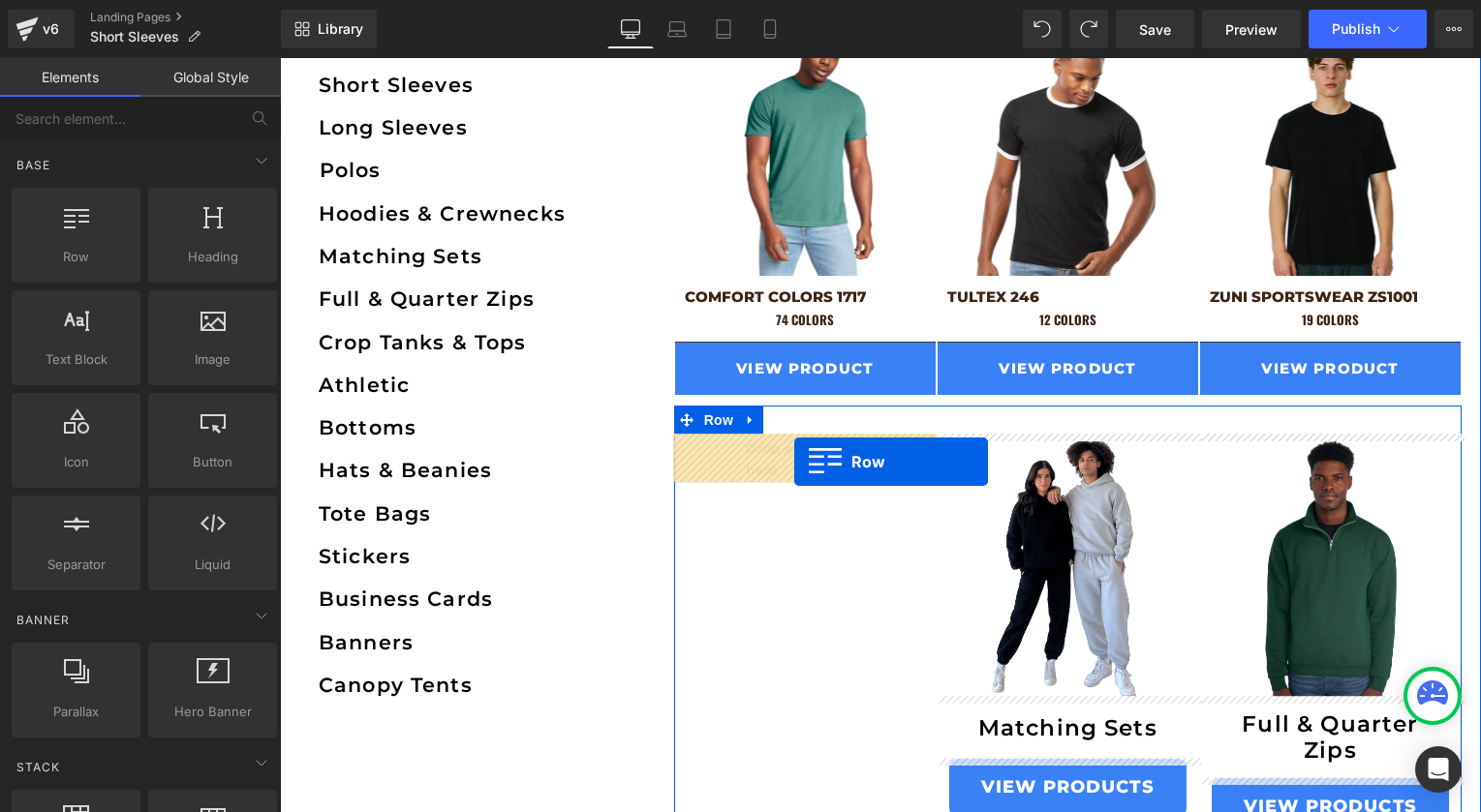
drag, startPoint x: 1215, startPoint y: 306, endPoint x: 794, endPoint y: 461, distance: 448.6
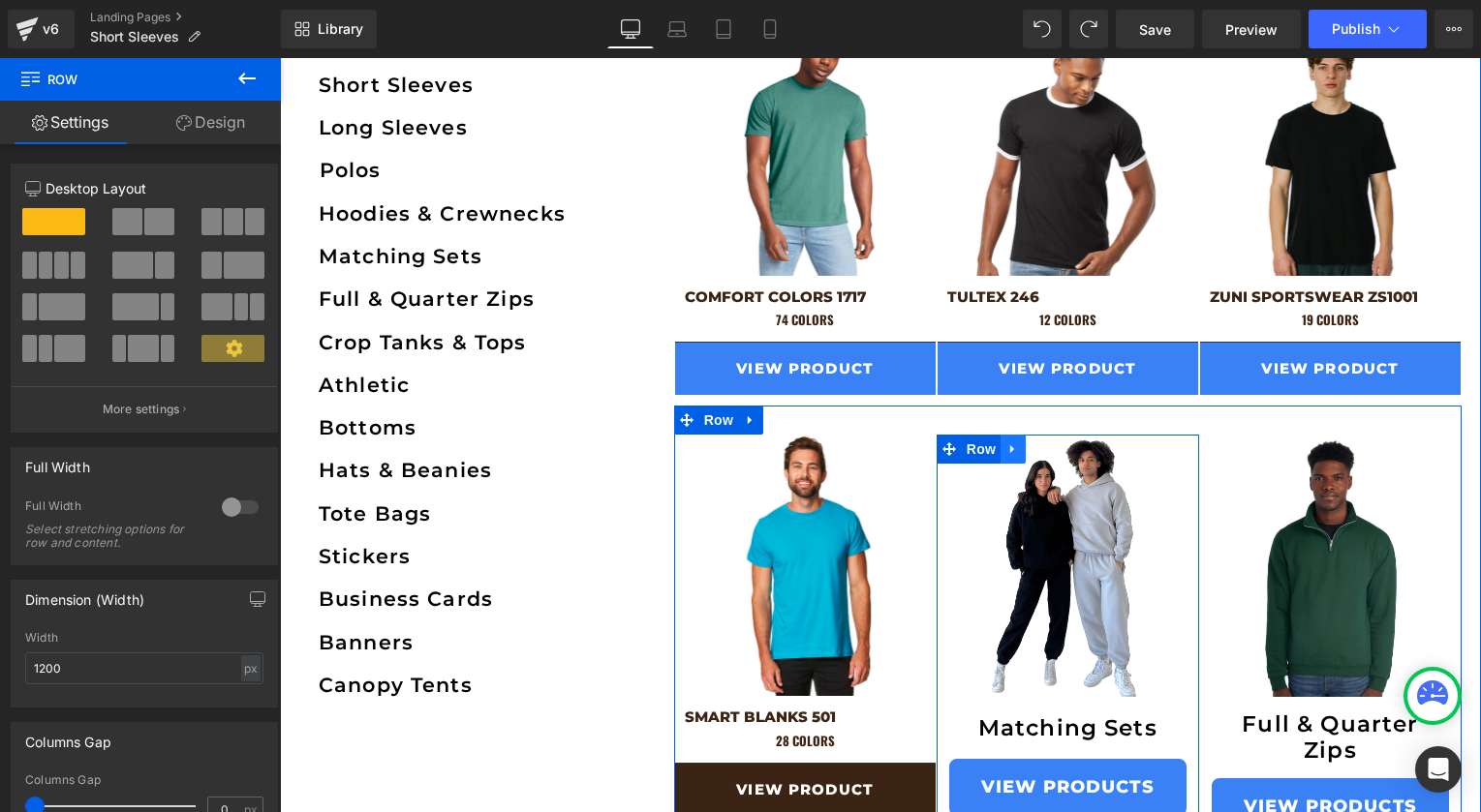
click at [1010, 449] on icon at bounding box center [1012, 449] width 4 height 9
click at [1057, 450] on icon at bounding box center [1063, 449] width 14 height 14
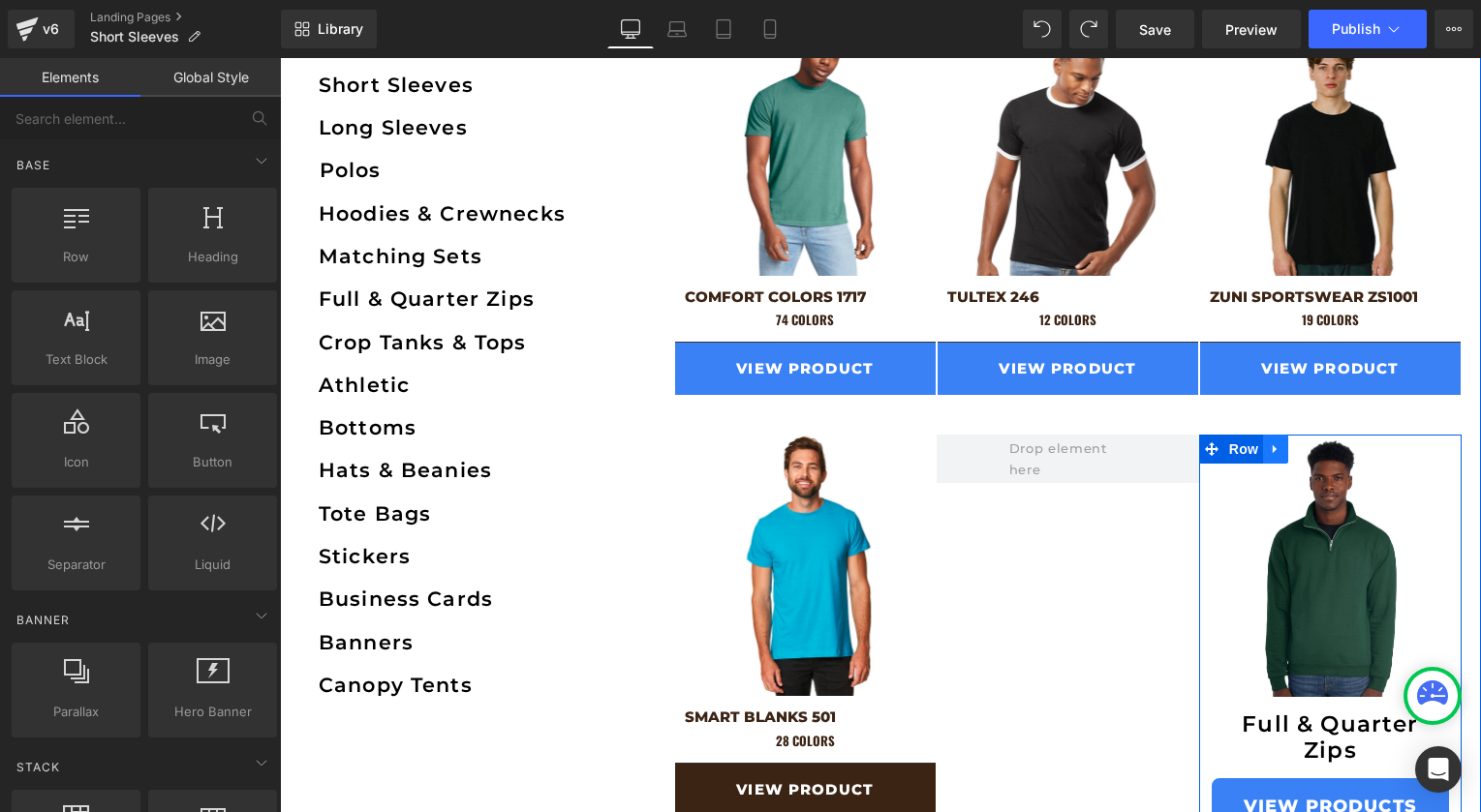
click at [1278, 453] on icon at bounding box center [1275, 449] width 14 height 15
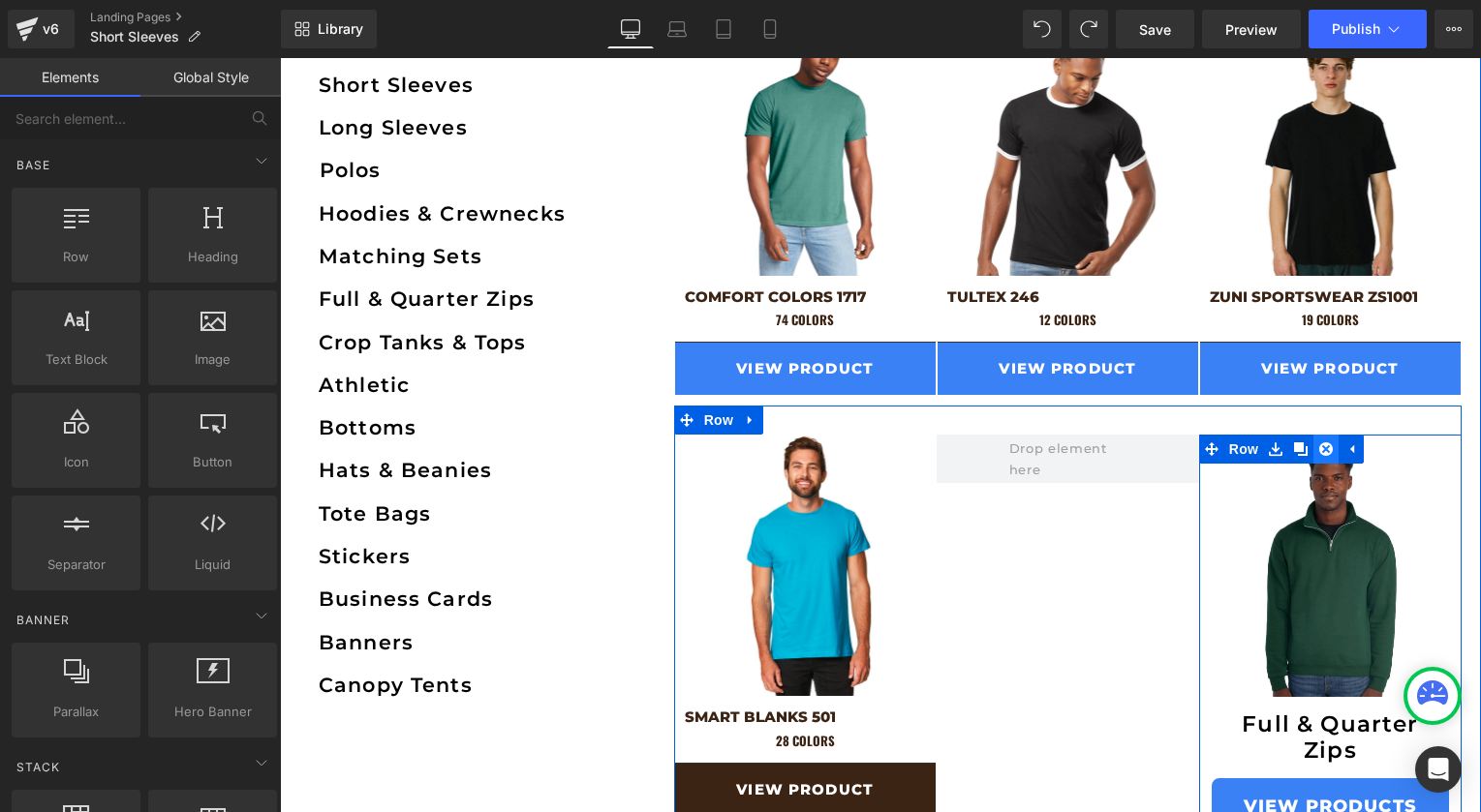
click at [1320, 446] on icon at bounding box center [1325, 449] width 14 height 14
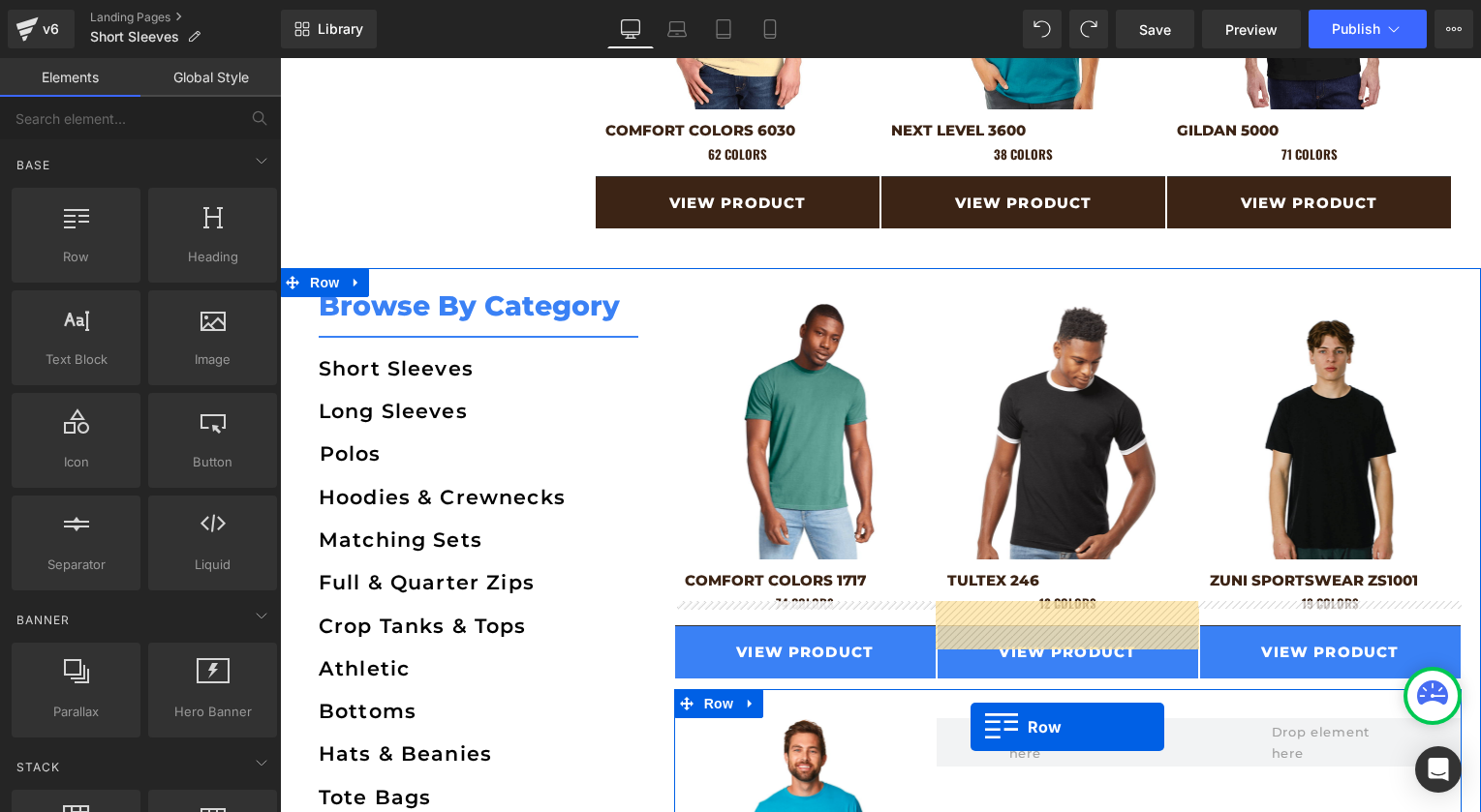
scroll to position [1537, 0]
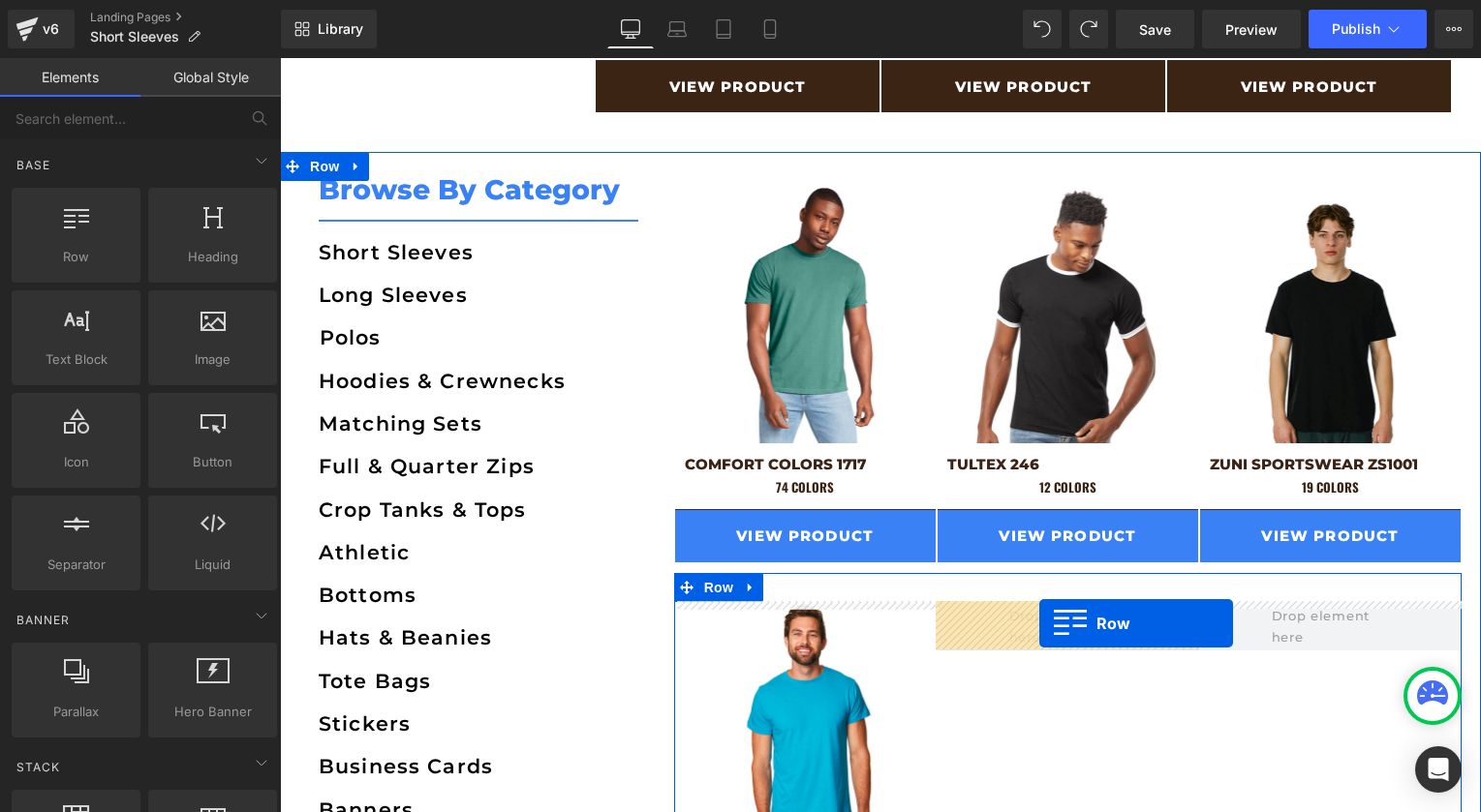
drag, startPoint x: 330, startPoint y: 150, endPoint x: 1039, endPoint y: 623, distance: 852.3
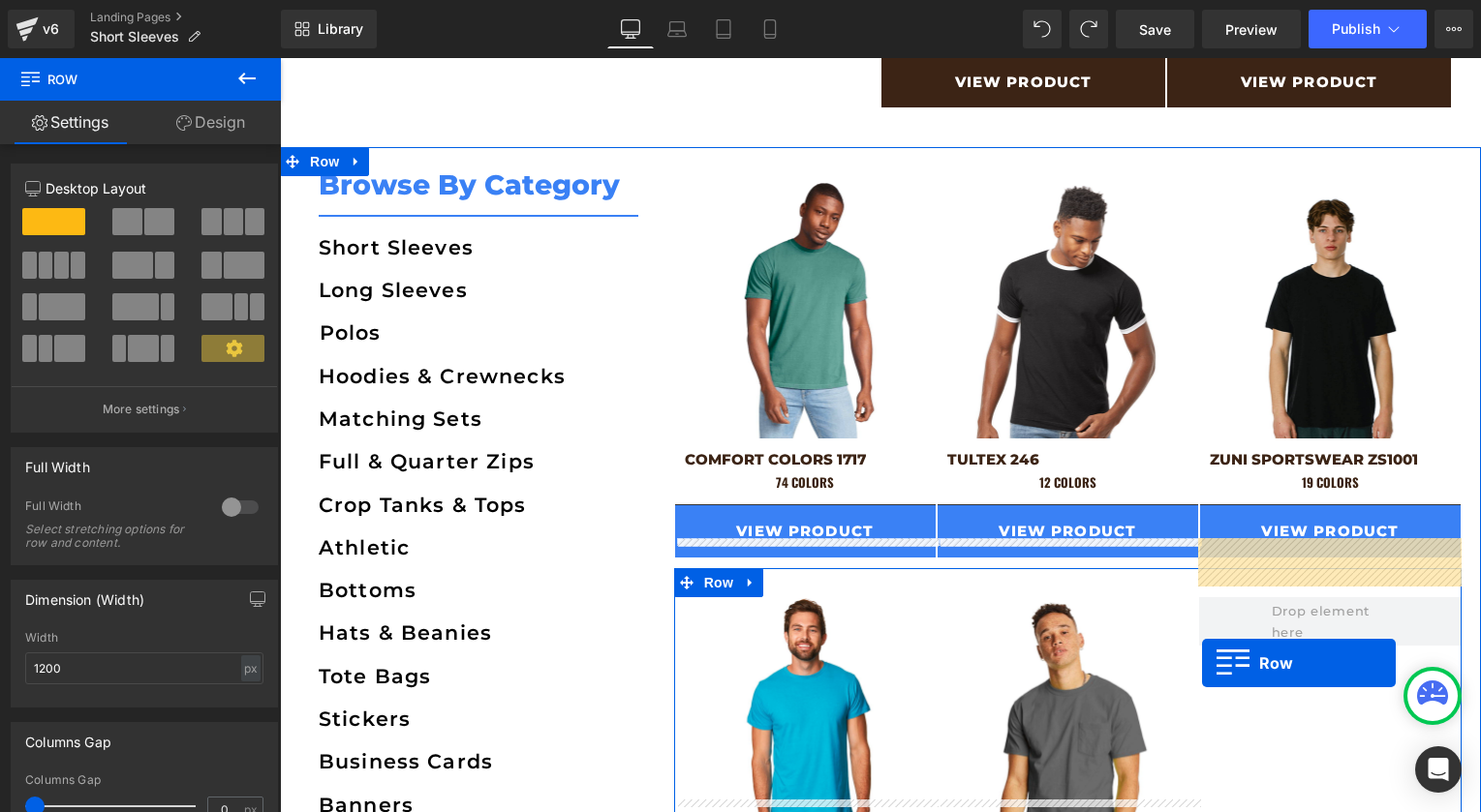
scroll to position [1600, 0]
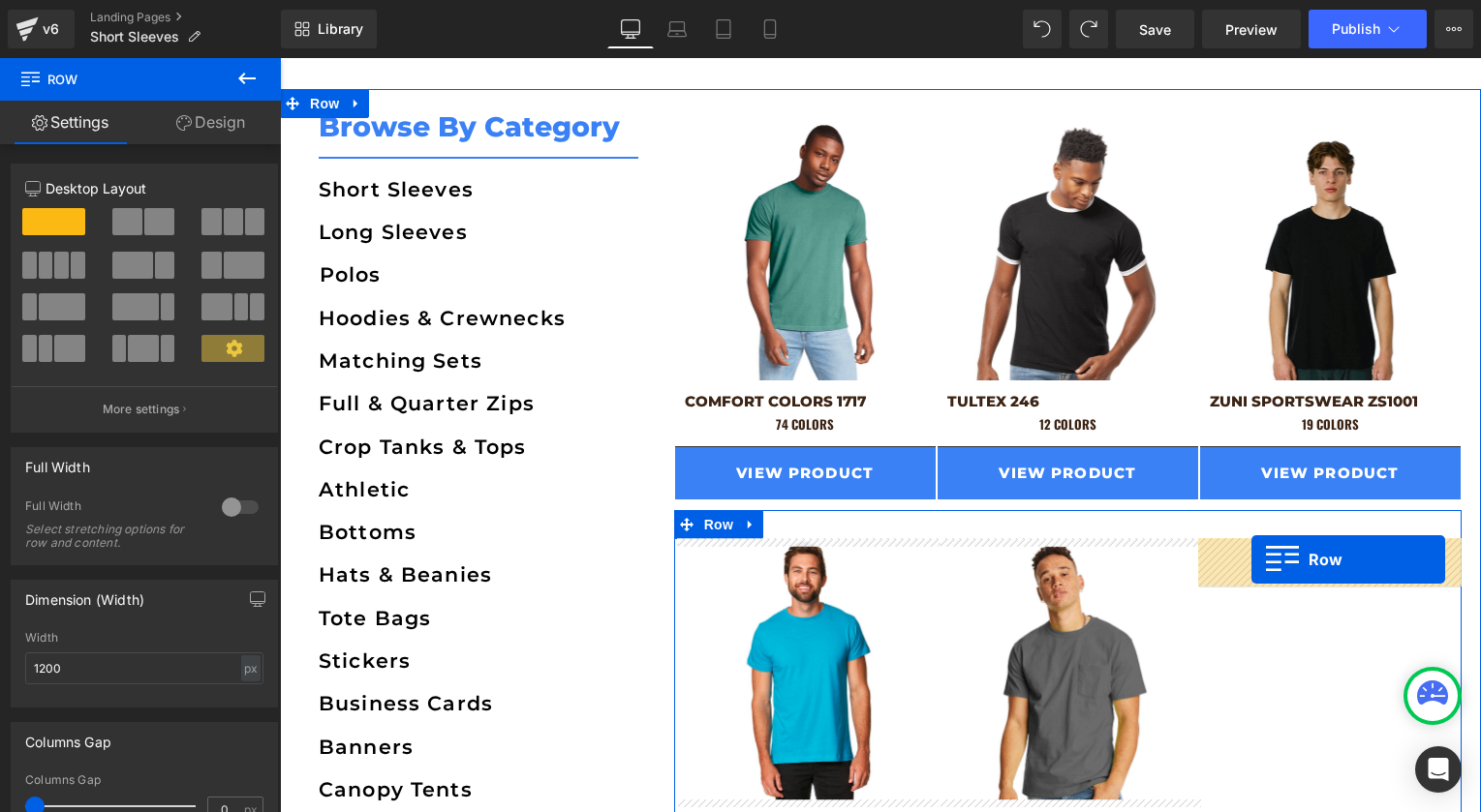
drag, startPoint x: 612, startPoint y: 163, endPoint x: 1252, endPoint y: 558, distance: 752.1
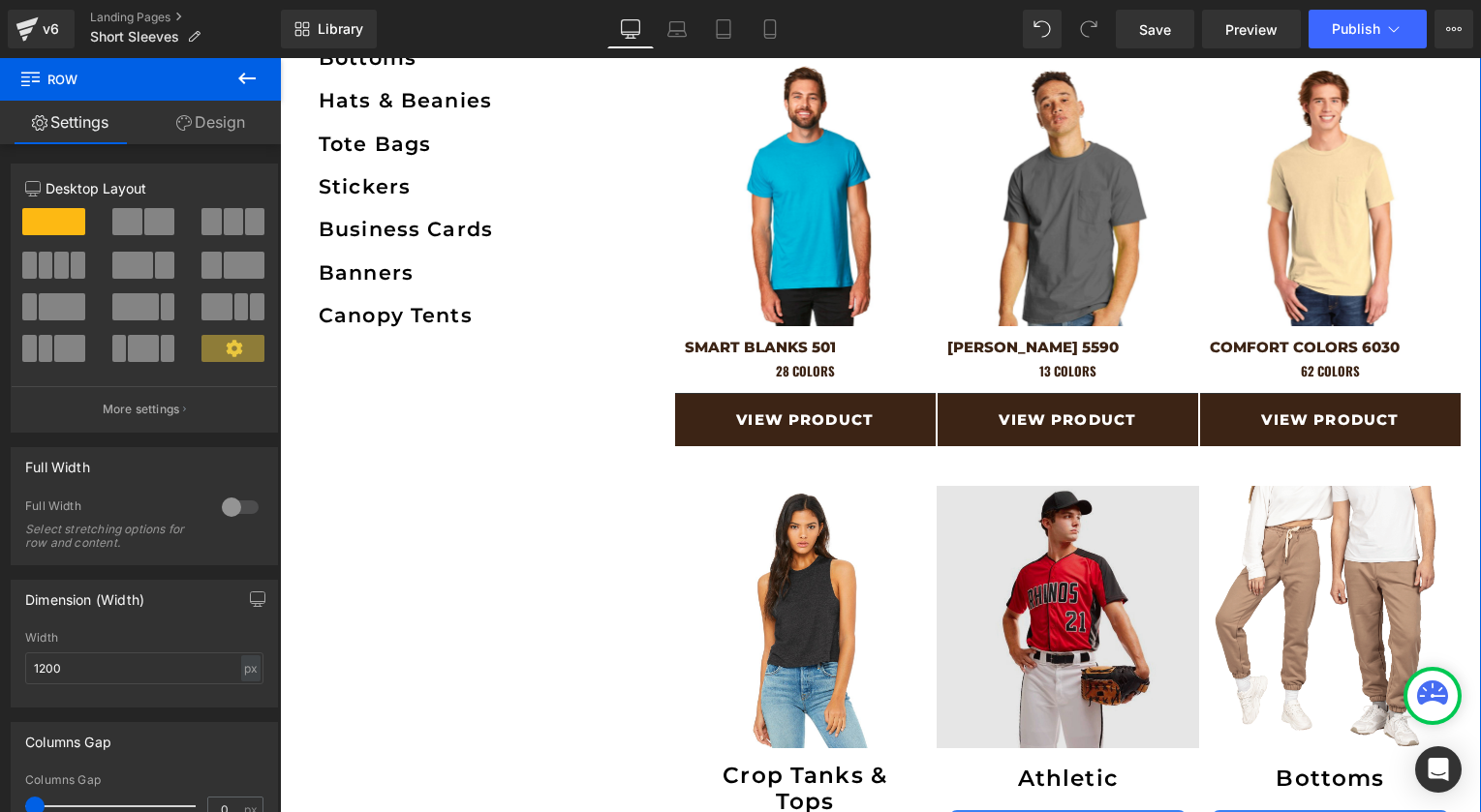
scroll to position [1799, 0]
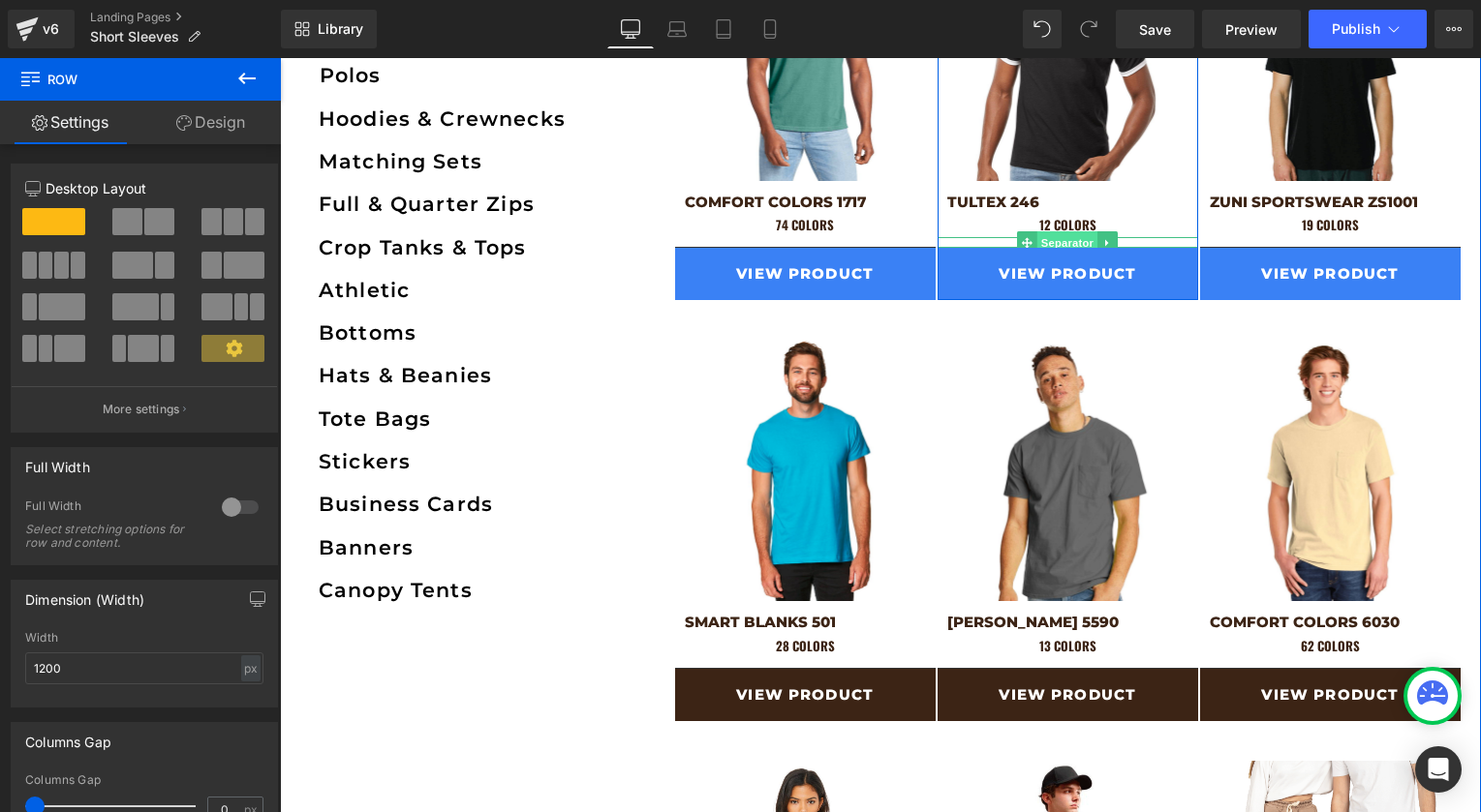
click at [1065, 239] on span "Separator" at bounding box center [1066, 243] width 60 height 24
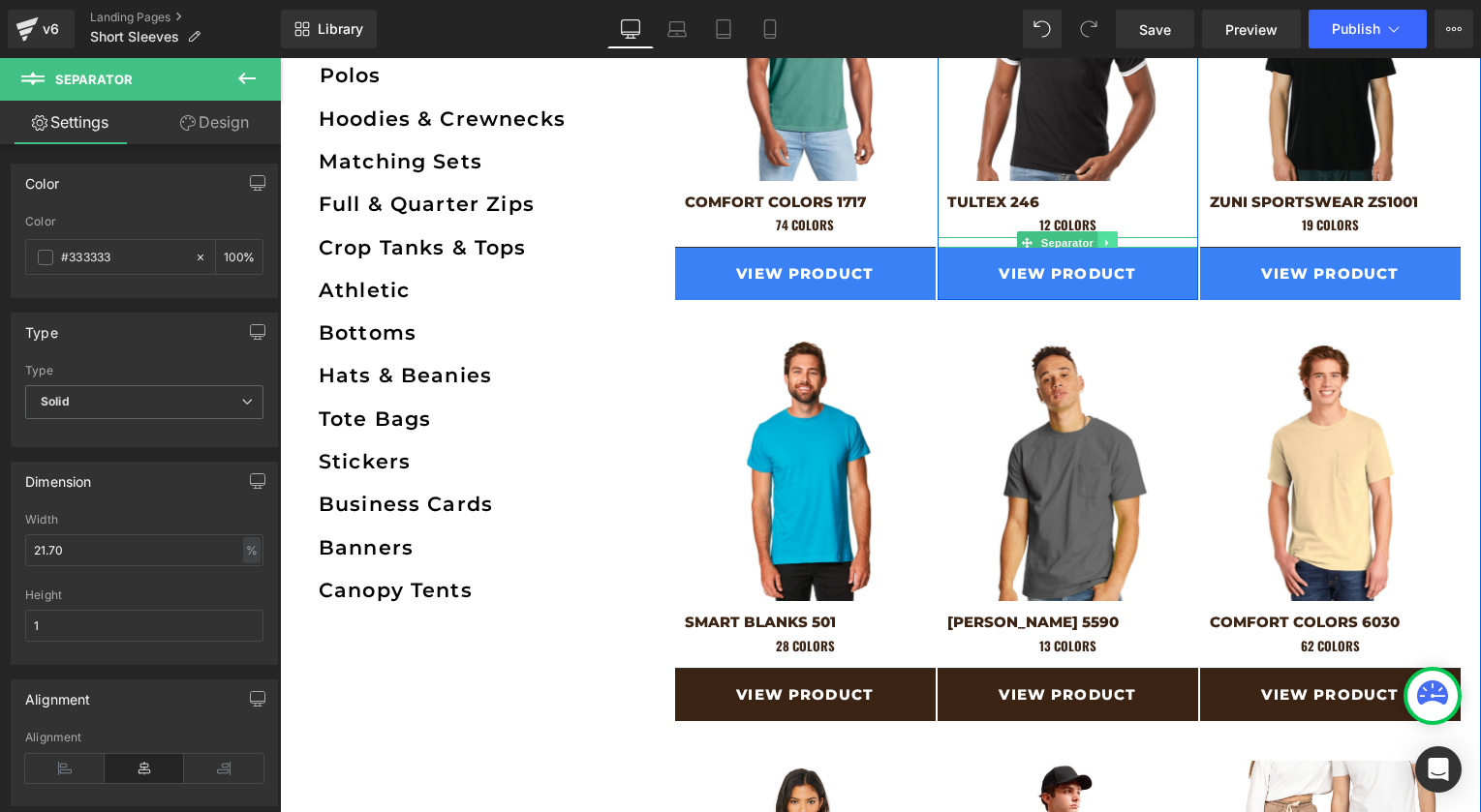
click at [1106, 239] on icon at bounding box center [1106, 242] width 3 height 7
click at [1122, 238] on icon at bounding box center [1118, 242] width 11 height 11
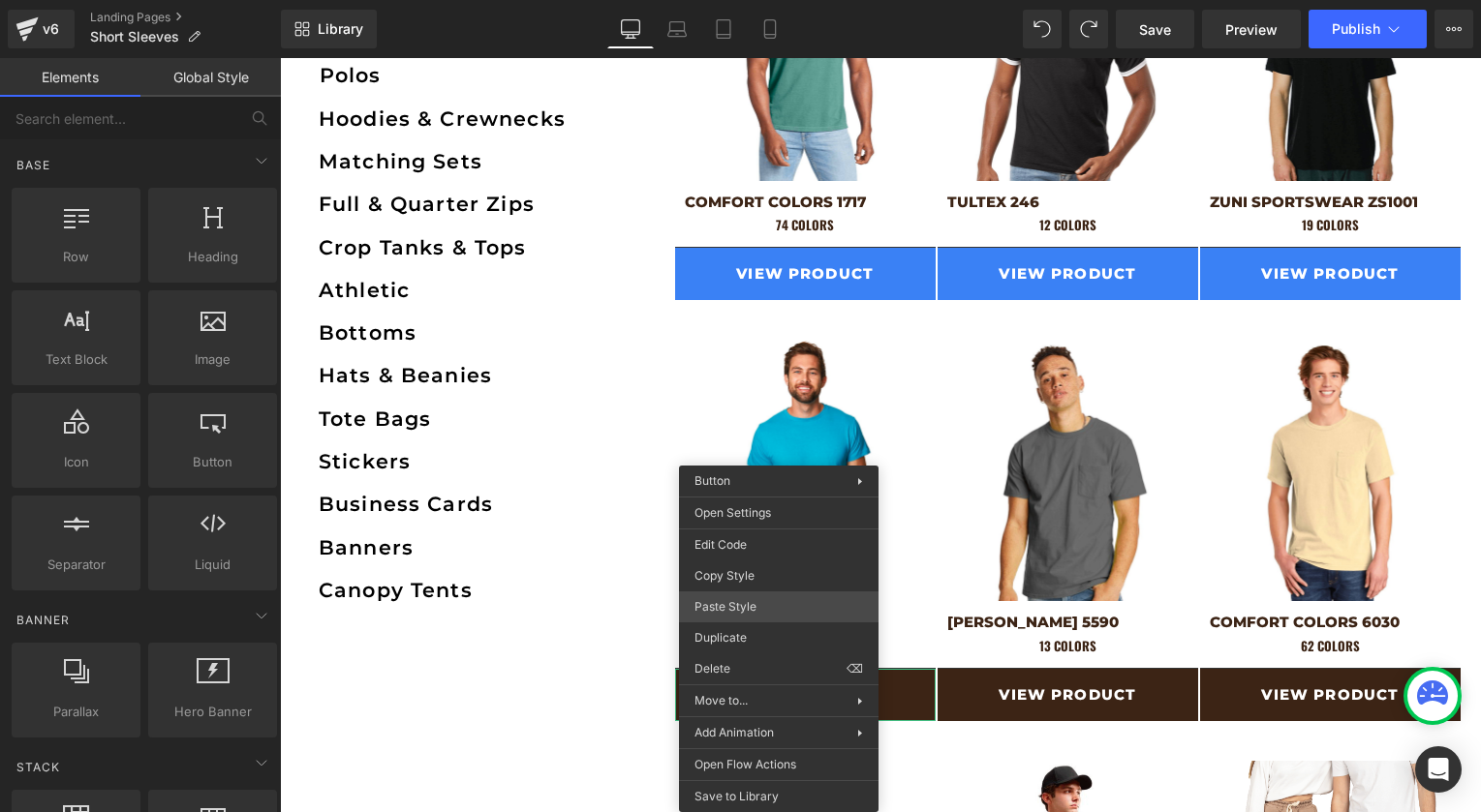
drag, startPoint x: 1055, startPoint y: 658, endPoint x: 775, endPoint y: 600, distance: 285.9
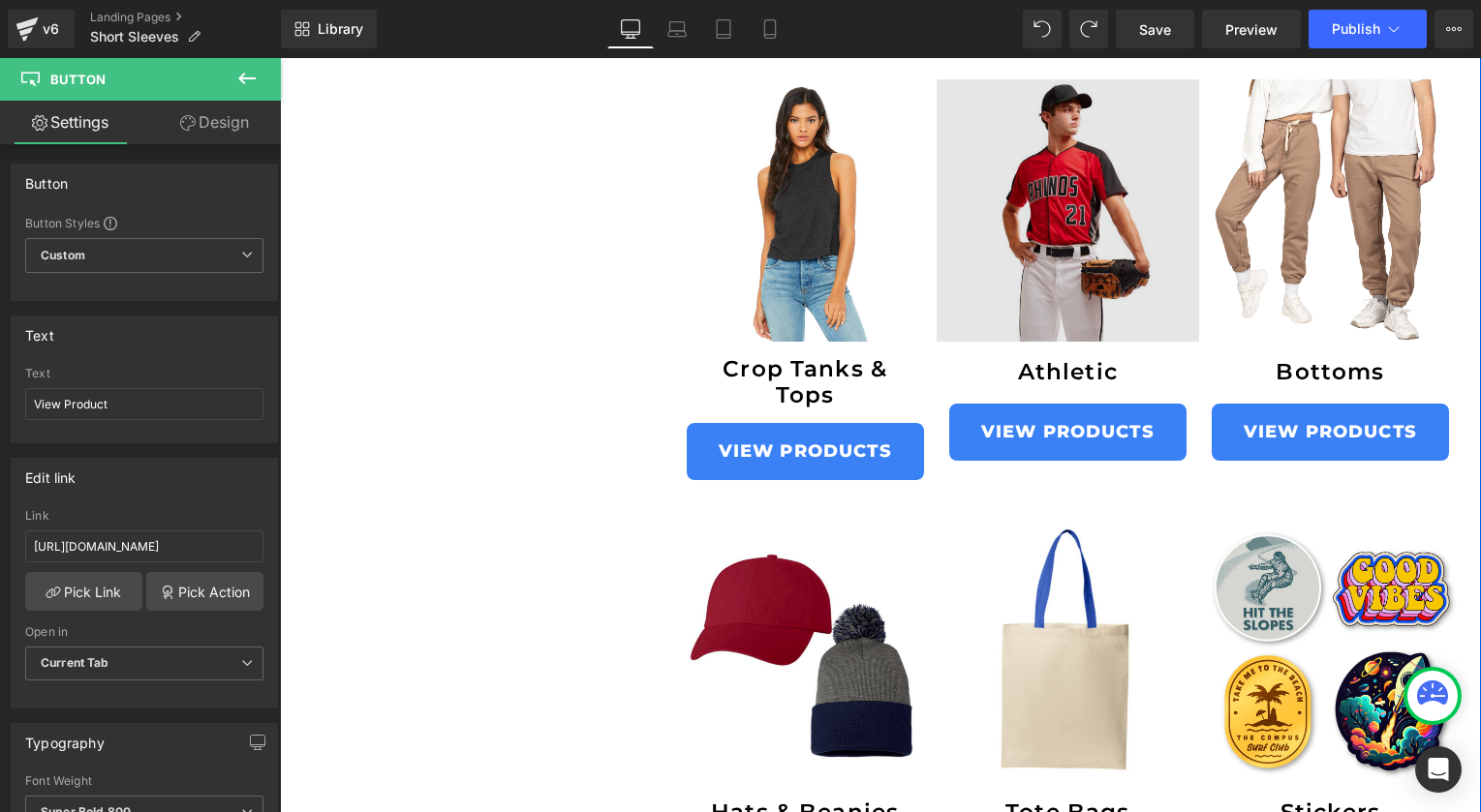
scroll to position [2399, 0]
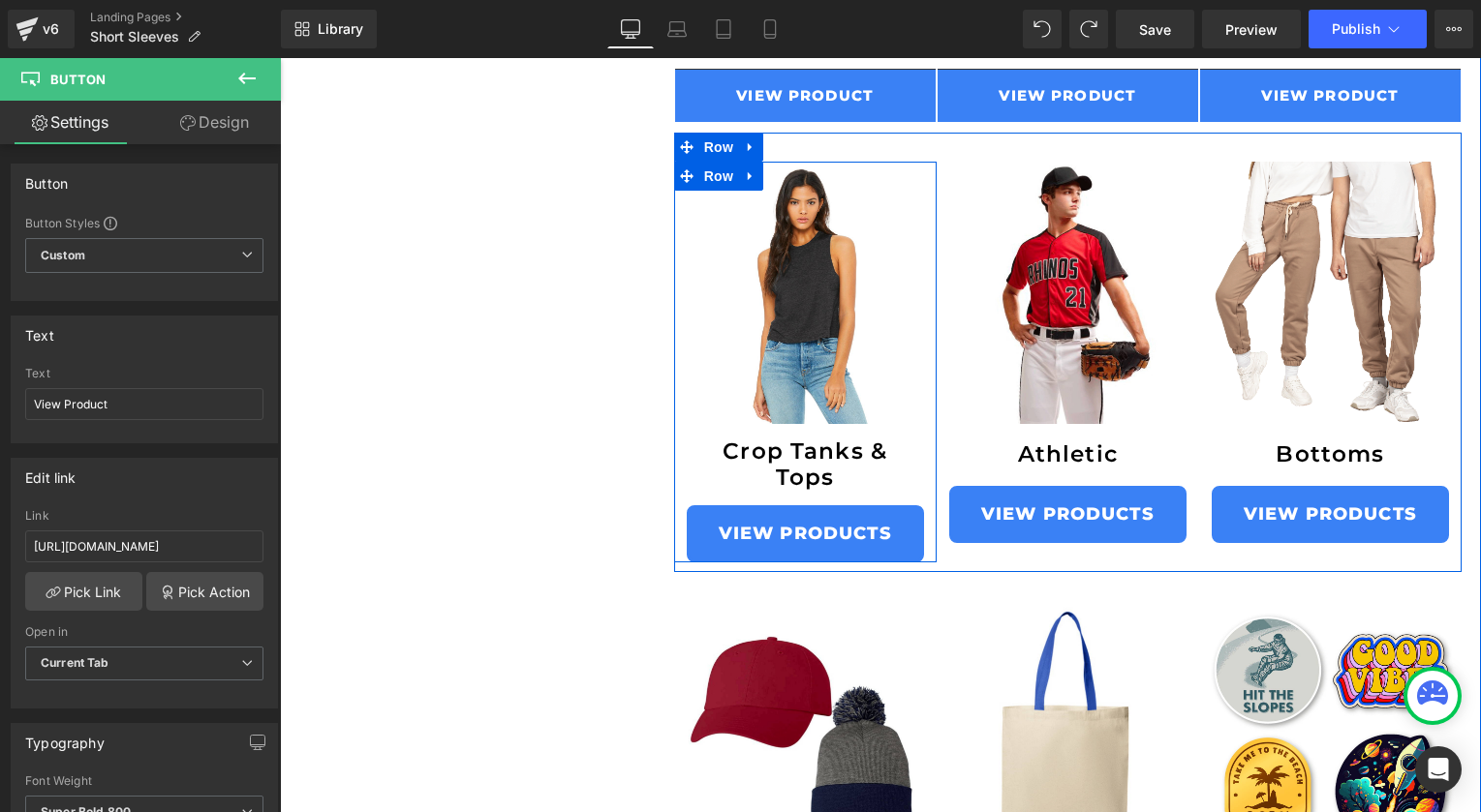
click at [747, 176] on icon at bounding box center [749, 176] width 4 height 9
click at [794, 179] on icon at bounding box center [801, 175] width 14 height 15
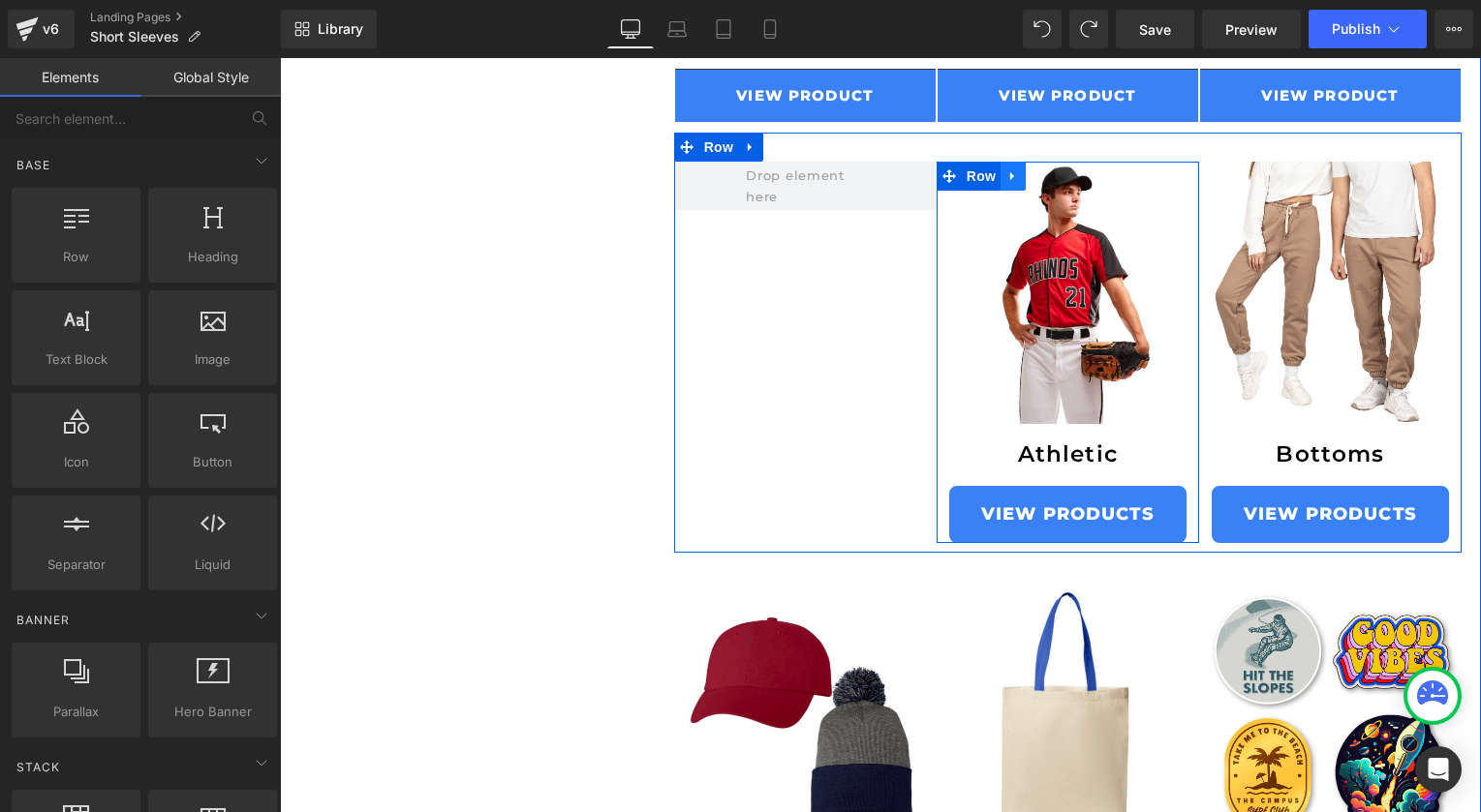
click at [1022, 173] on link at bounding box center [1013, 176] width 26 height 30
click at [1060, 177] on icon at bounding box center [1063, 175] width 14 height 15
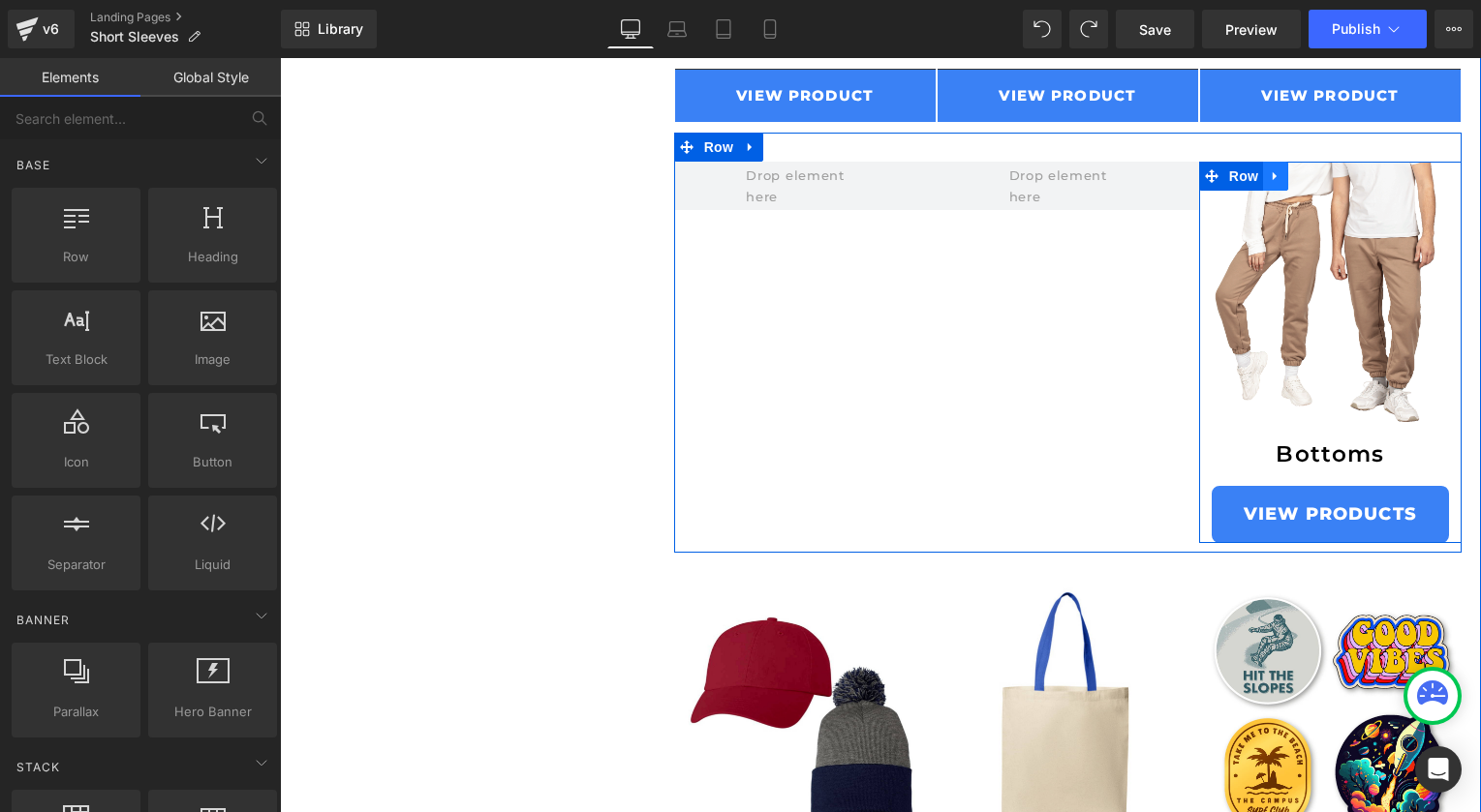
click at [1275, 170] on icon at bounding box center [1275, 175] width 14 height 15
click at [1325, 174] on icon at bounding box center [1325, 175] width 14 height 15
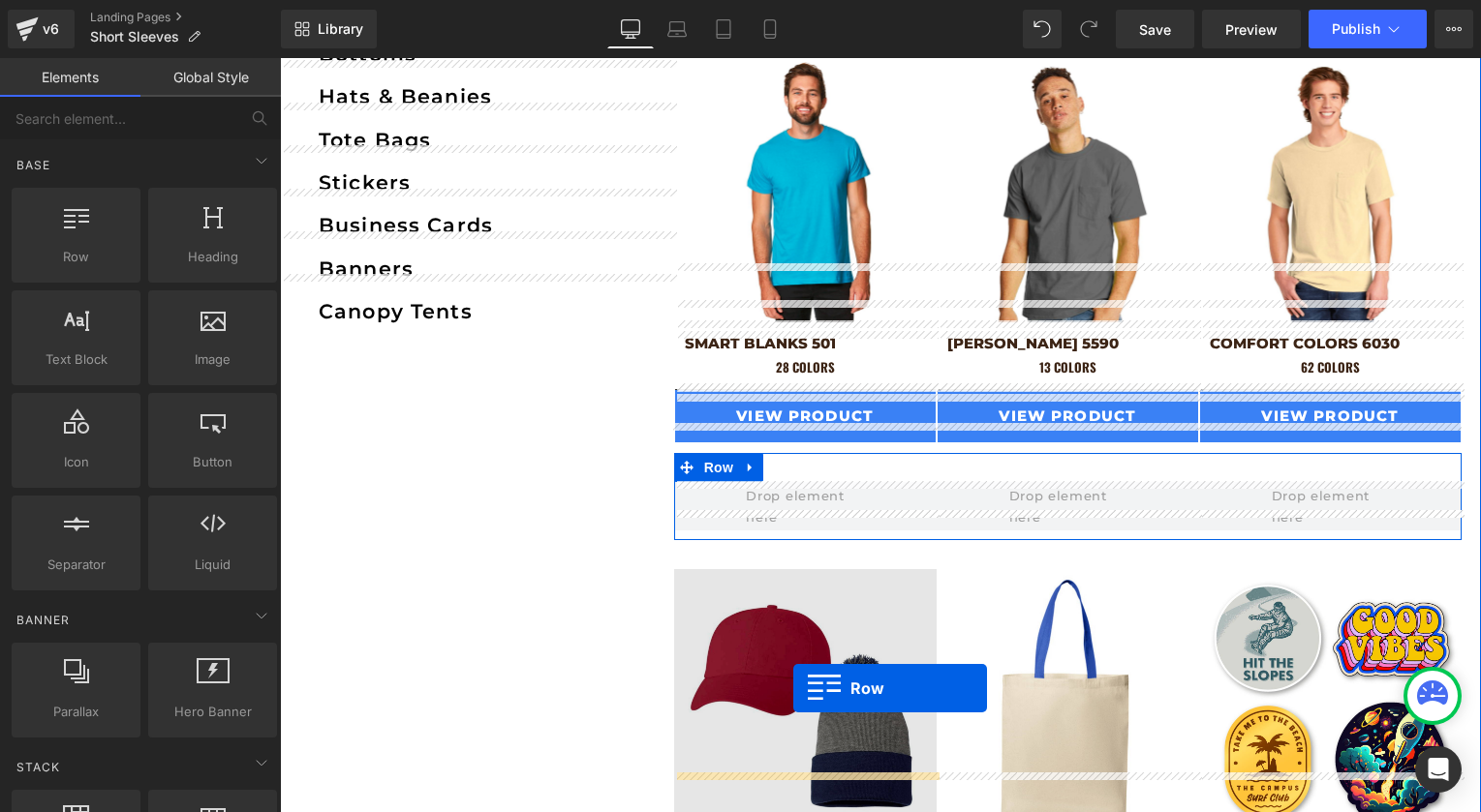
scroll to position [2136, 0]
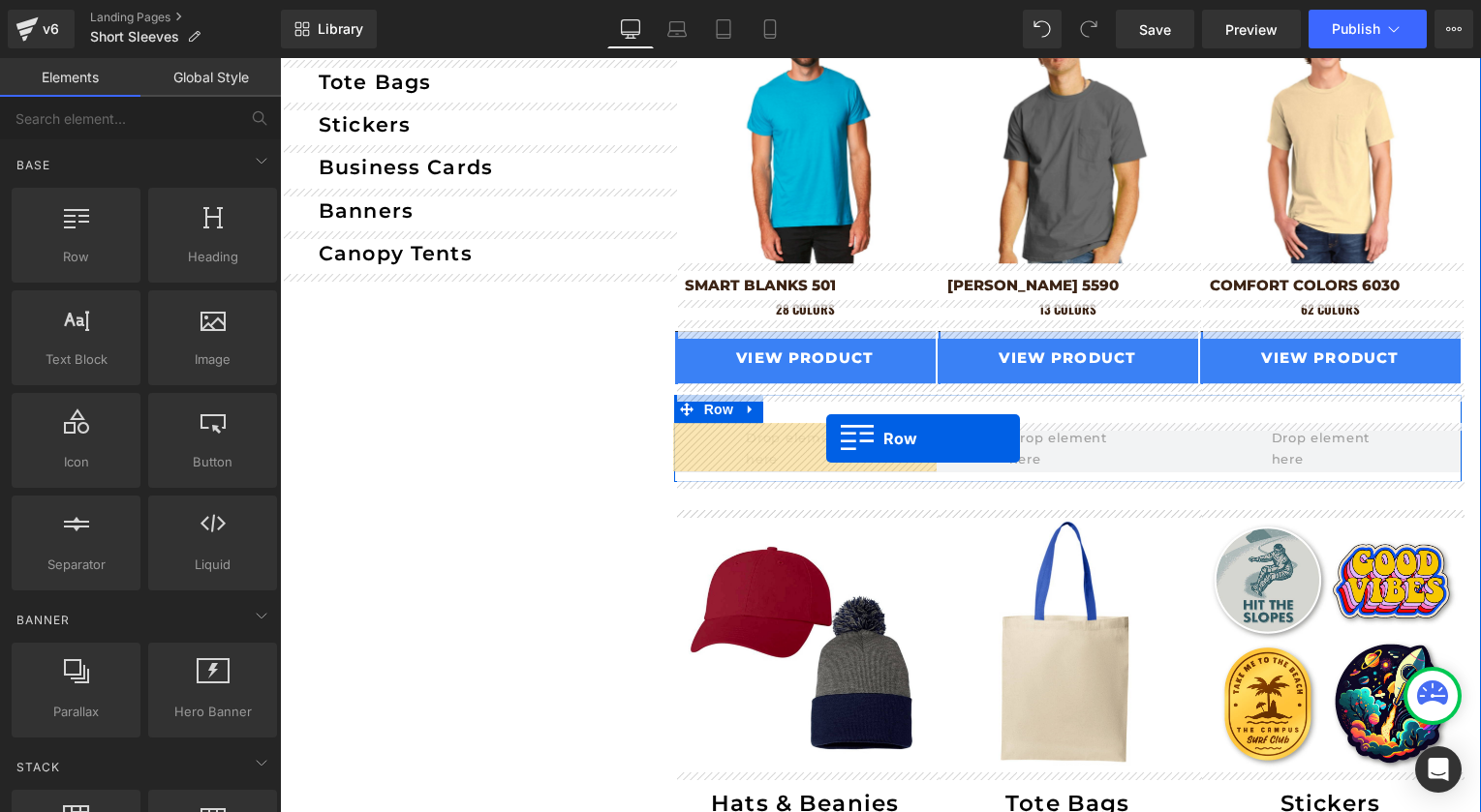
drag, startPoint x: 900, startPoint y: 400, endPoint x: 826, endPoint y: 437, distance: 82.7
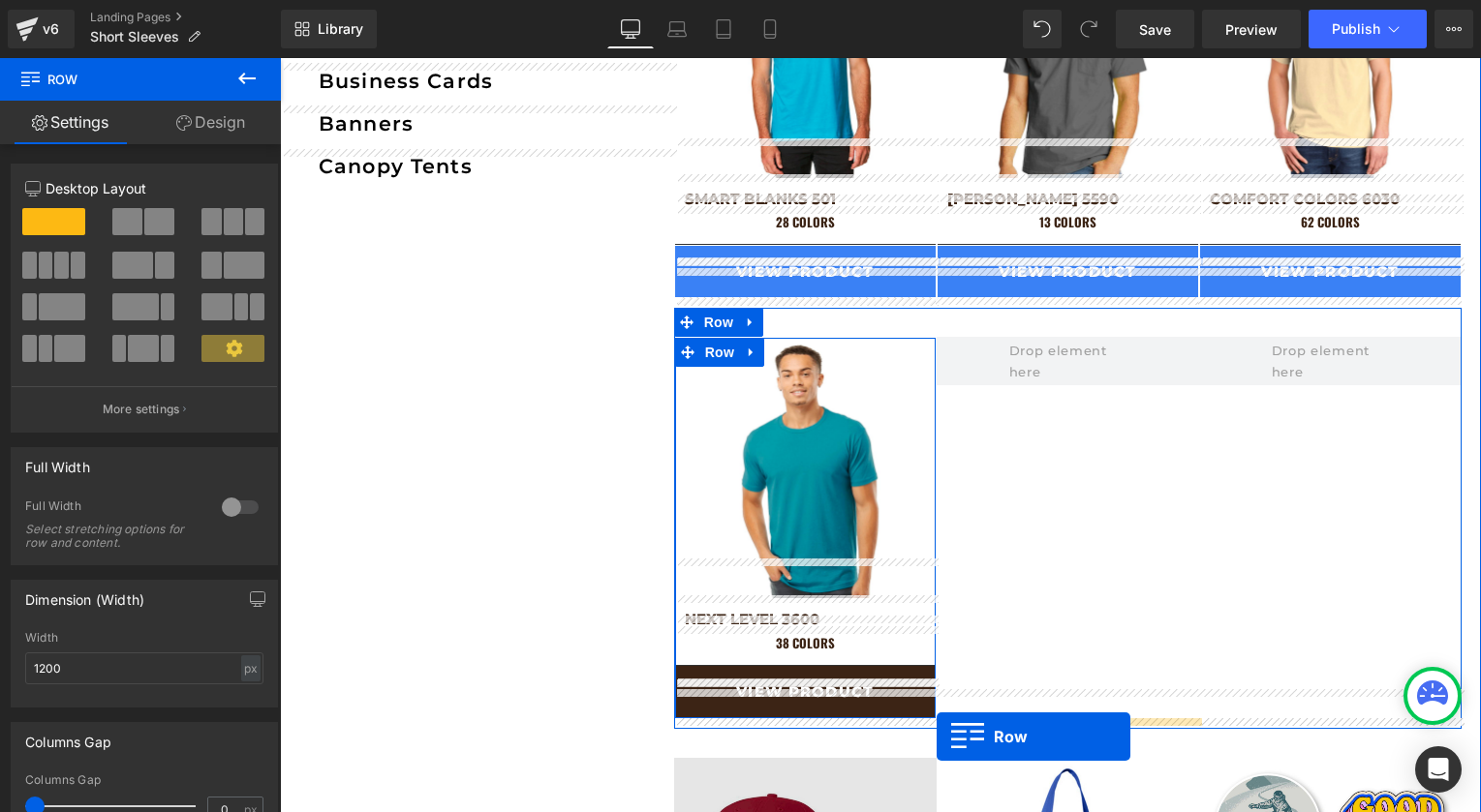
scroll to position [1924, 0]
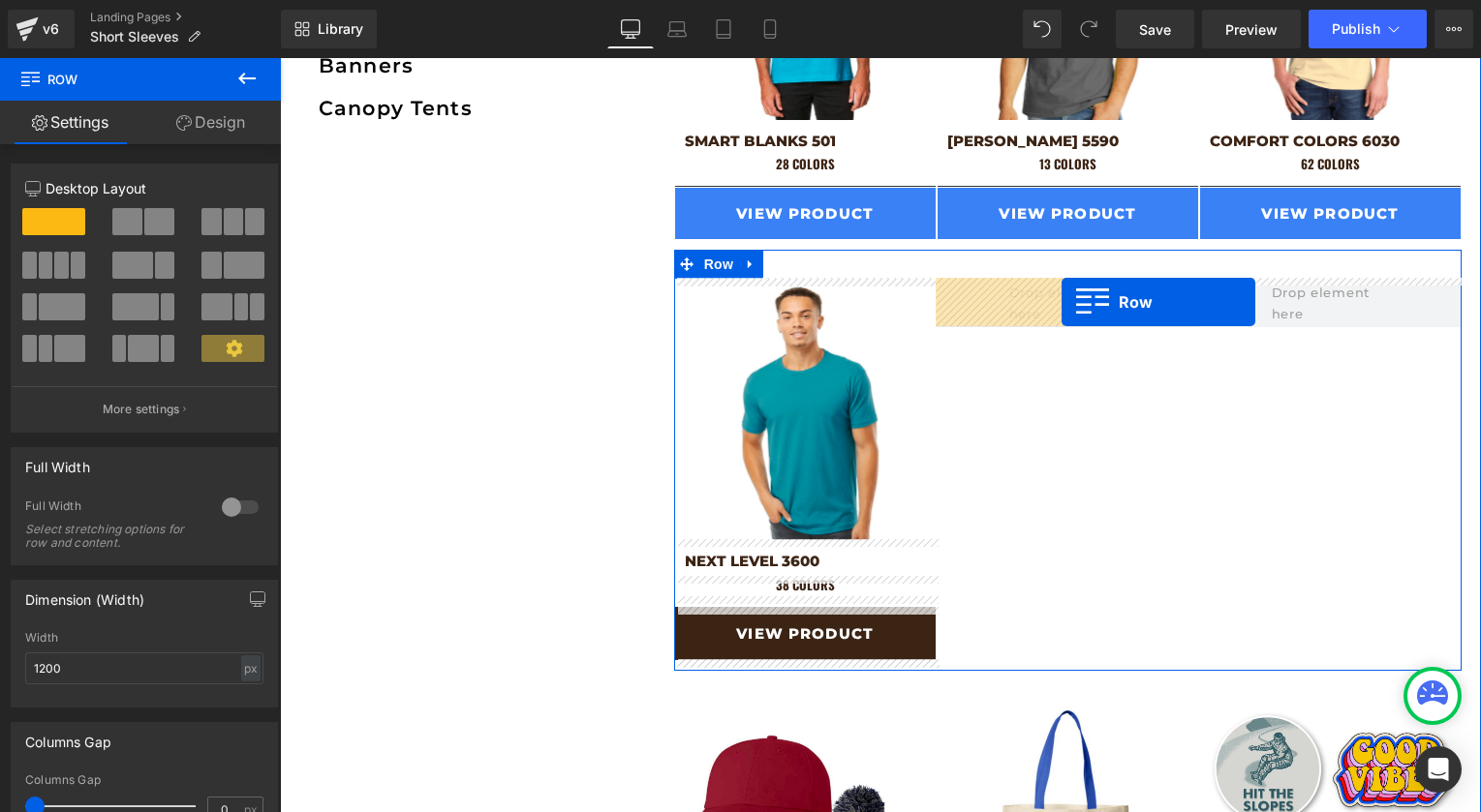
drag, startPoint x: 1198, startPoint y: 300, endPoint x: 1062, endPoint y: 301, distance: 136.0
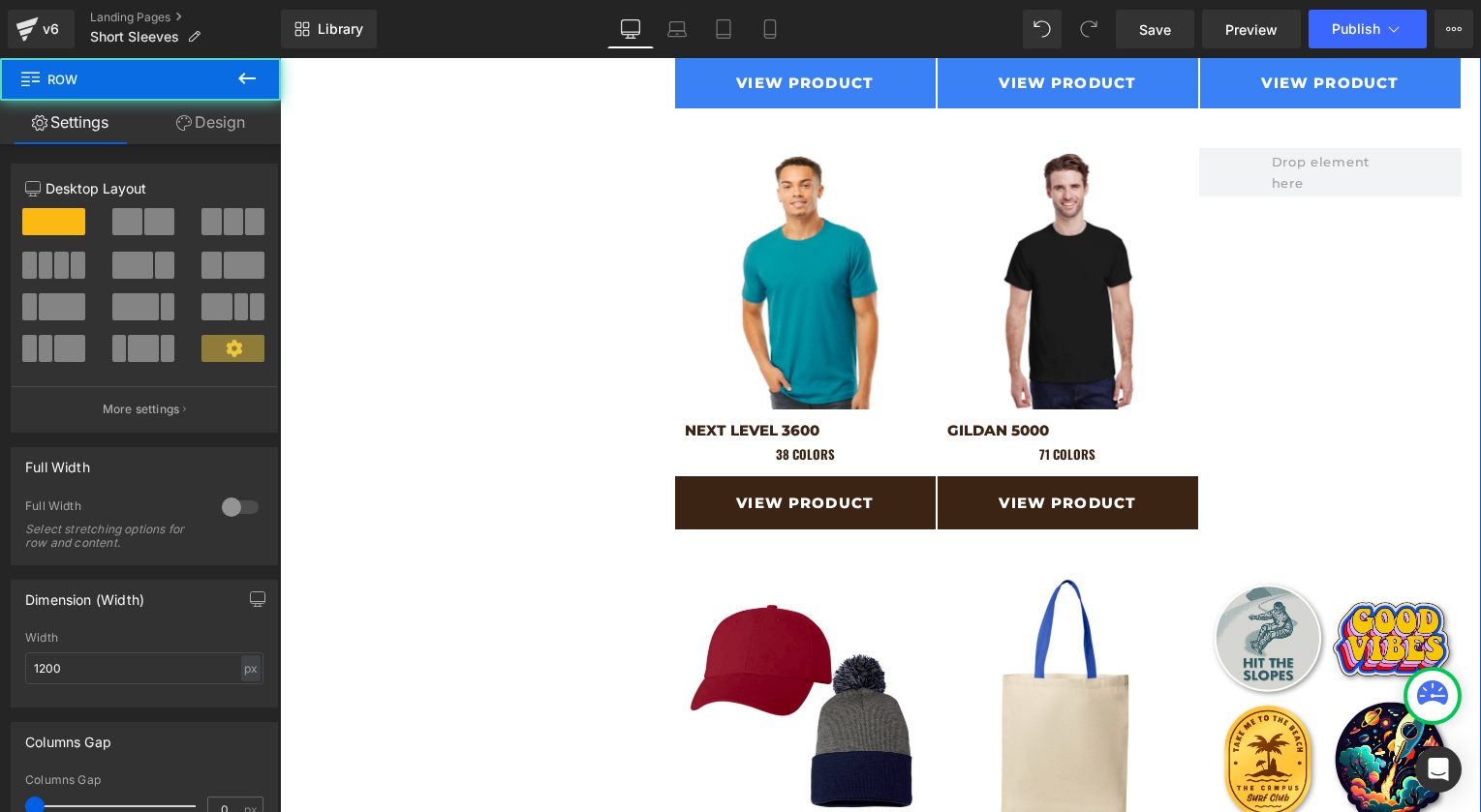
scroll to position [2079, 0]
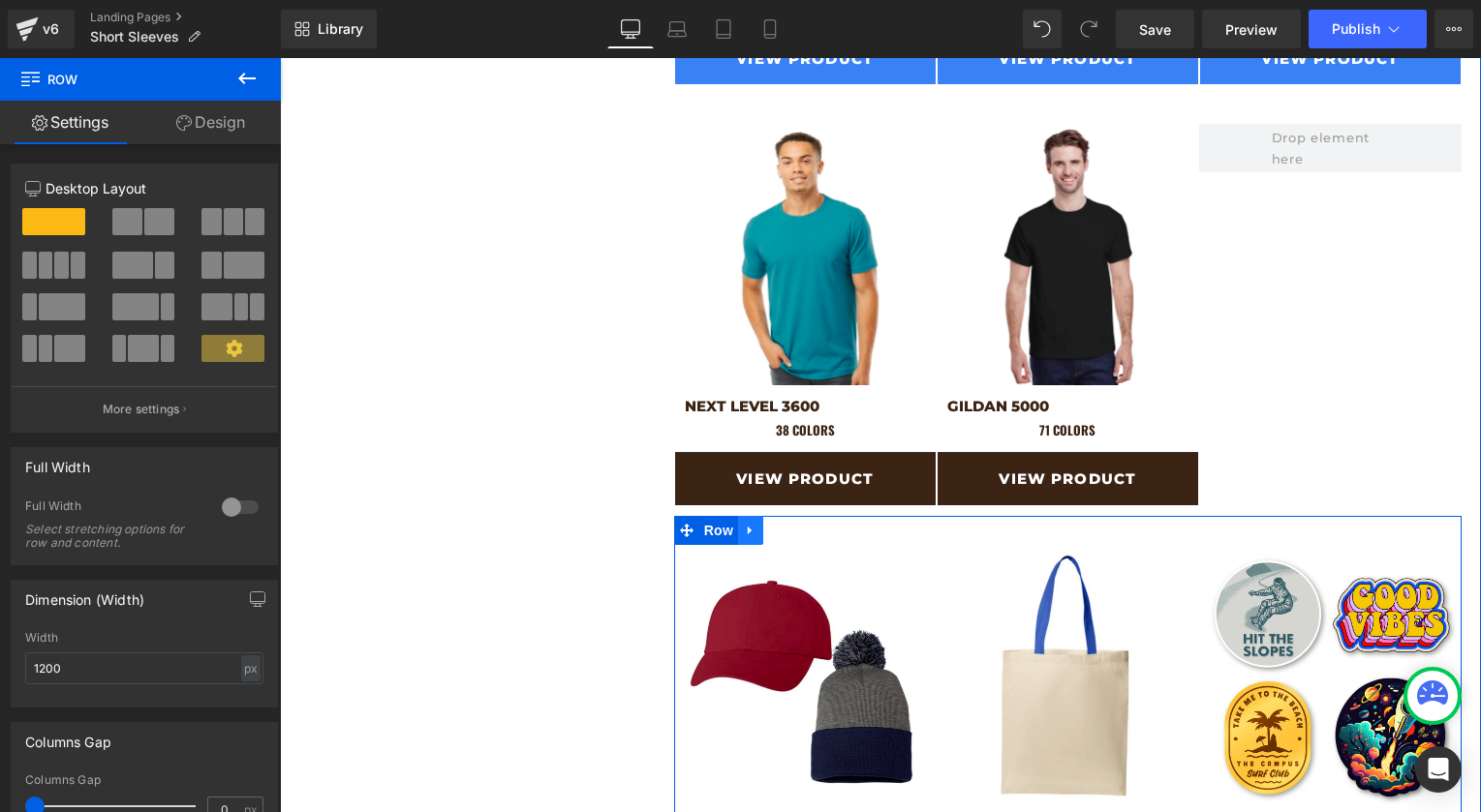
click at [749, 536] on icon at bounding box center [750, 530] width 14 height 15
click at [807, 533] on link at bounding box center [801, 531] width 26 height 30
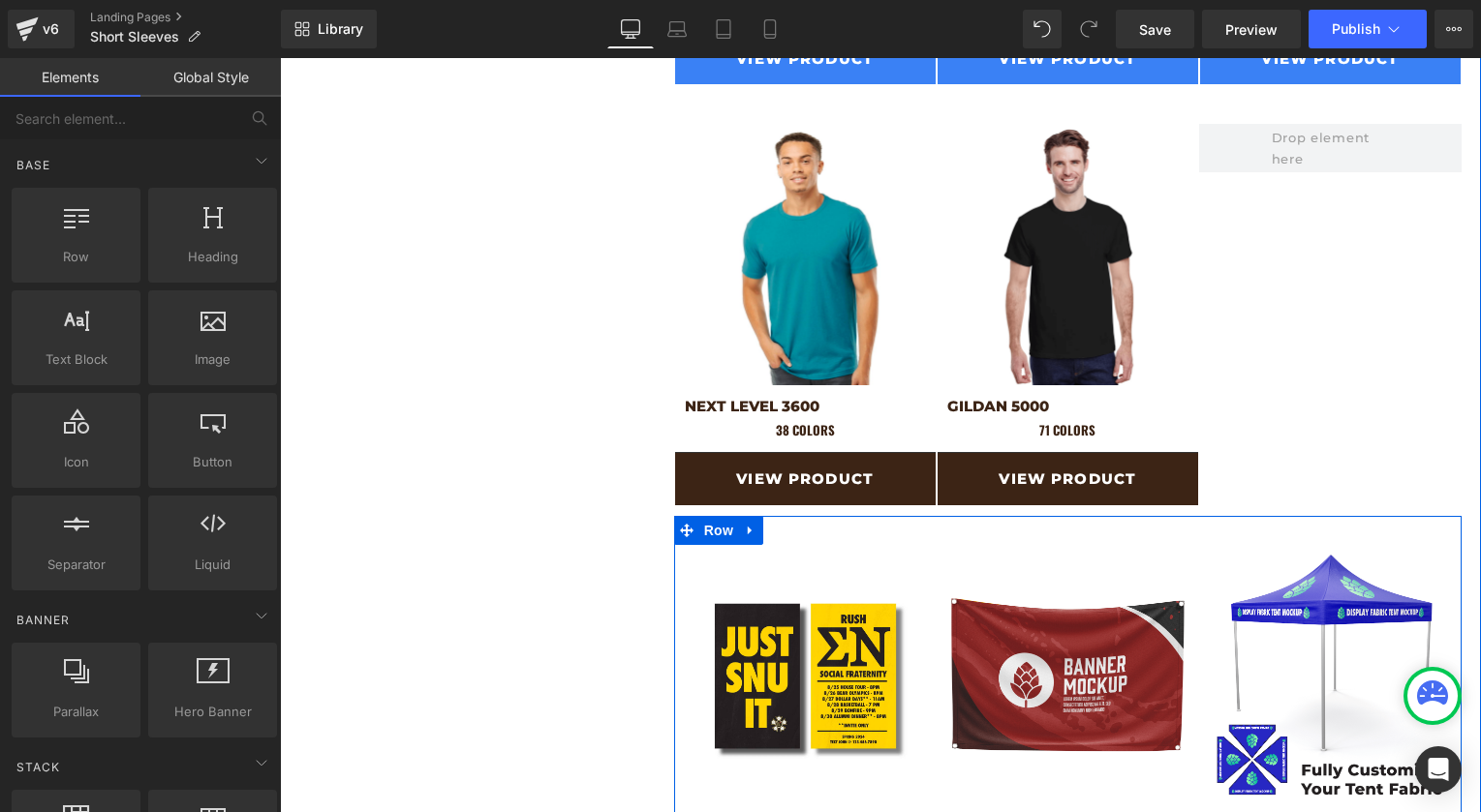
click at [747, 527] on icon at bounding box center [749, 531] width 4 height 9
click at [788, 530] on link at bounding box center [801, 531] width 26 height 30
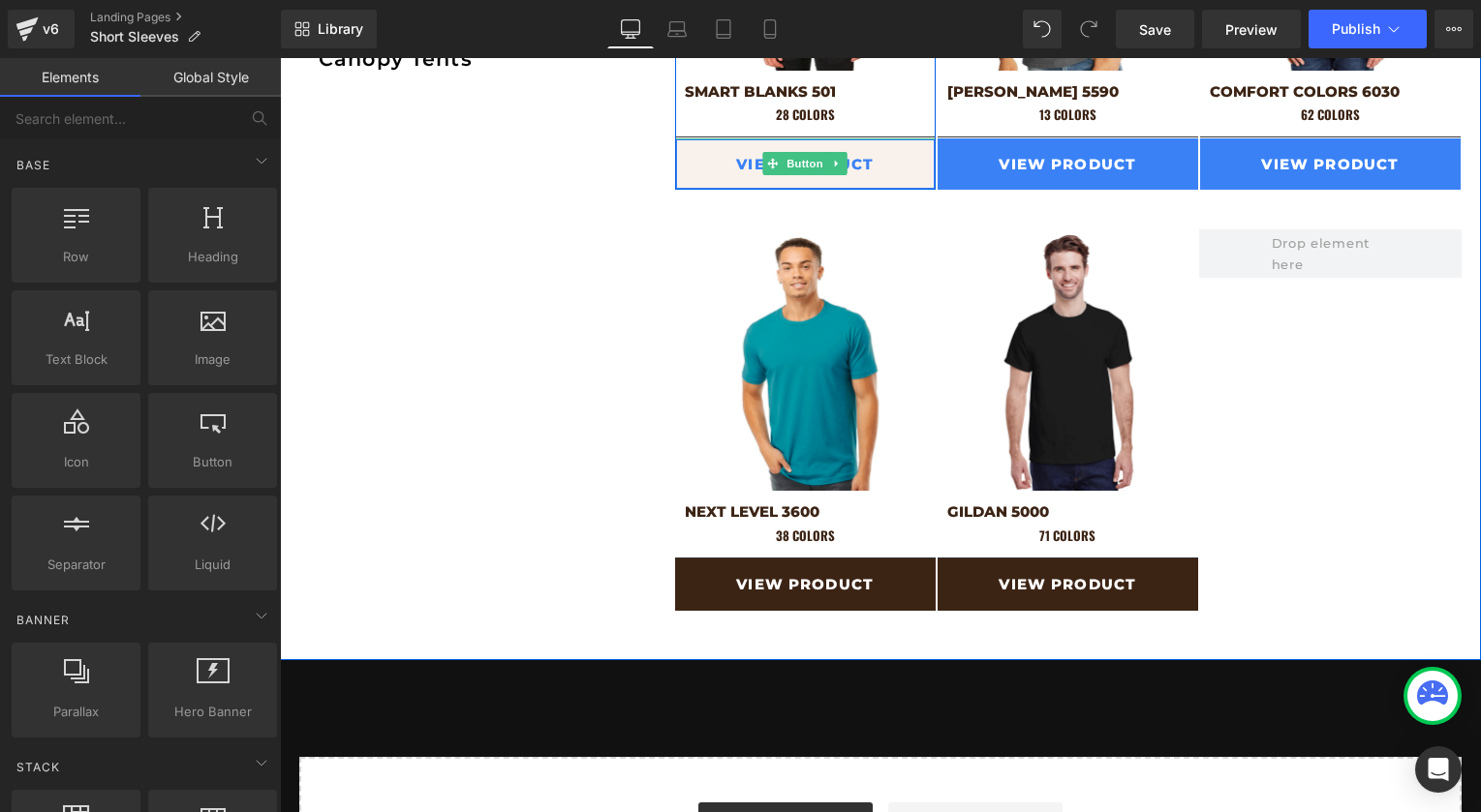
scroll to position [2024, 0]
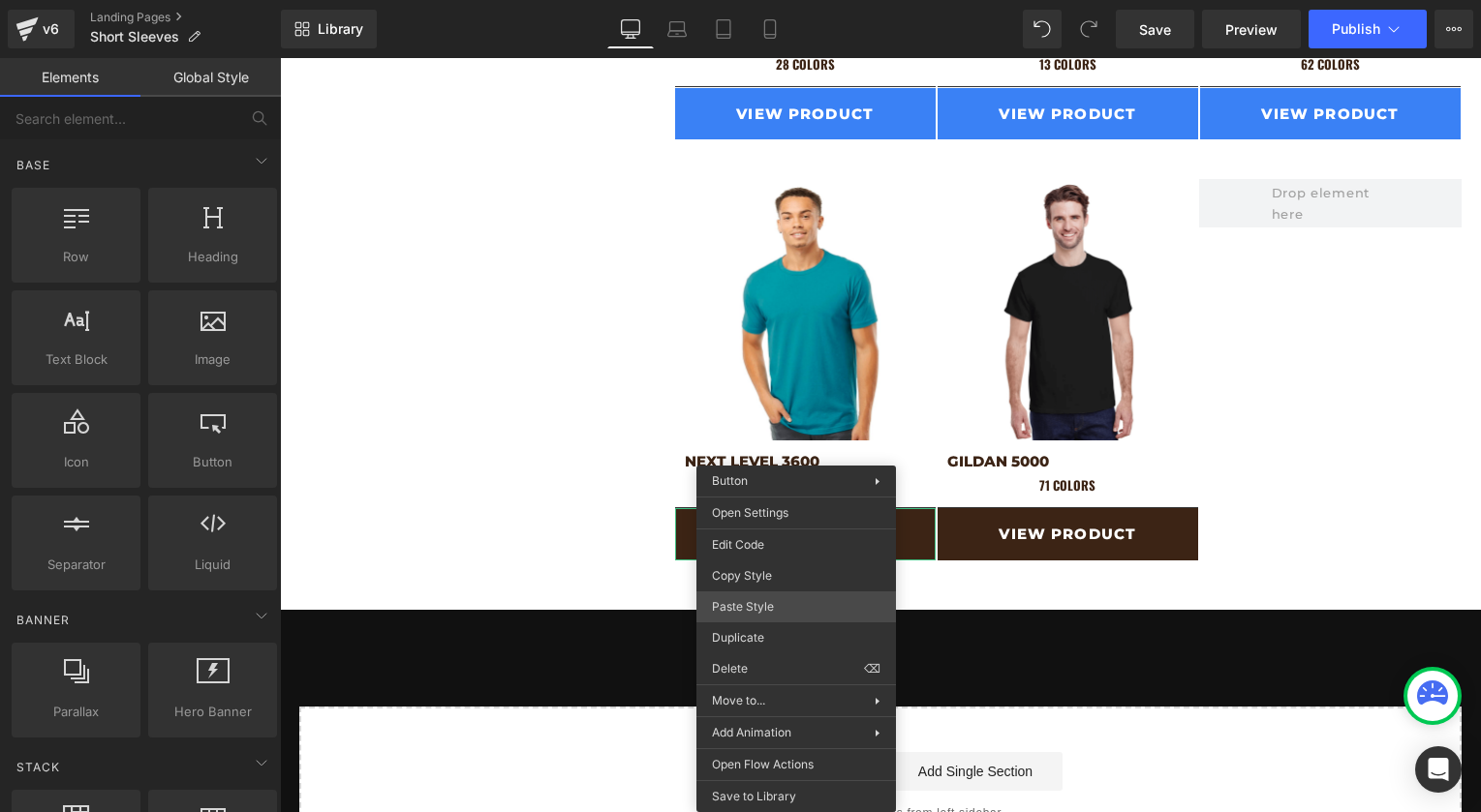
drag, startPoint x: 1028, startPoint y: 658, endPoint x: 748, endPoint y: 600, distance: 285.9
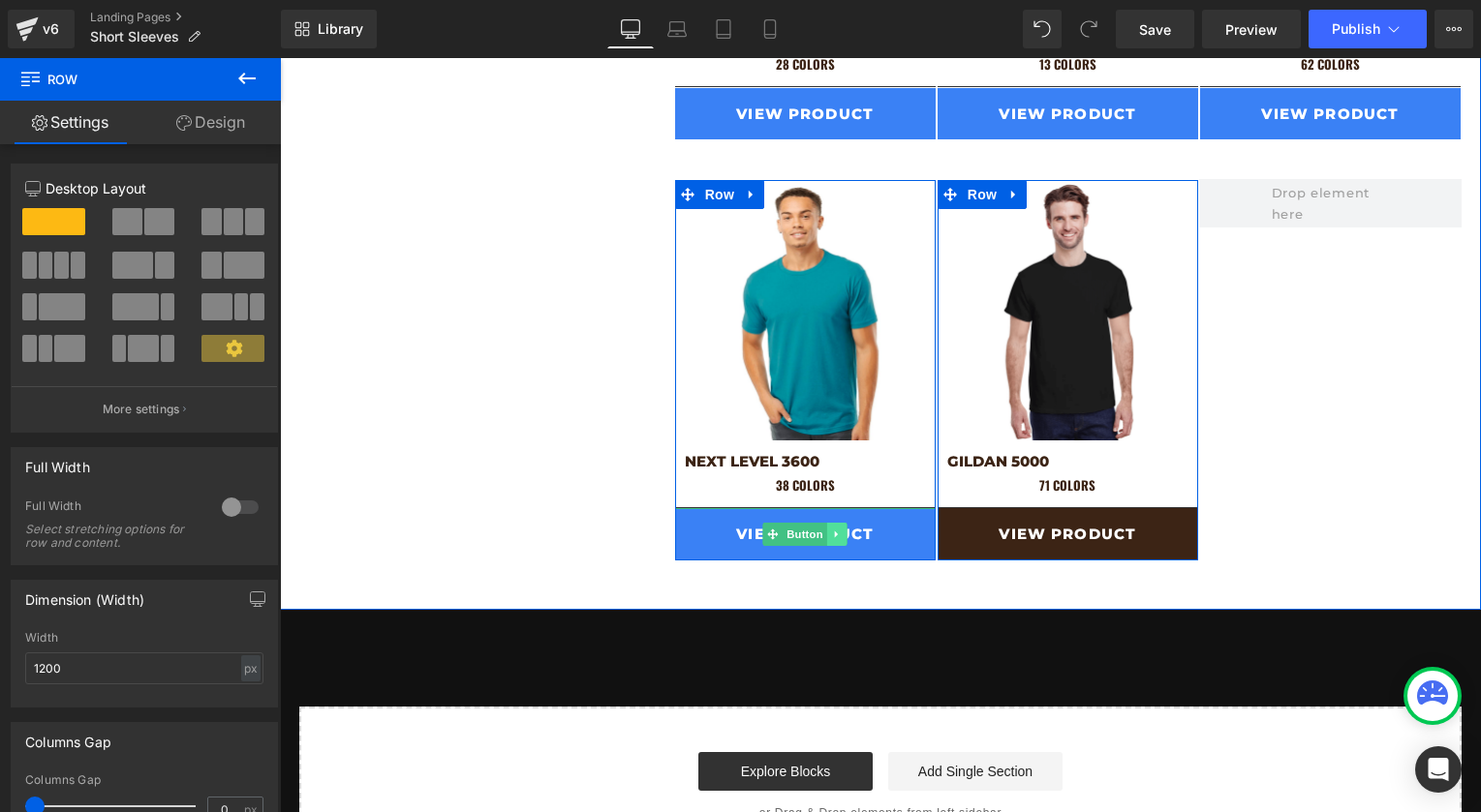
click at [829, 525] on link at bounding box center [837, 534] width 21 height 24
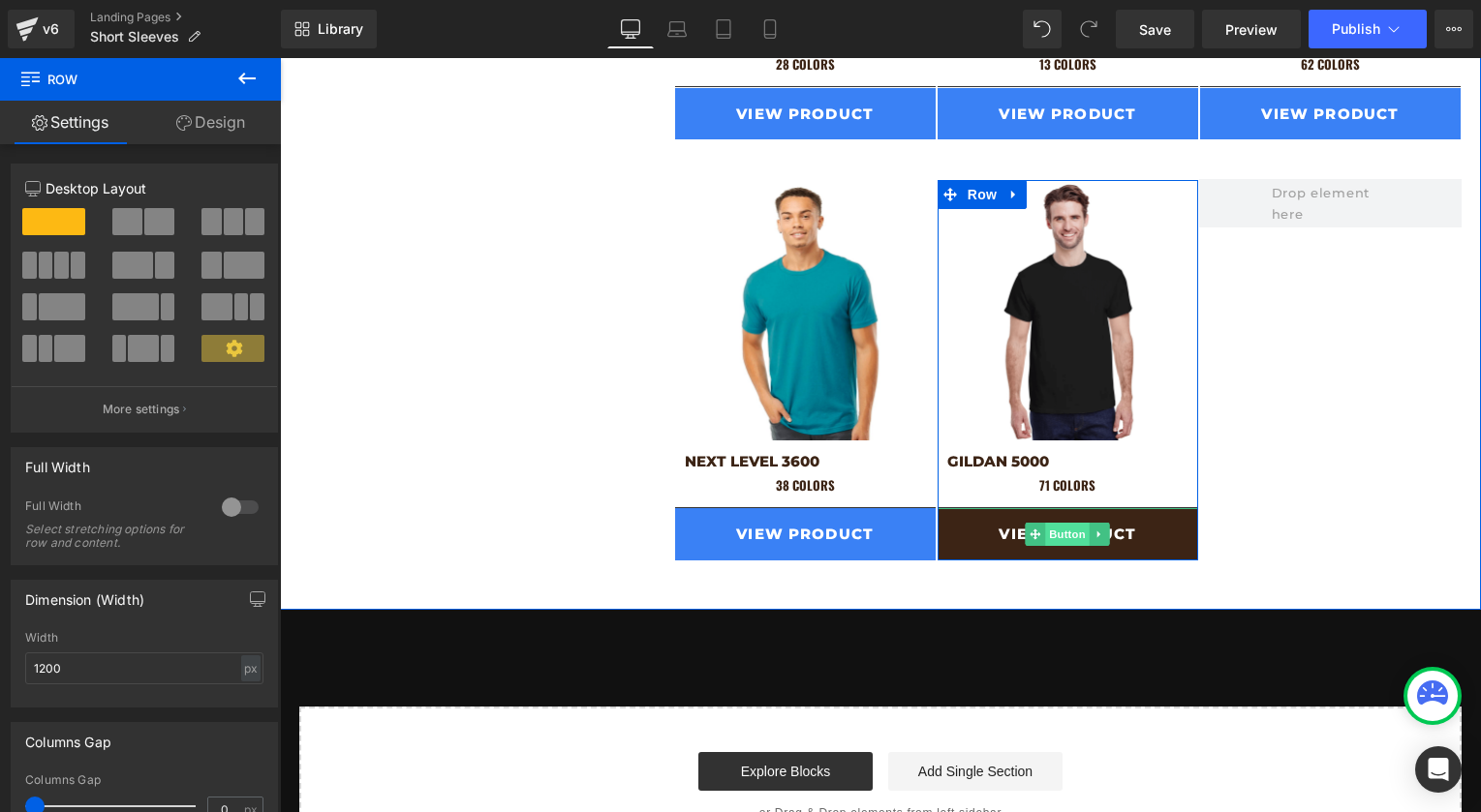
click at [1055, 532] on span "Button" at bounding box center [1067, 534] width 44 height 24
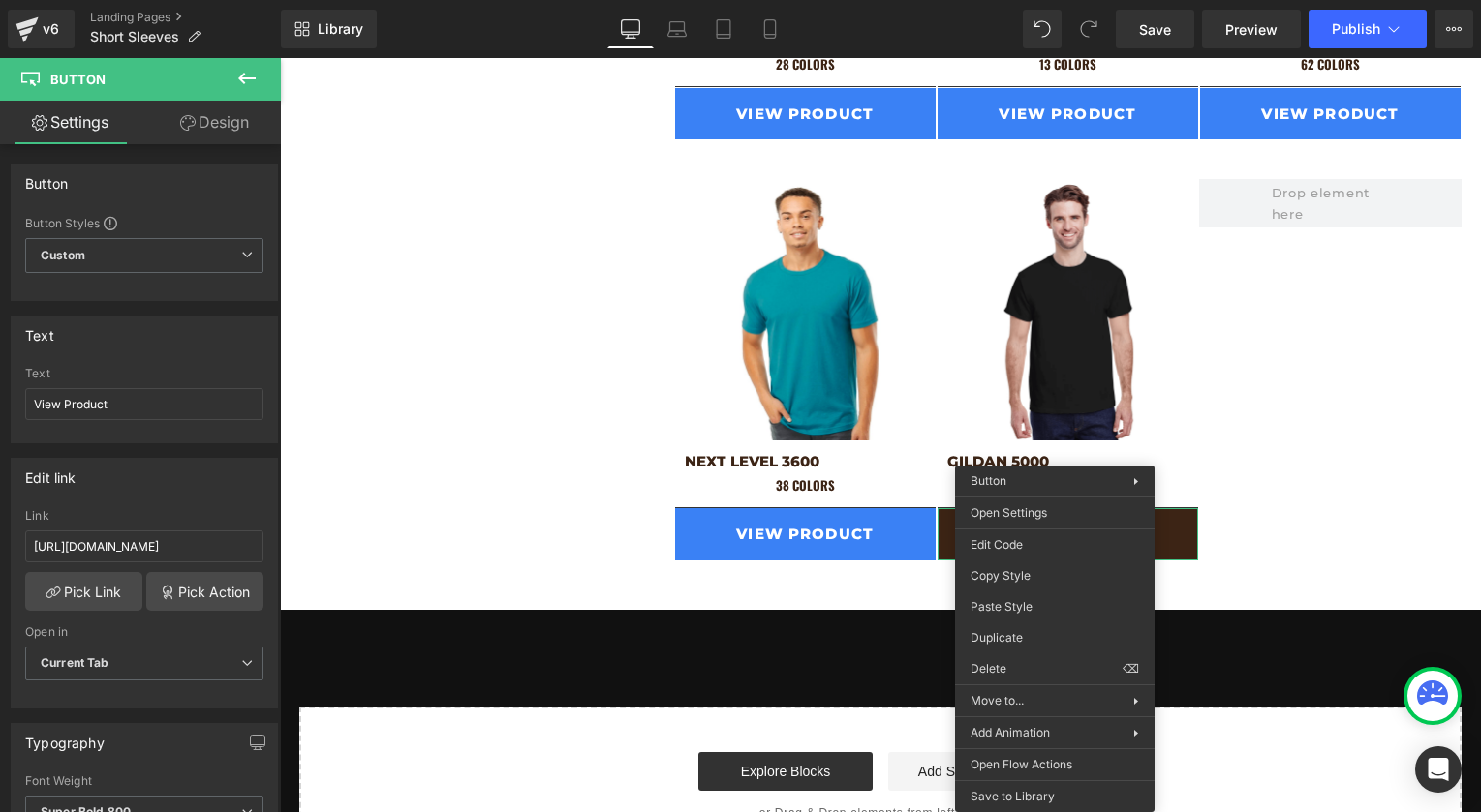
drag, startPoint x: 1287, startPoint y: 655, endPoint x: 1007, endPoint y: 597, distance: 285.9
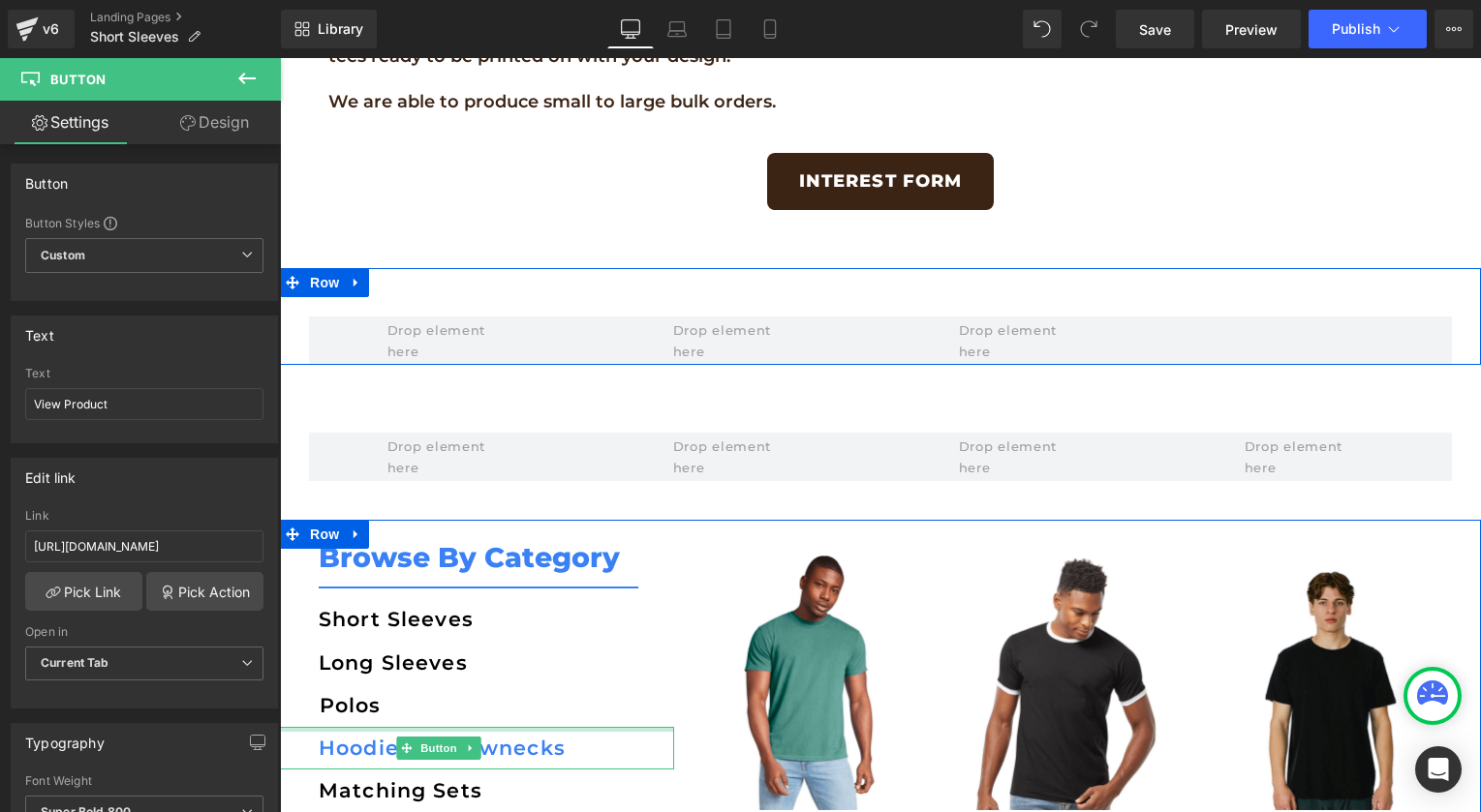
scroll to position [670, 0]
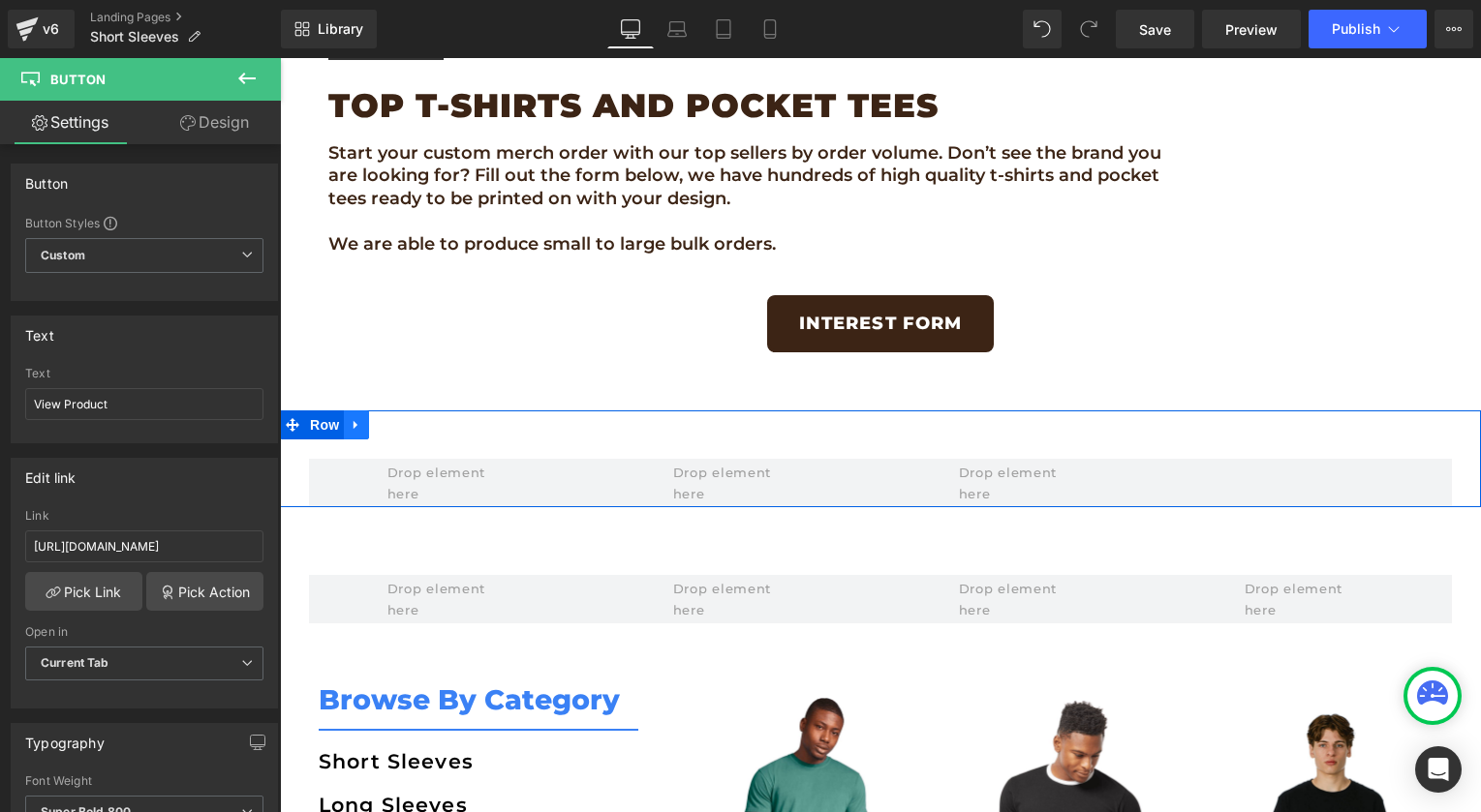
click at [361, 426] on icon at bounding box center [356, 424] width 14 height 15
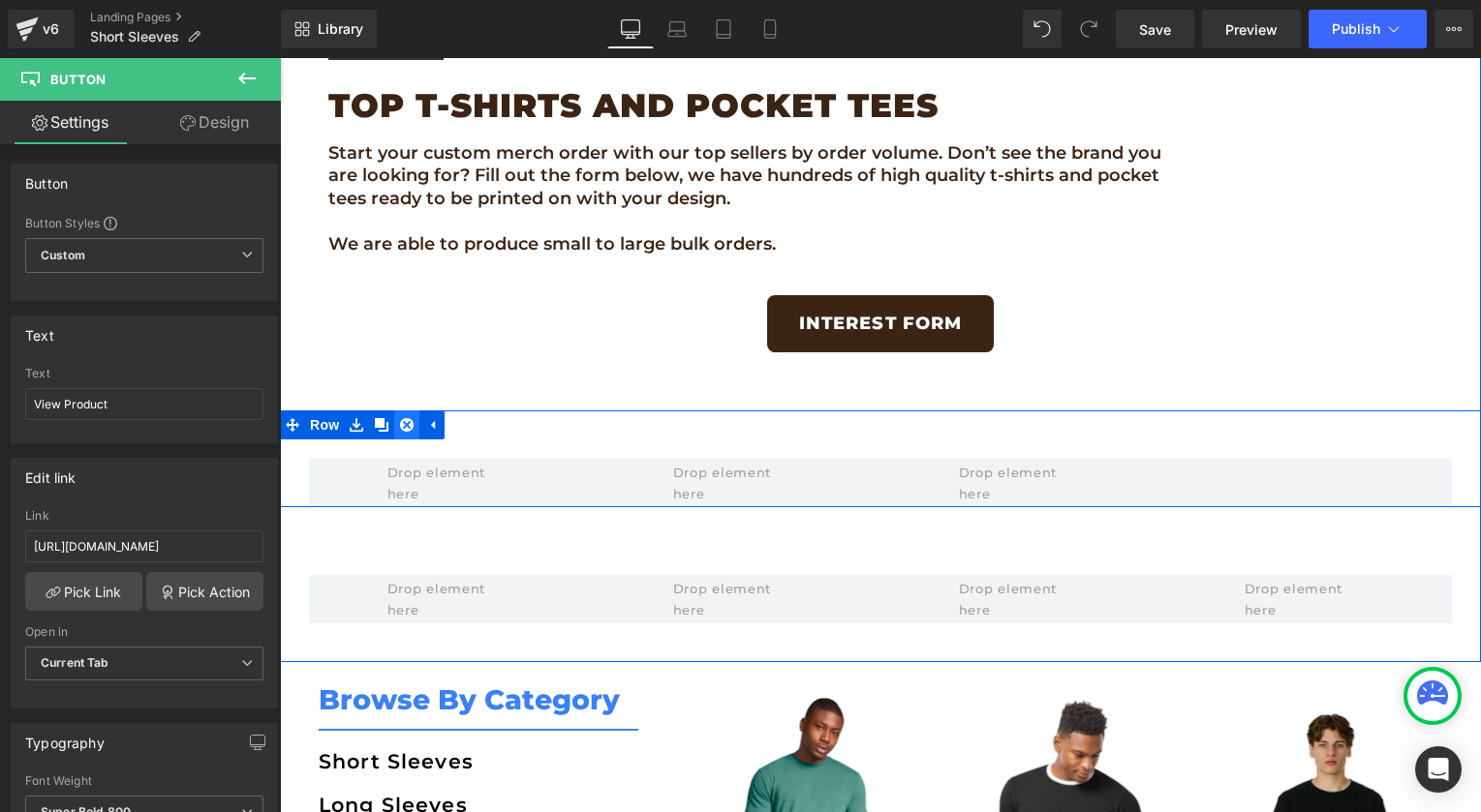
click at [401, 425] on icon at bounding box center [407, 425] width 14 height 14
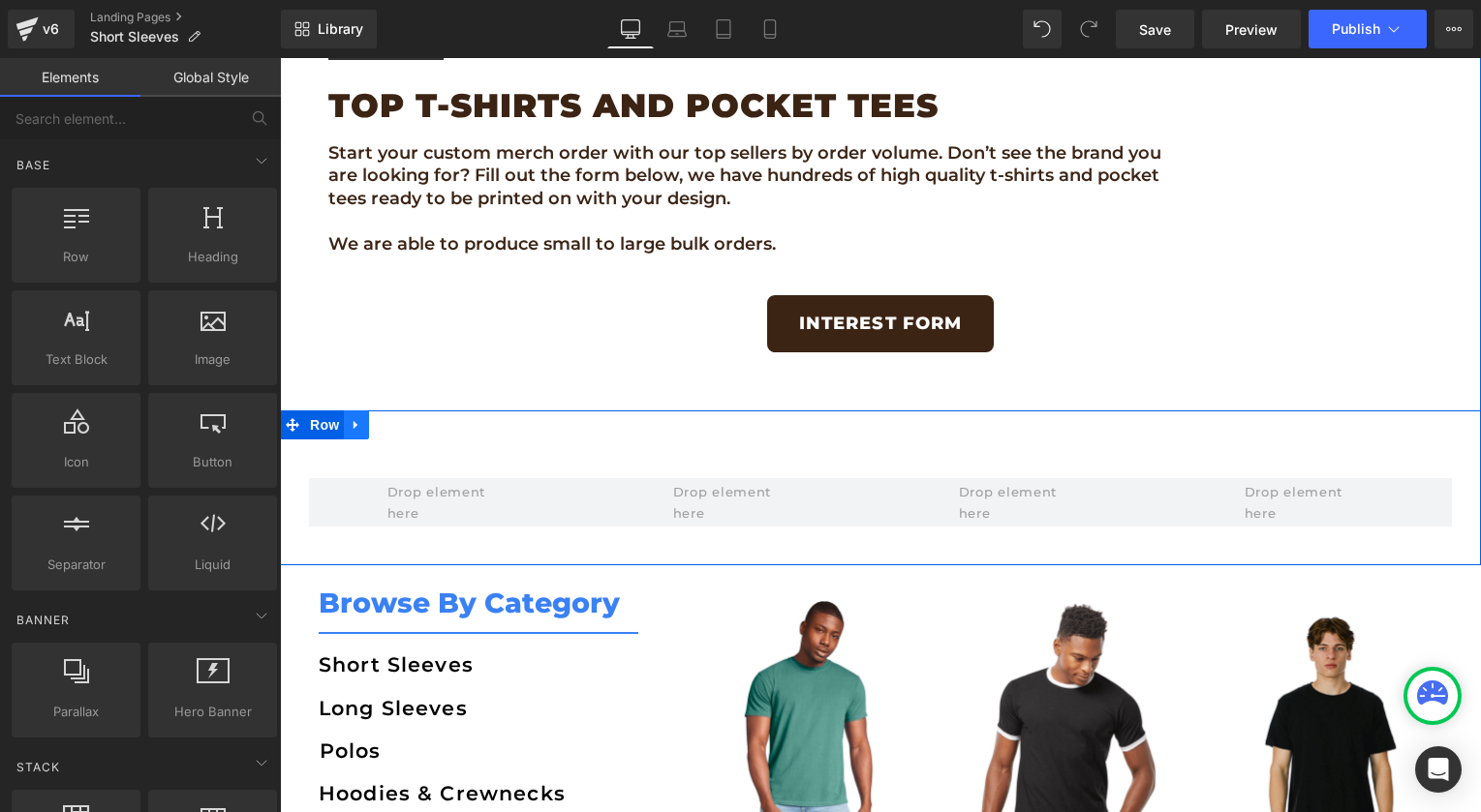
click at [351, 425] on icon at bounding box center [356, 424] width 14 height 15
click at [404, 422] on icon at bounding box center [407, 425] width 14 height 14
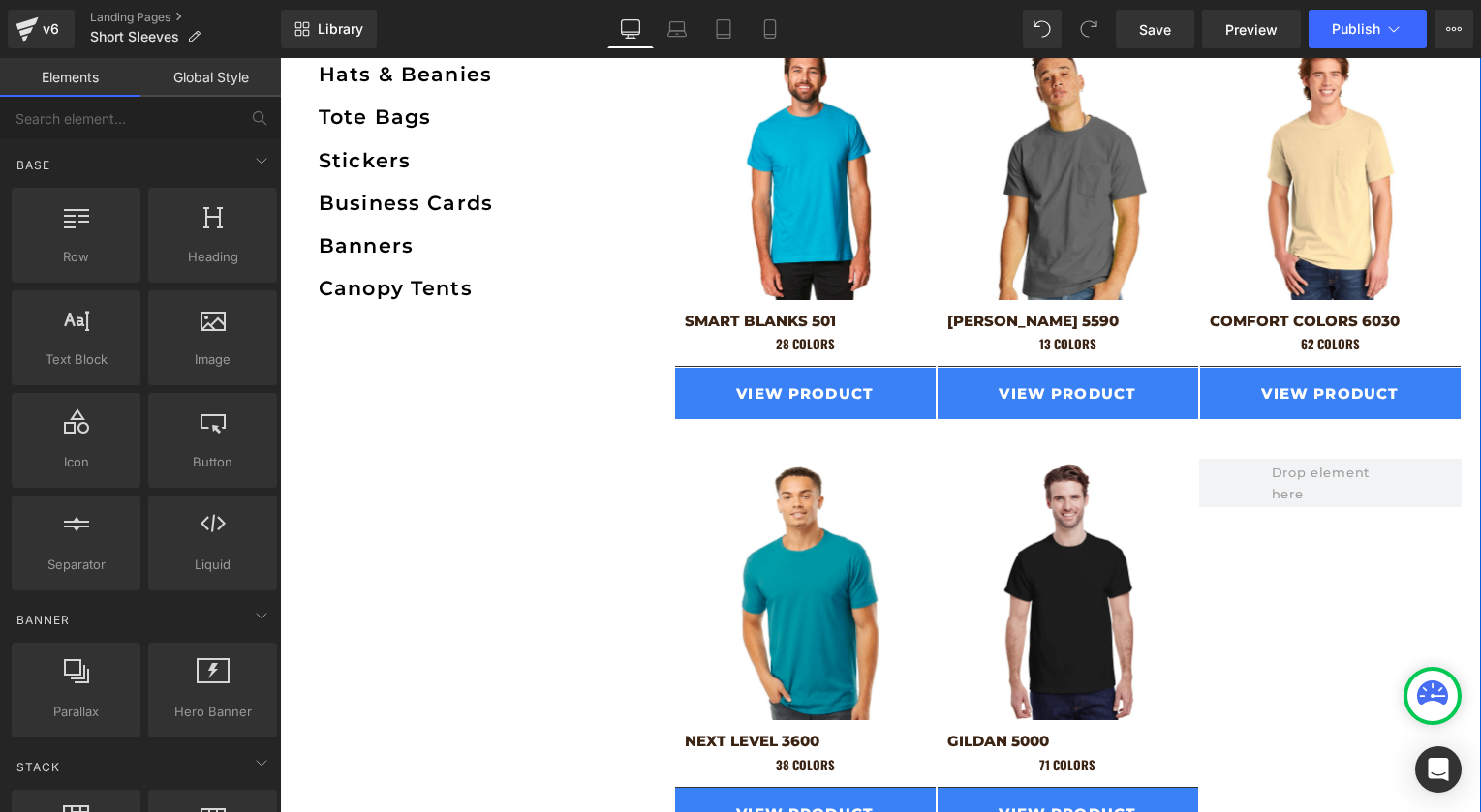
scroll to position [1631, 0]
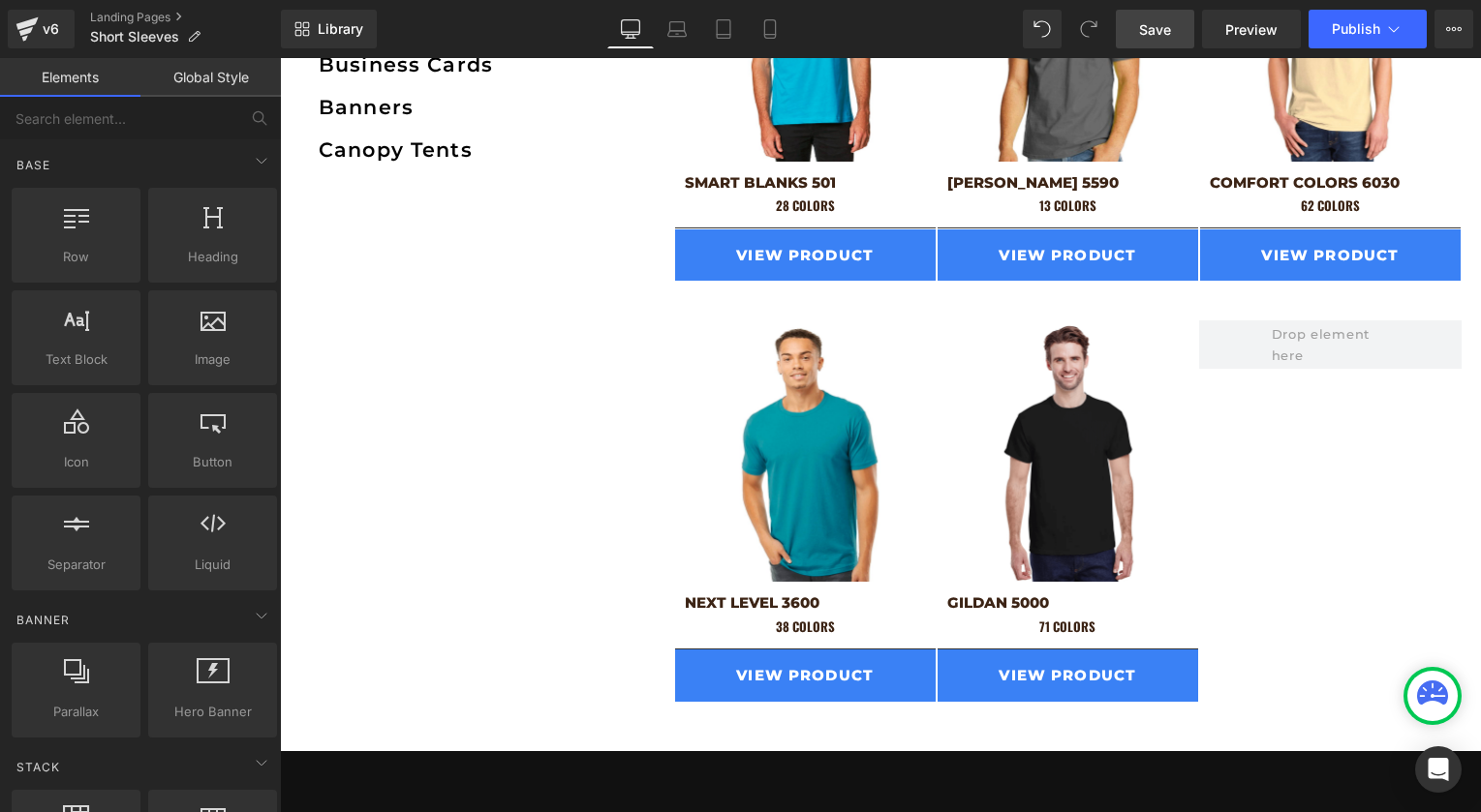
click at [1142, 37] on span "Save" at bounding box center [1154, 30] width 32 height 21
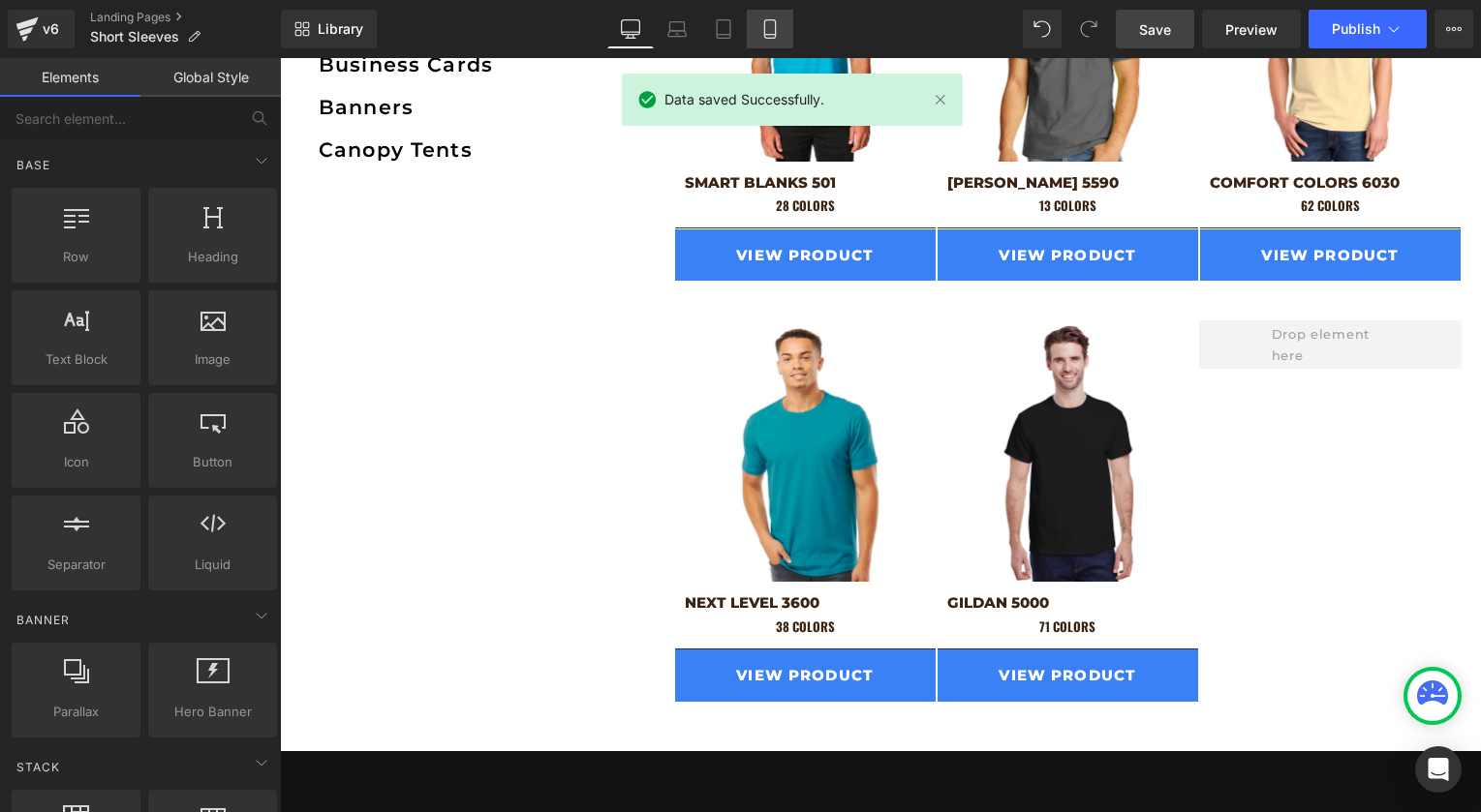
click at [767, 28] on icon at bounding box center [770, 30] width 20 height 20
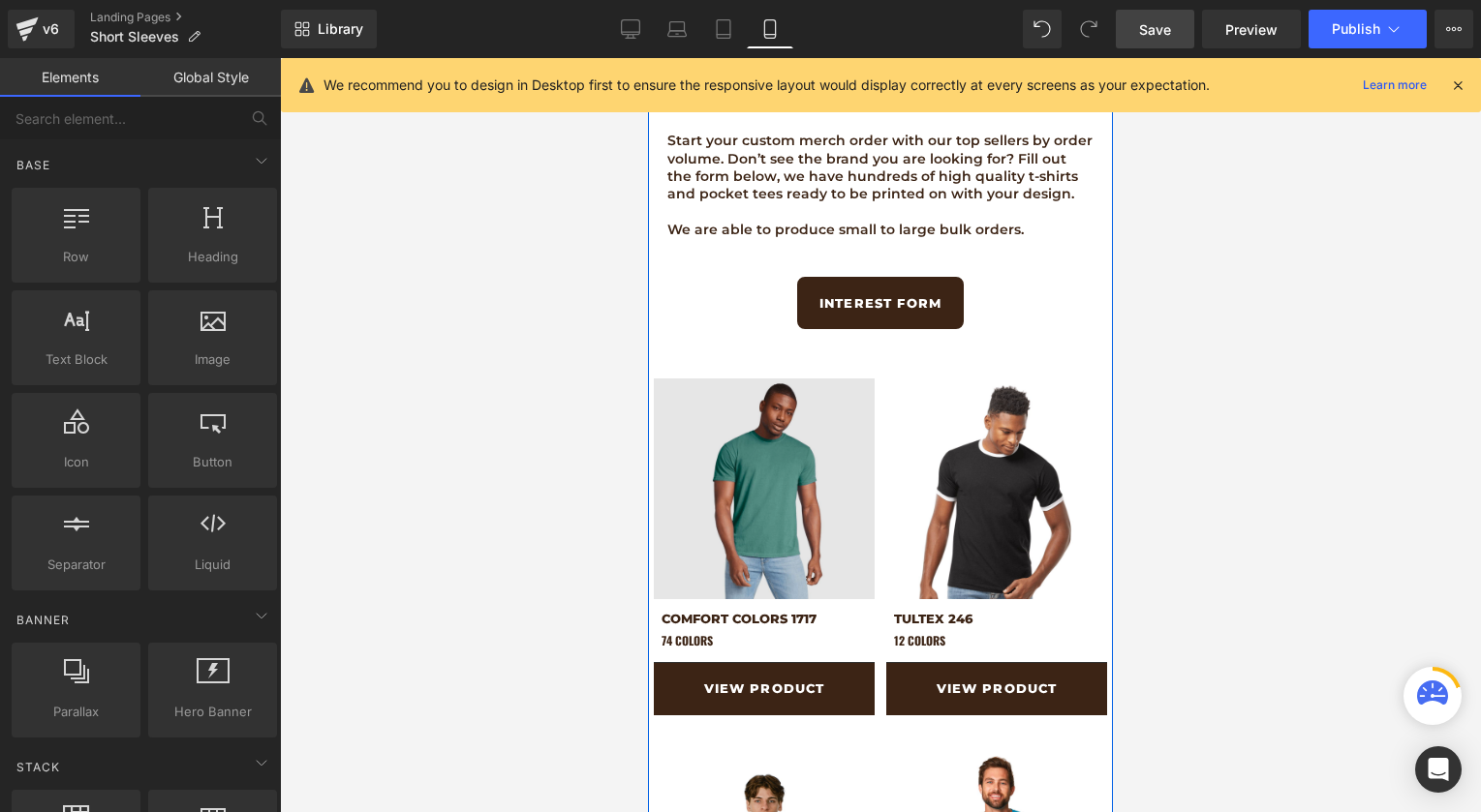
scroll to position [457, 0]
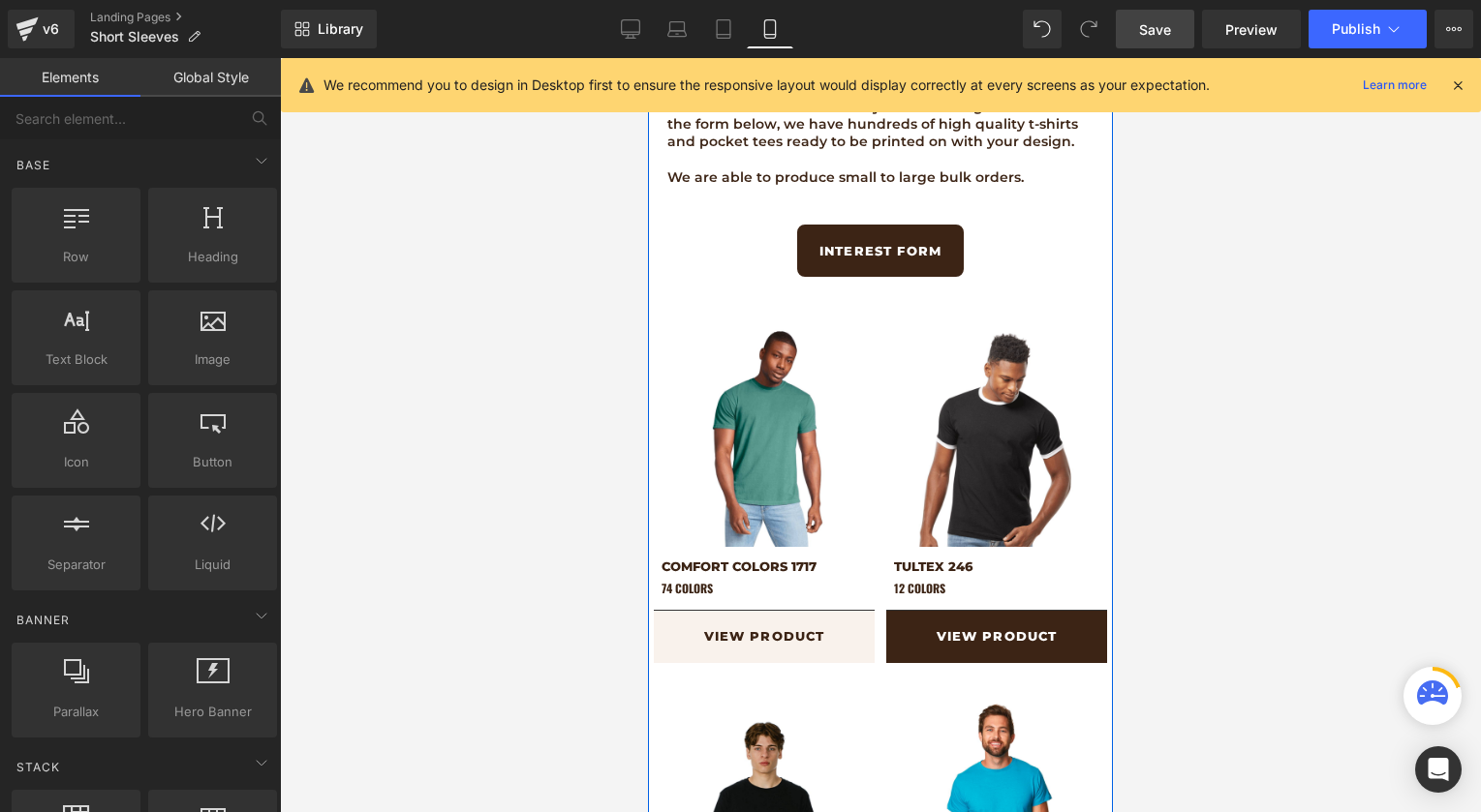
click at [752, 623] on link "View Product" at bounding box center [764, 637] width 221 height 52
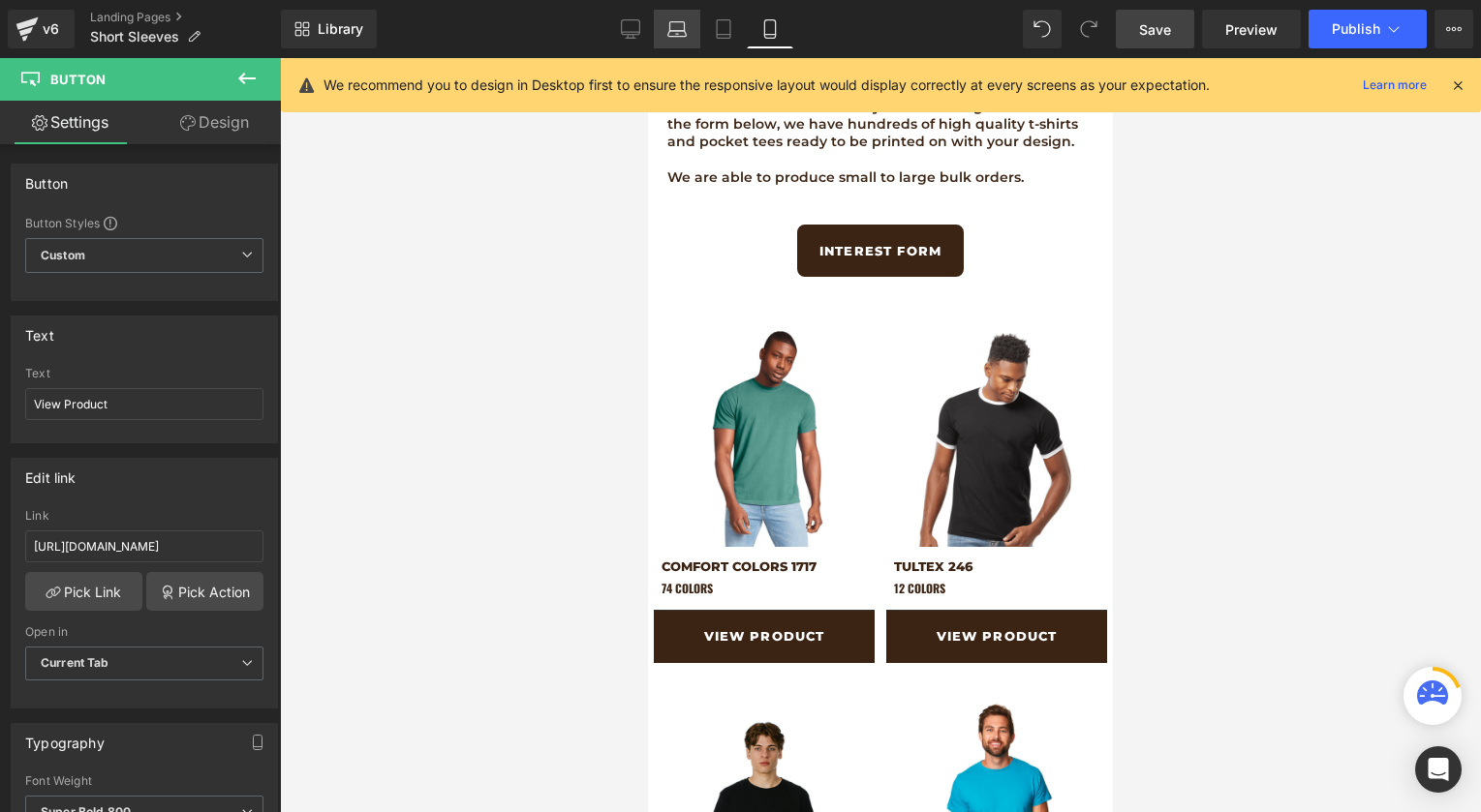
click at [676, 34] on icon at bounding box center [677, 30] width 20 height 20
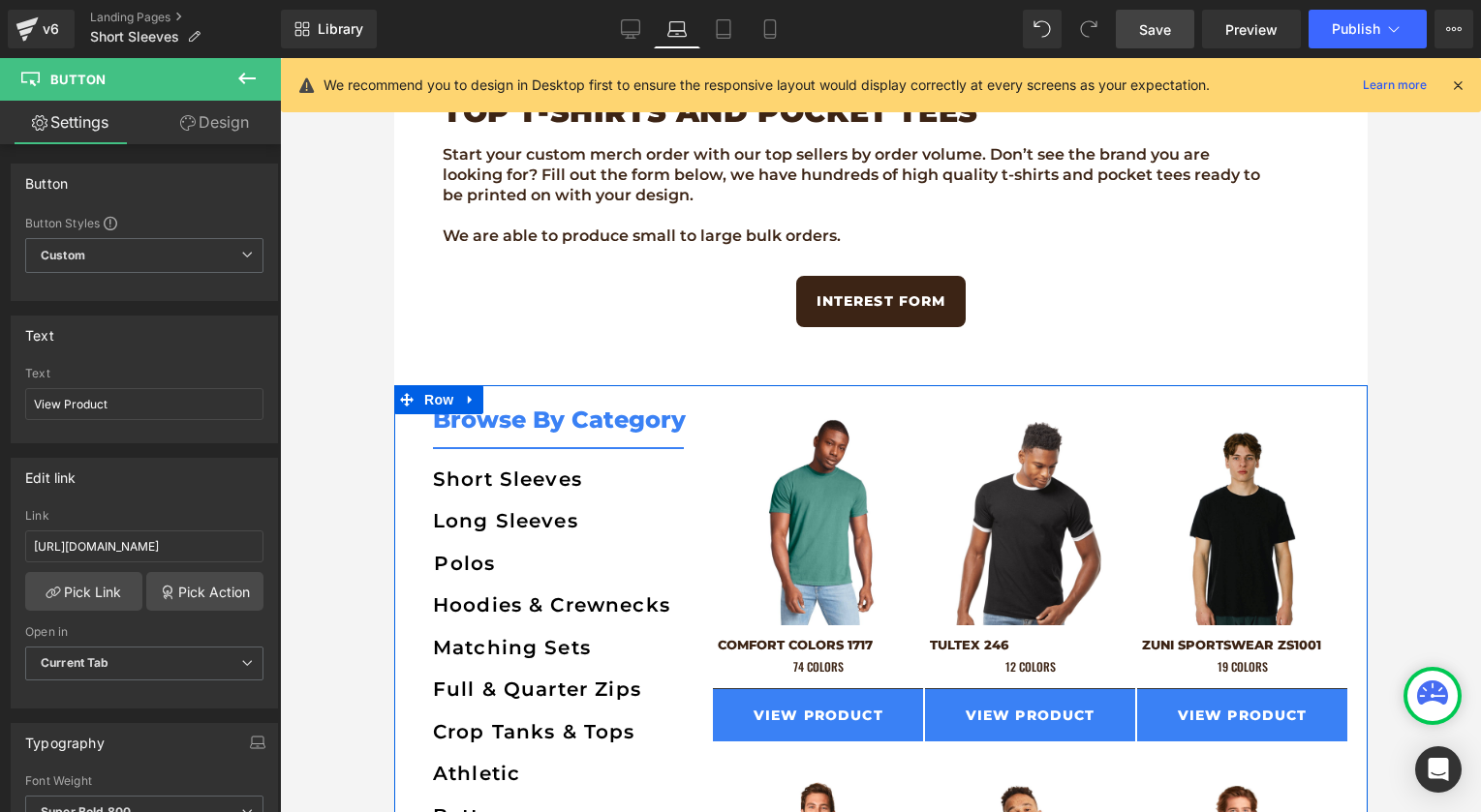
scroll to position [494, 0]
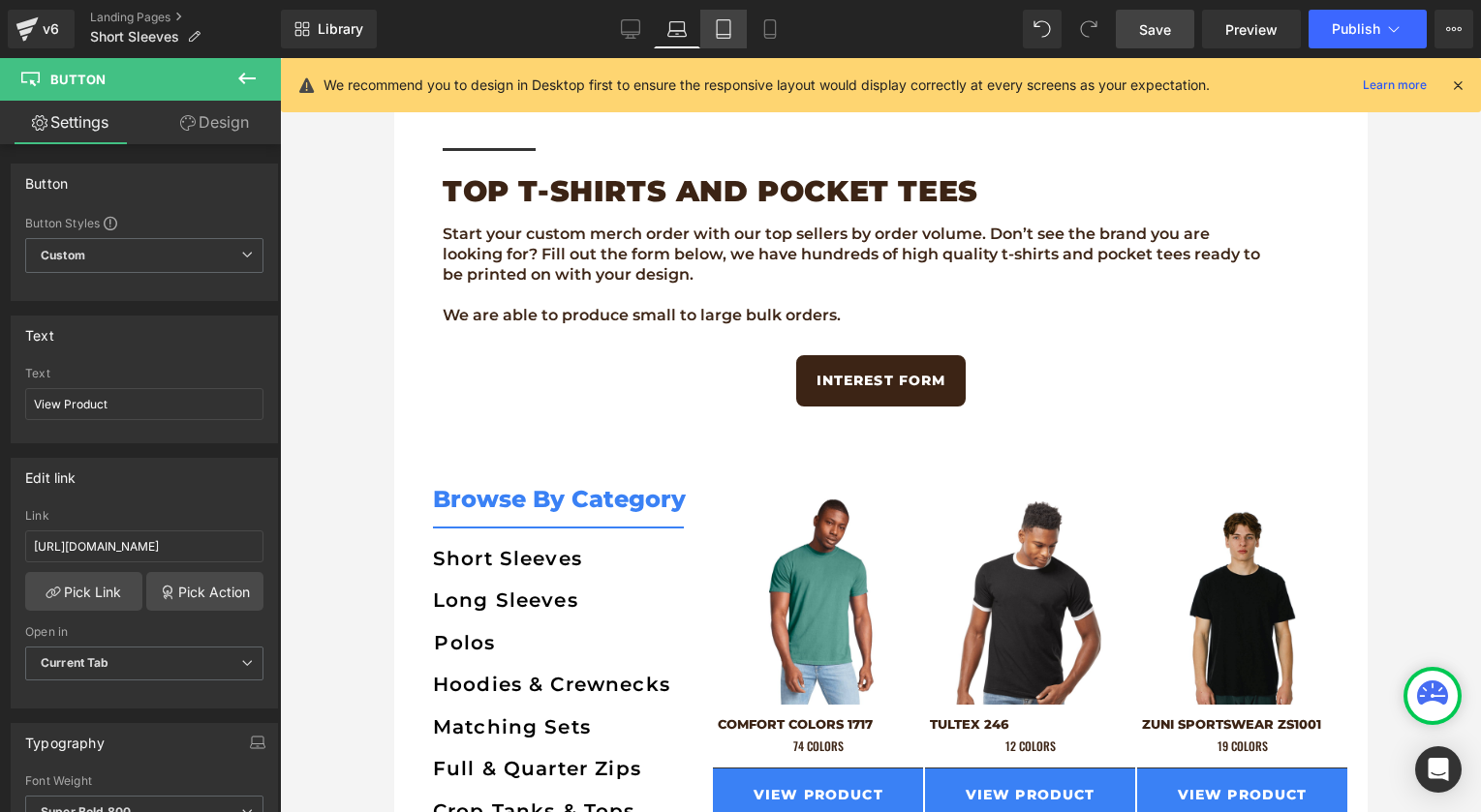
click at [727, 21] on icon at bounding box center [724, 30] width 20 height 20
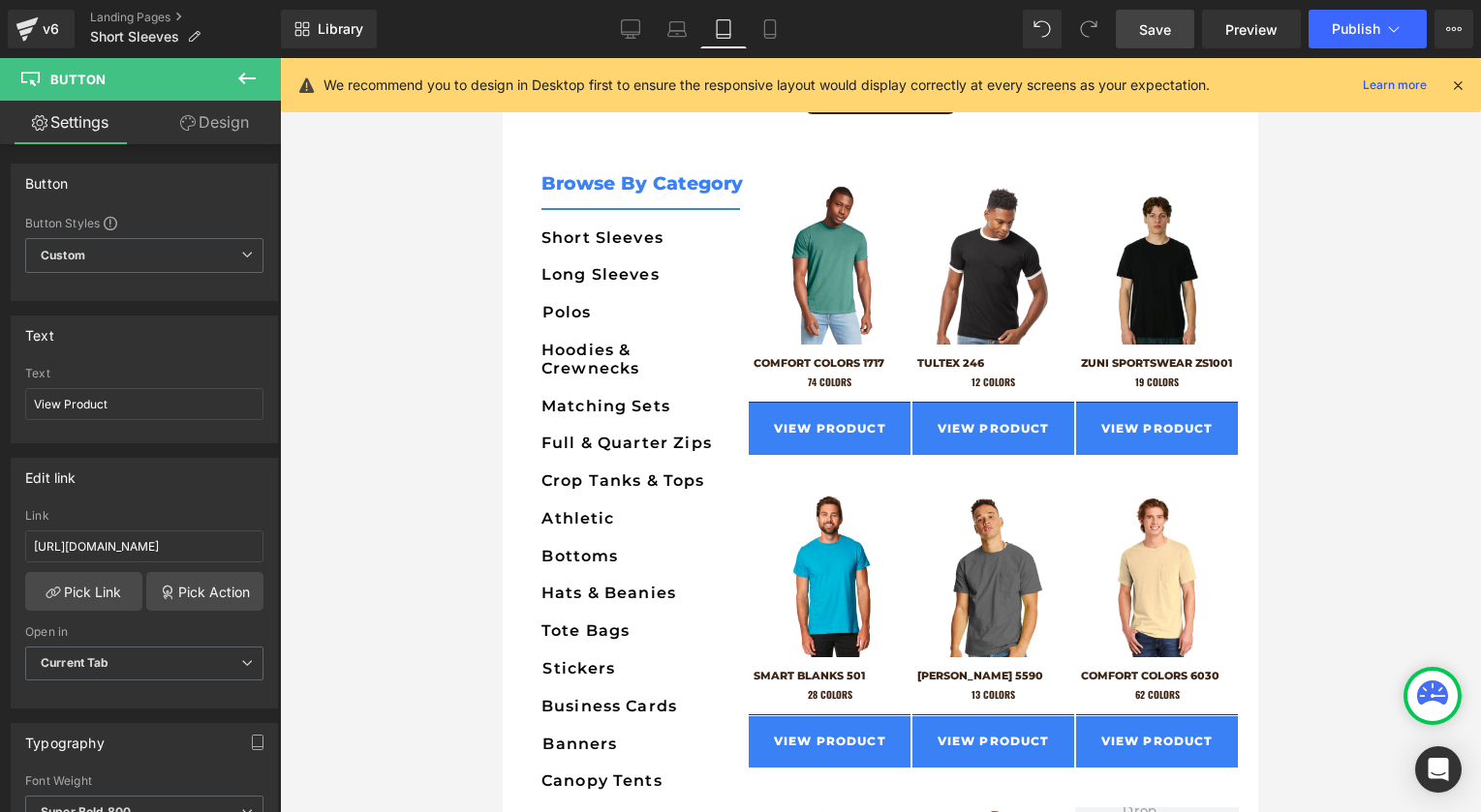
scroll to position [611, 0]
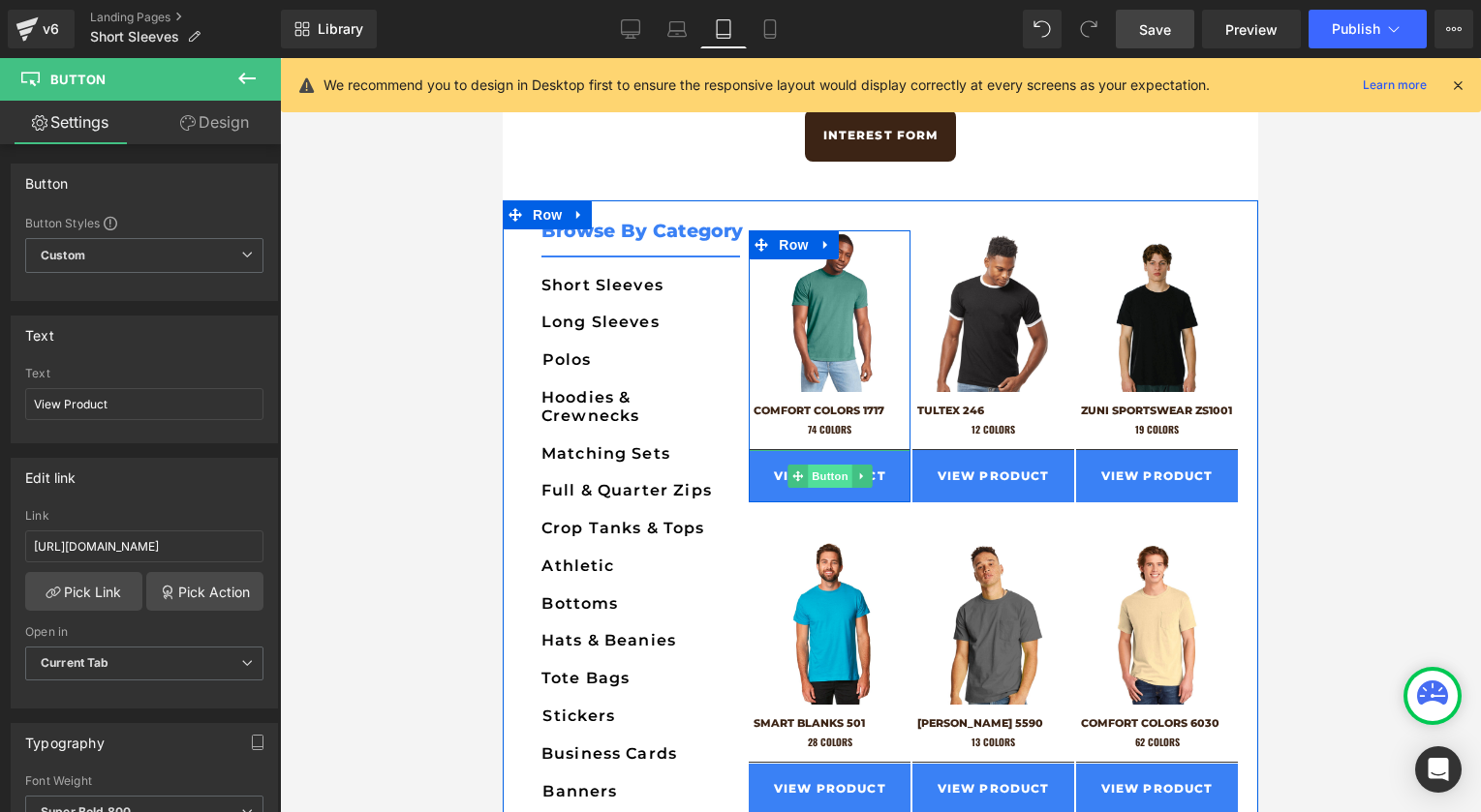
click at [843, 477] on span "Button" at bounding box center [829, 476] width 44 height 24
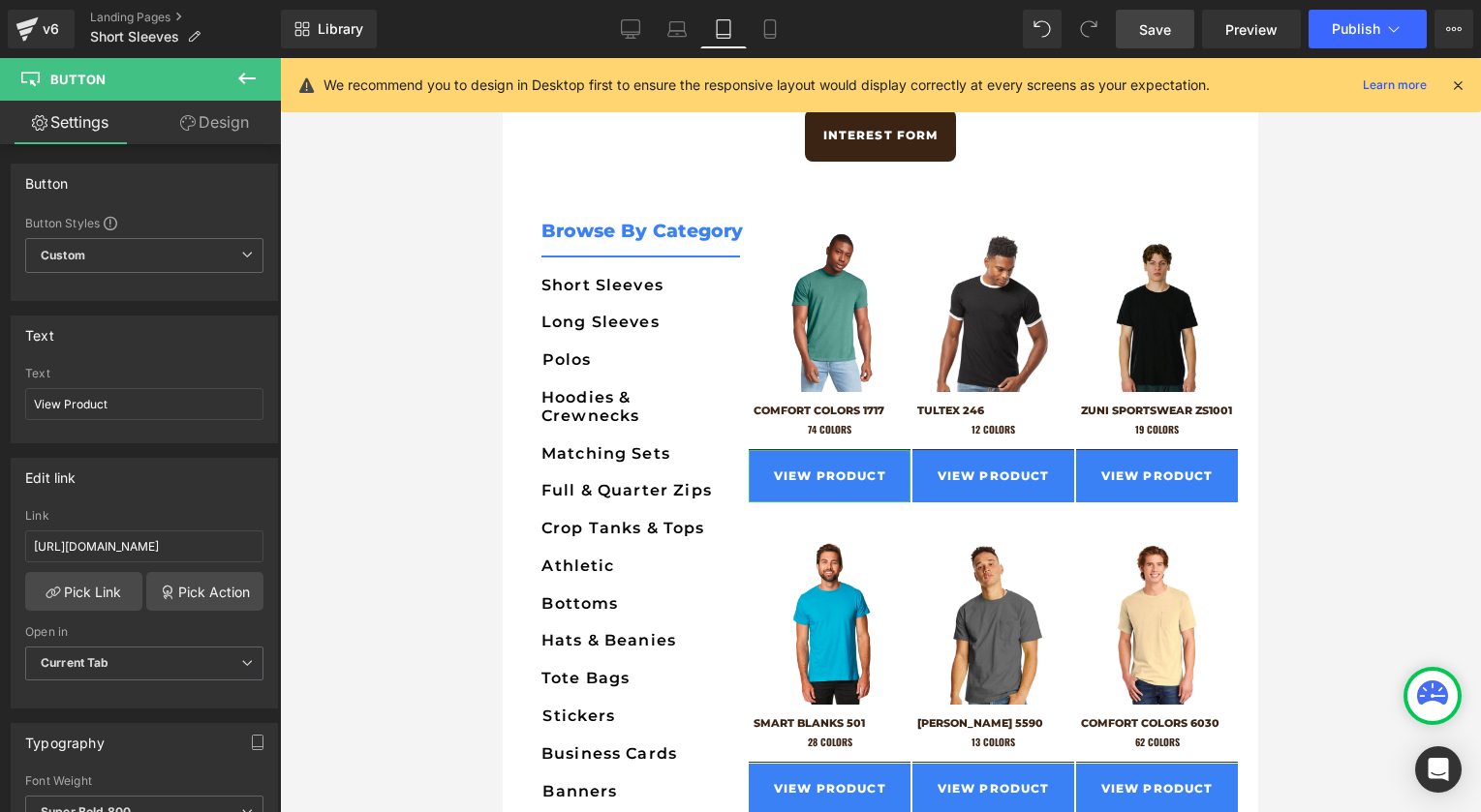
click at [218, 144] on link "Design" at bounding box center [215, 122] width 141 height 43
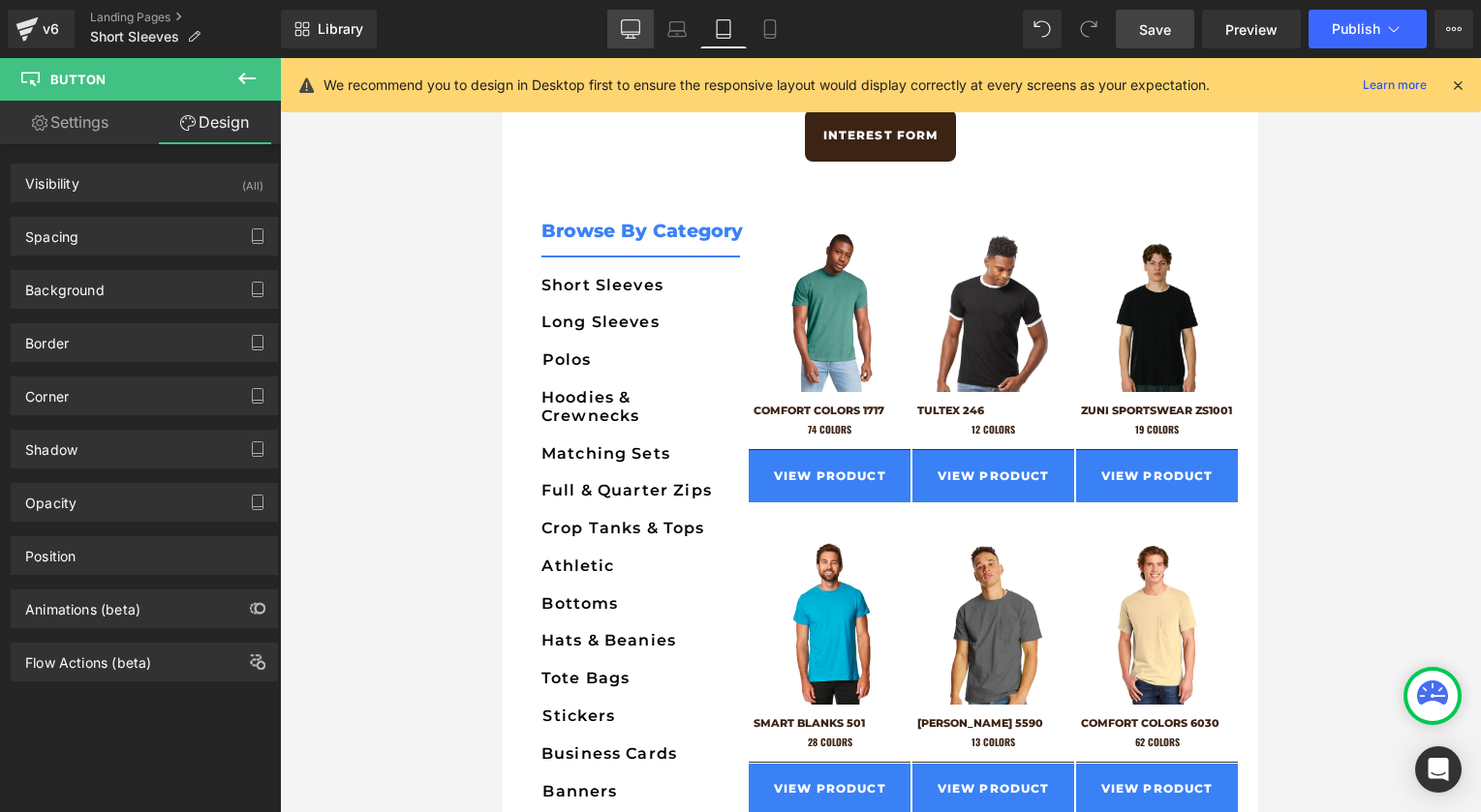
click at [634, 33] on icon at bounding box center [629, 28] width 19 height 15
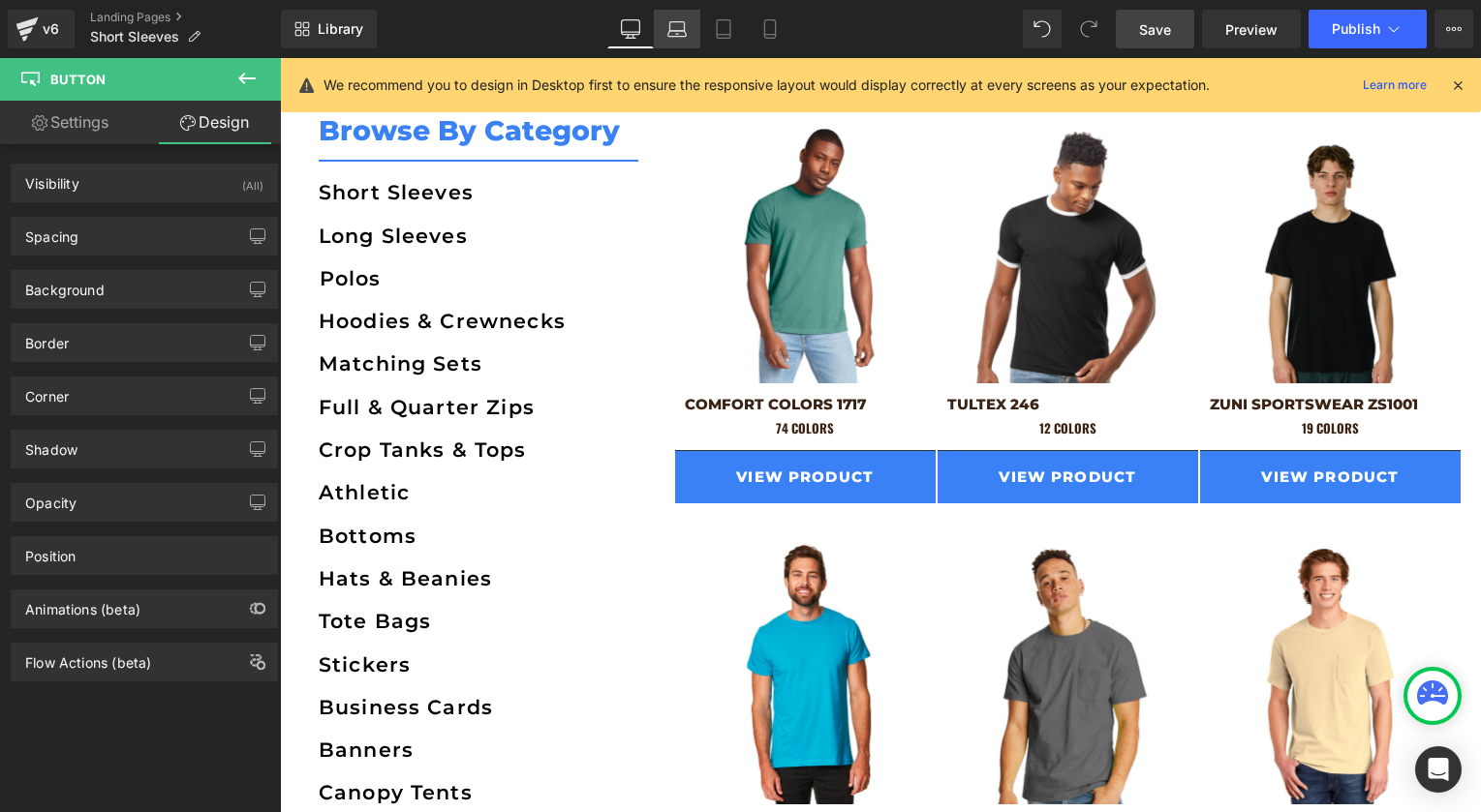
click at [674, 36] on icon at bounding box center [677, 30] width 20 height 20
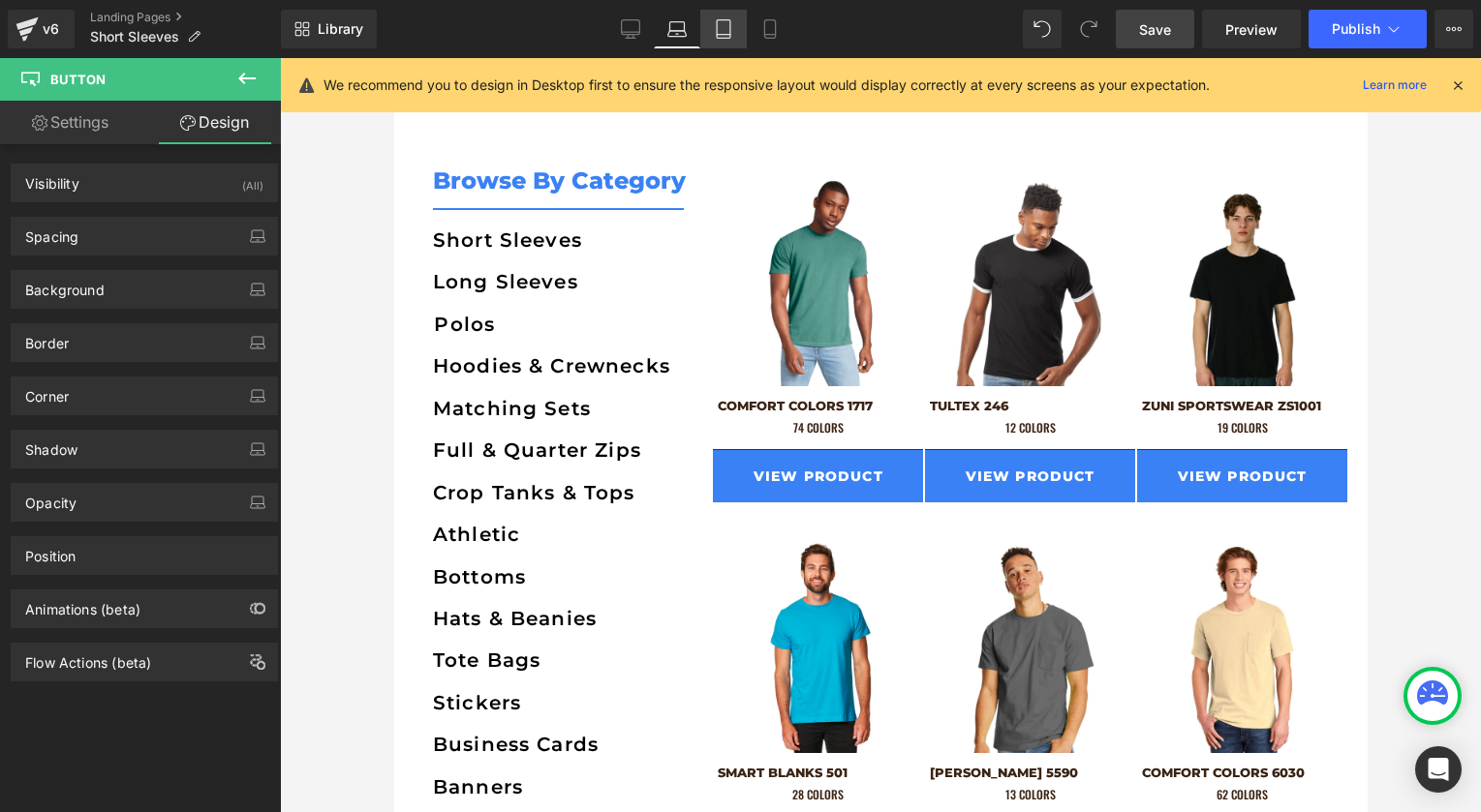
click at [714, 44] on link "Tablet" at bounding box center [723, 29] width 46 height 38
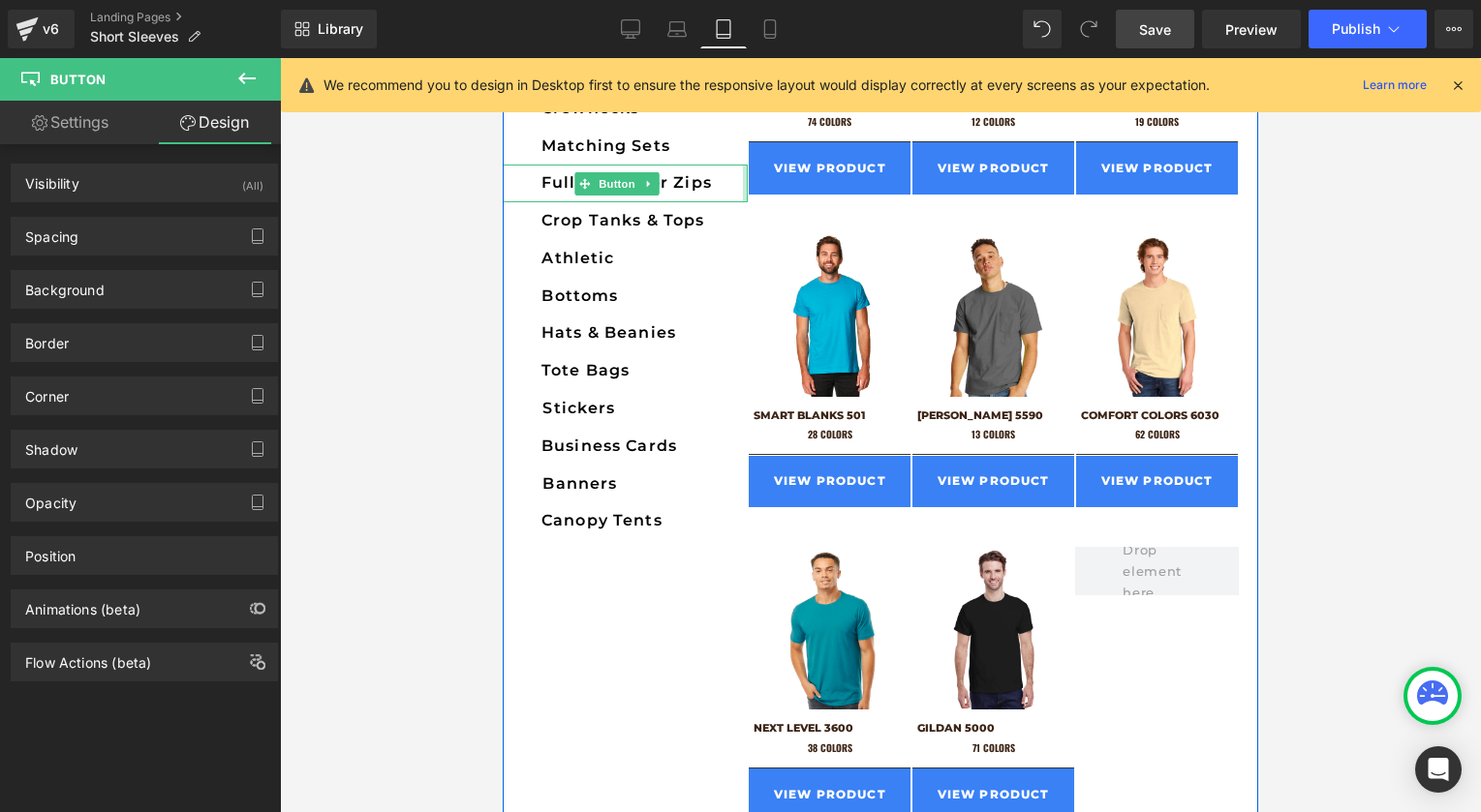
scroll to position [977, 0]
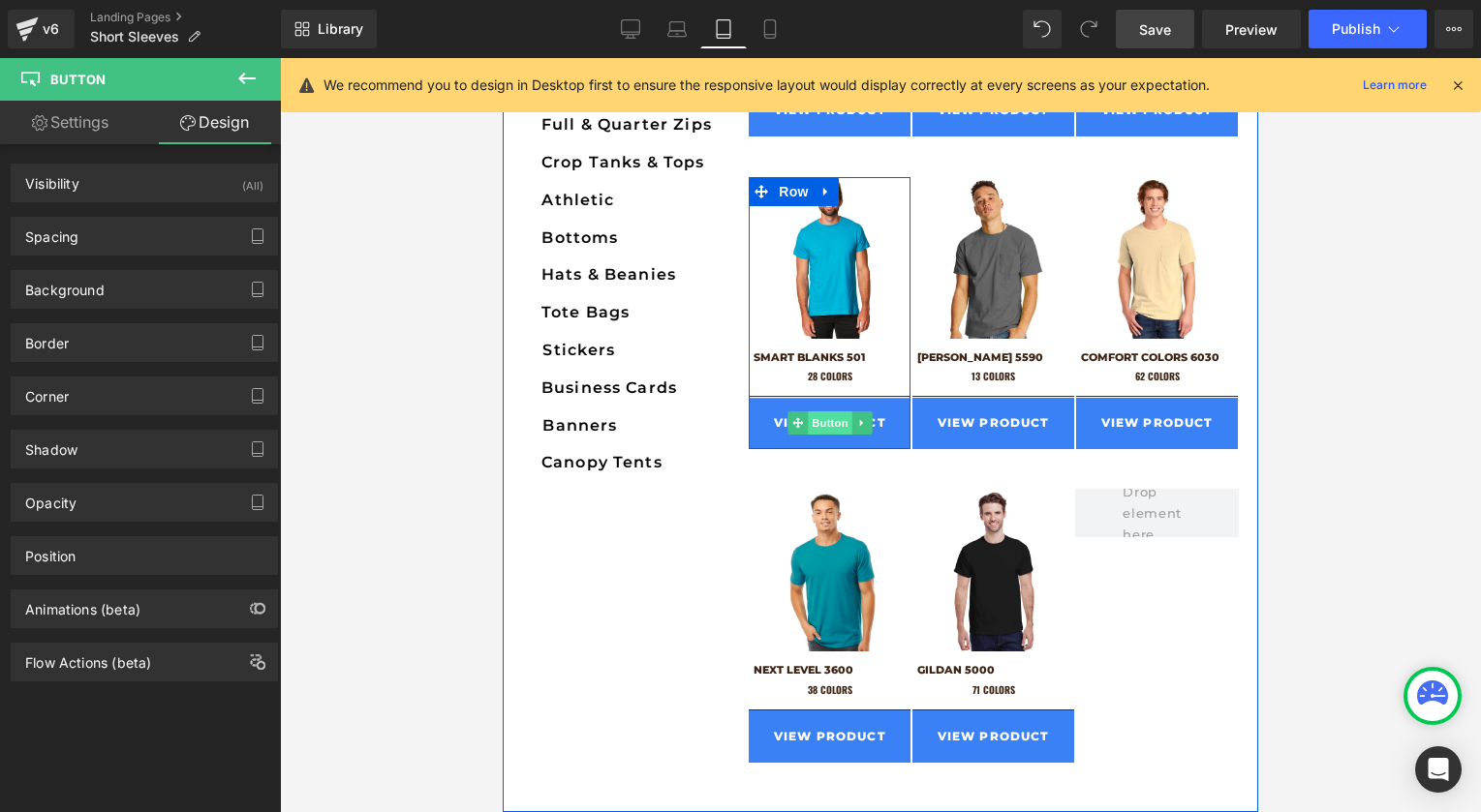
click at [822, 424] on span "Button" at bounding box center [829, 423] width 44 height 24
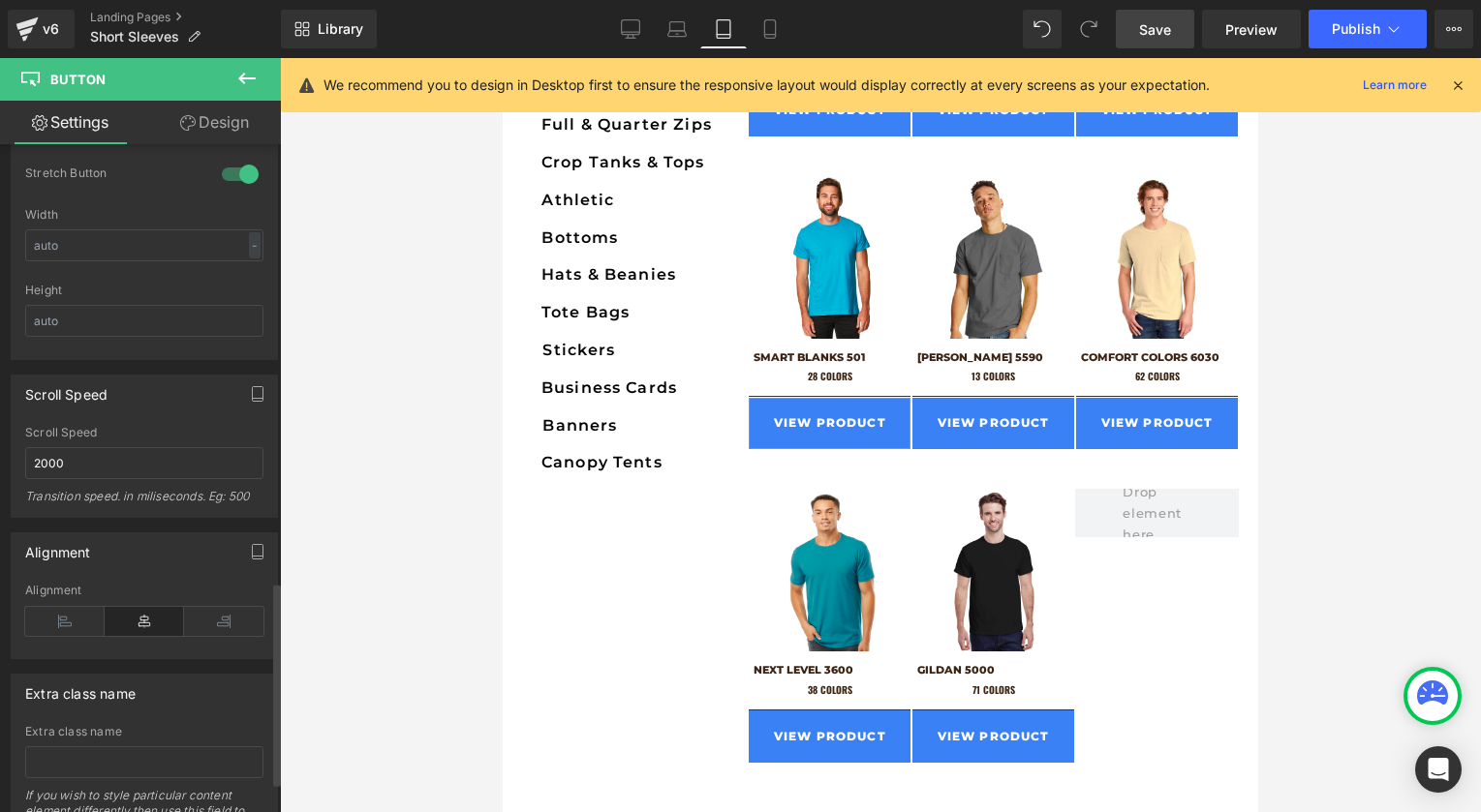
scroll to position [1449, 0]
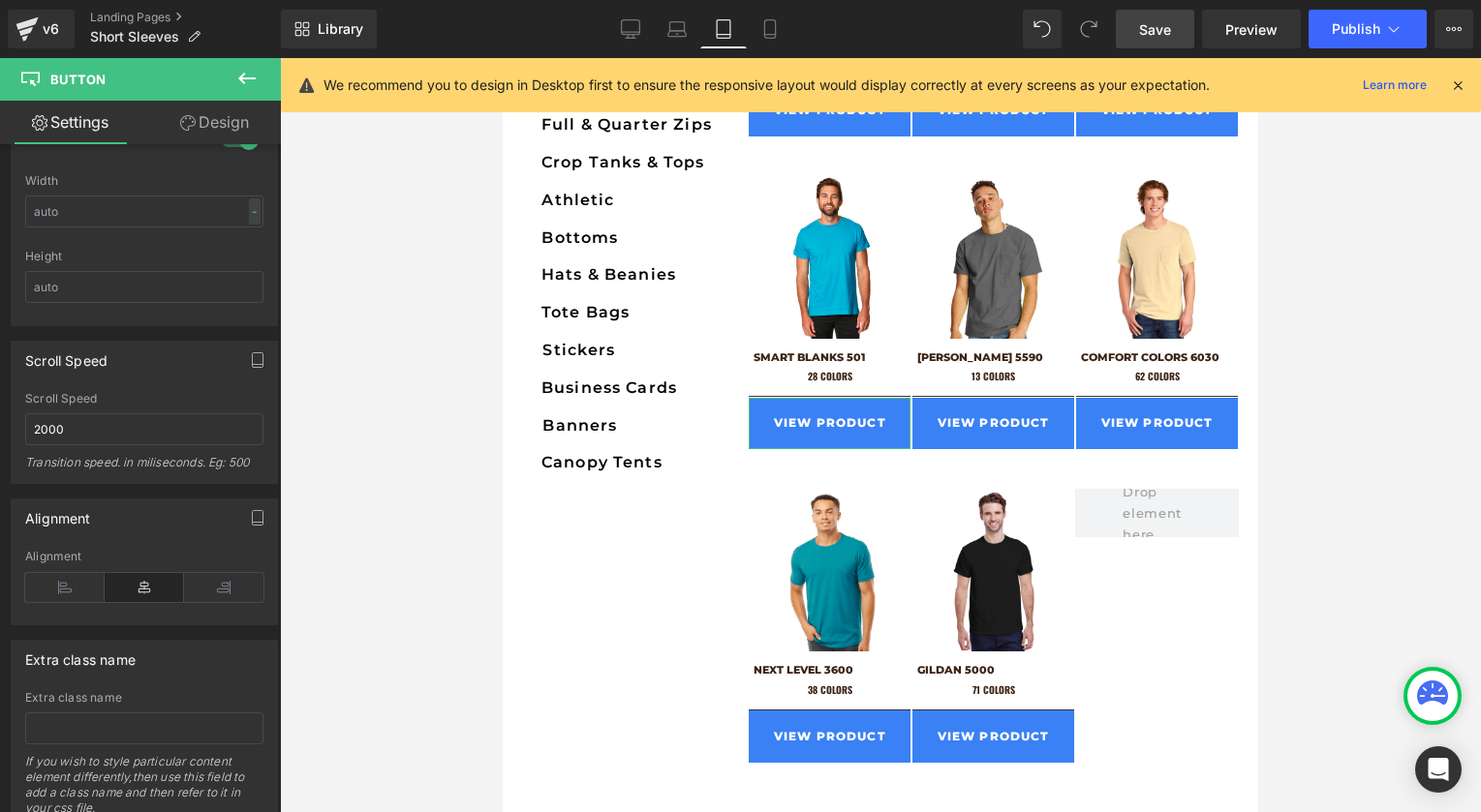
click at [216, 130] on link "Design" at bounding box center [215, 122] width 141 height 43
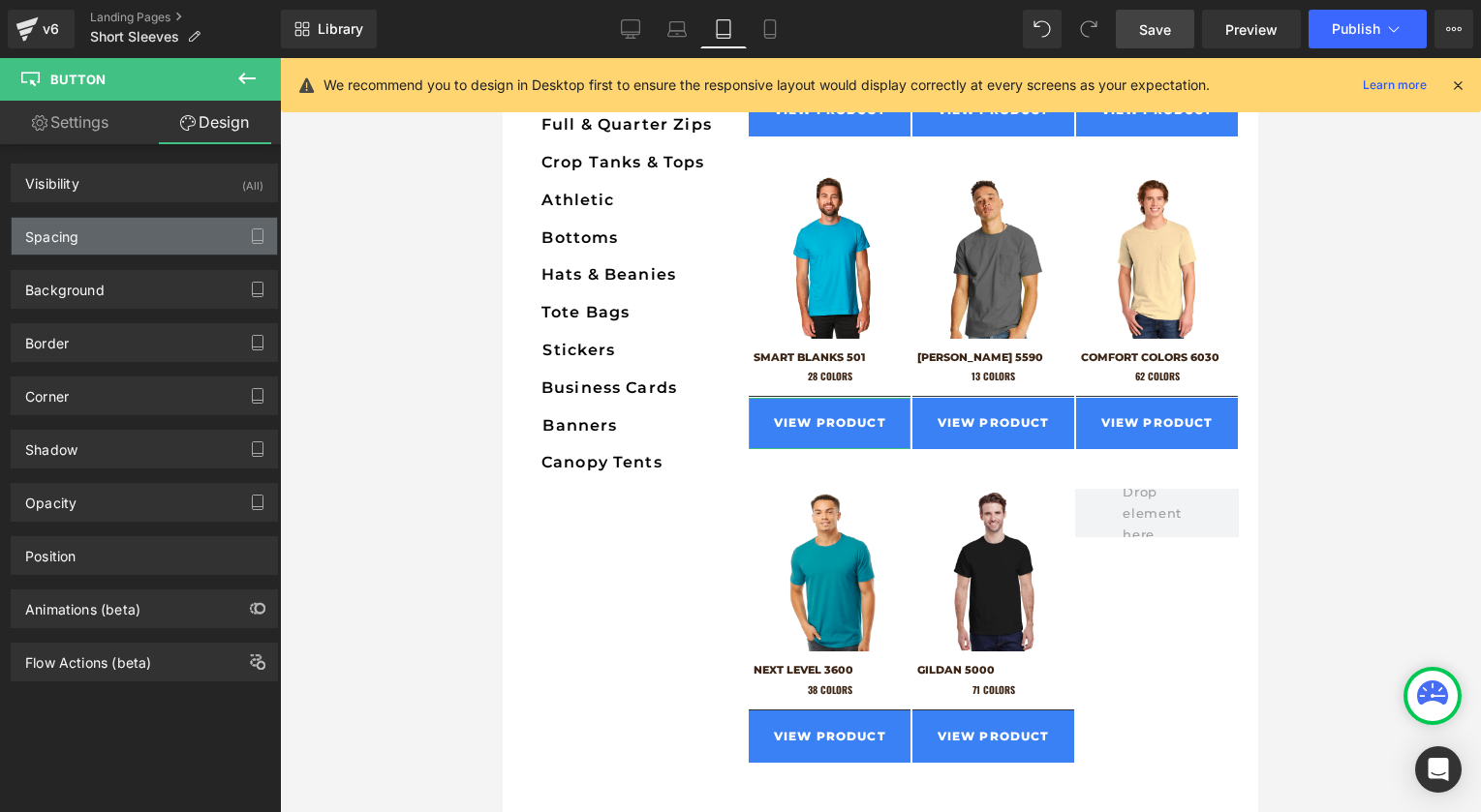
click at [73, 243] on div "Spacing" at bounding box center [52, 231] width 53 height 28
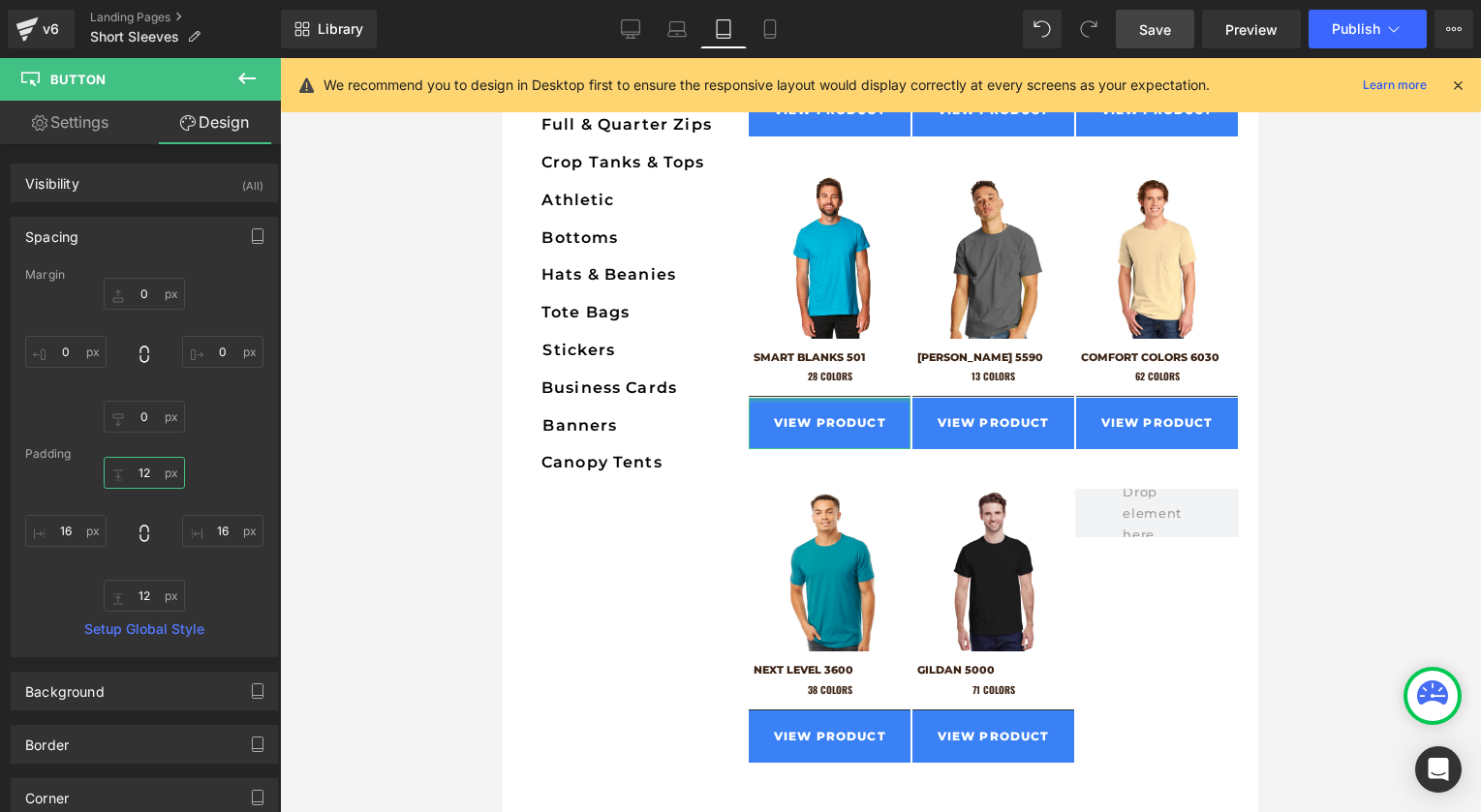
click at [150, 481] on input "12" at bounding box center [144, 472] width 82 height 31
type input "12"
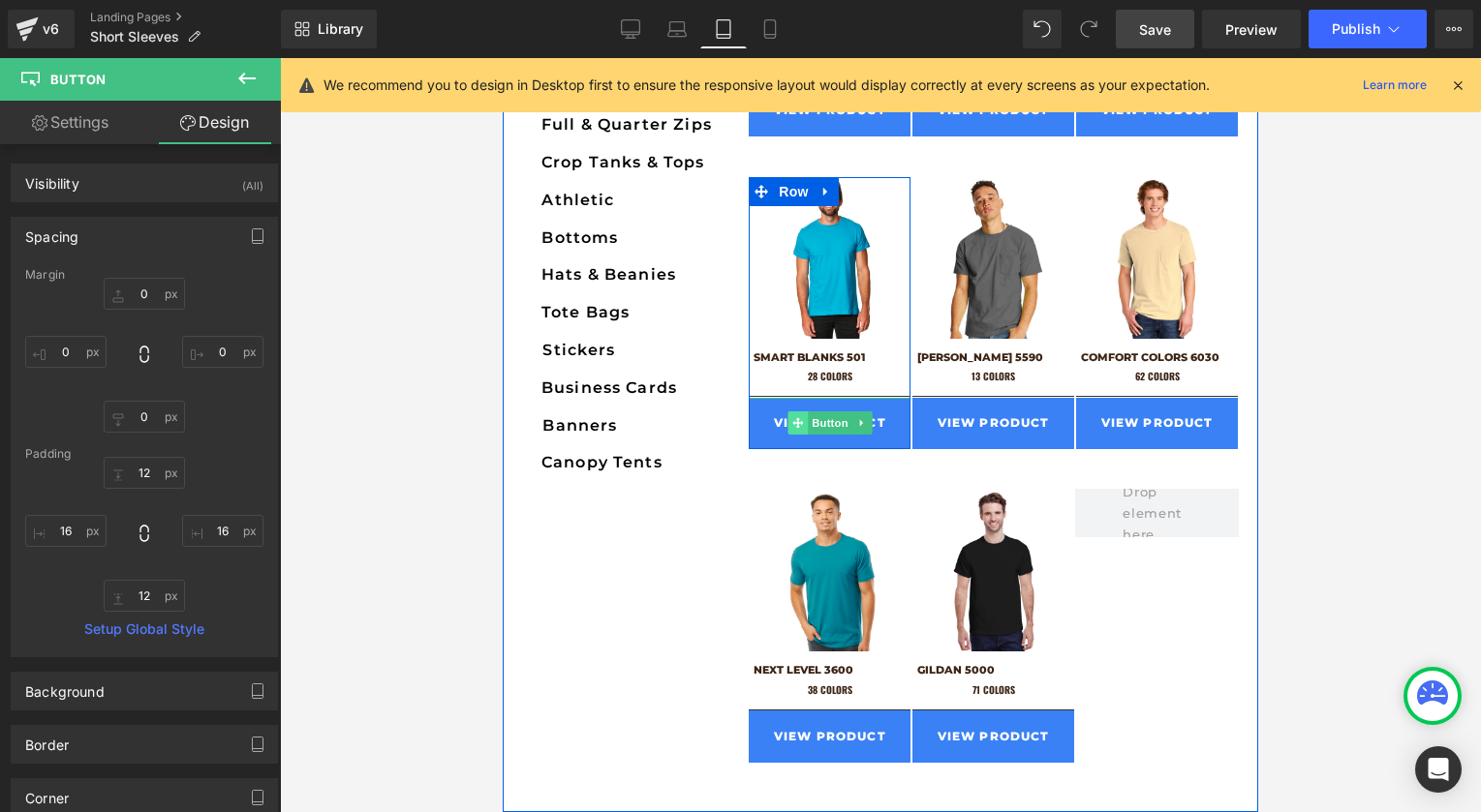
click at [806, 429] on span at bounding box center [797, 423] width 21 height 24
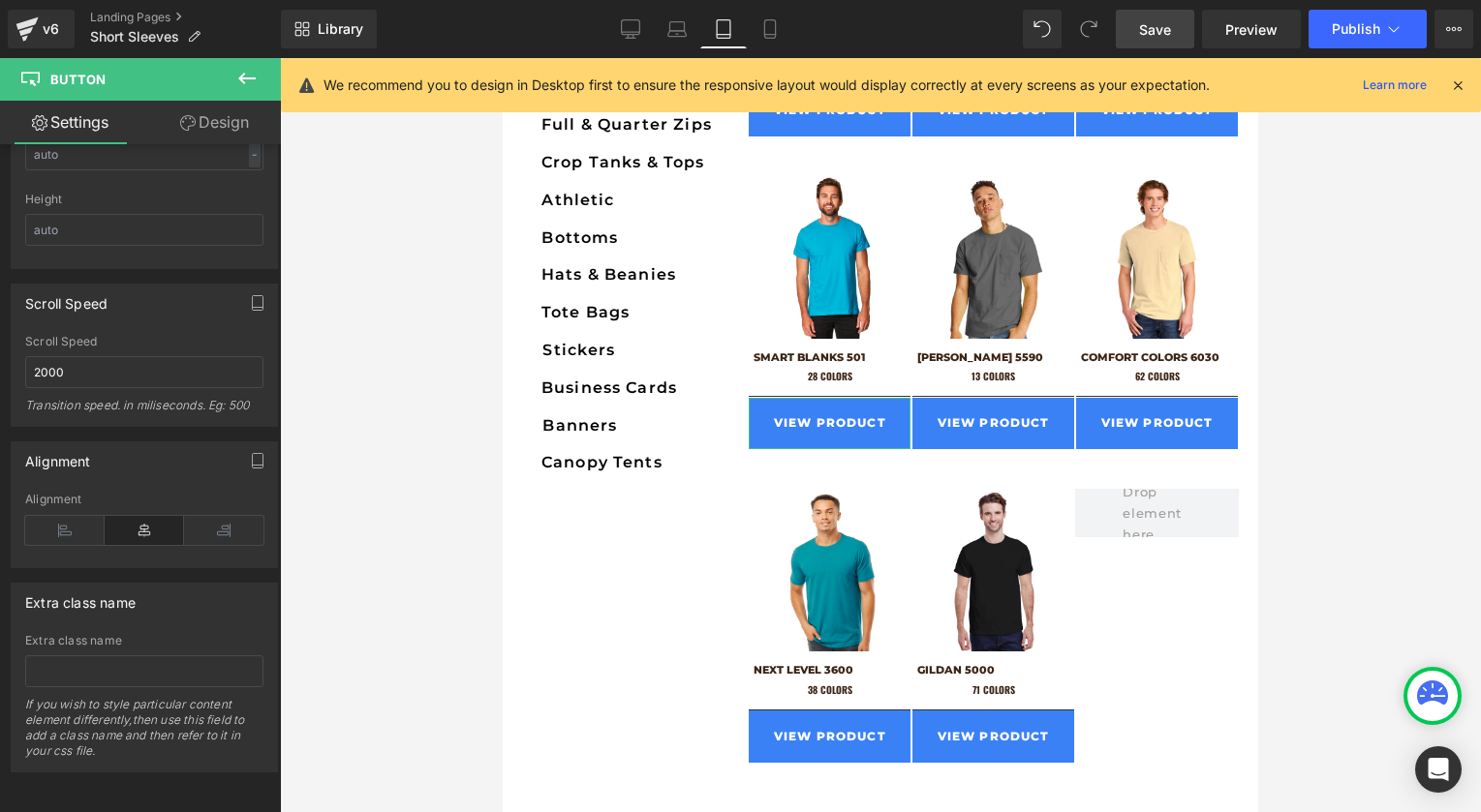
scroll to position [1525, 0]
click at [630, 25] on icon at bounding box center [630, 30] width 20 height 20
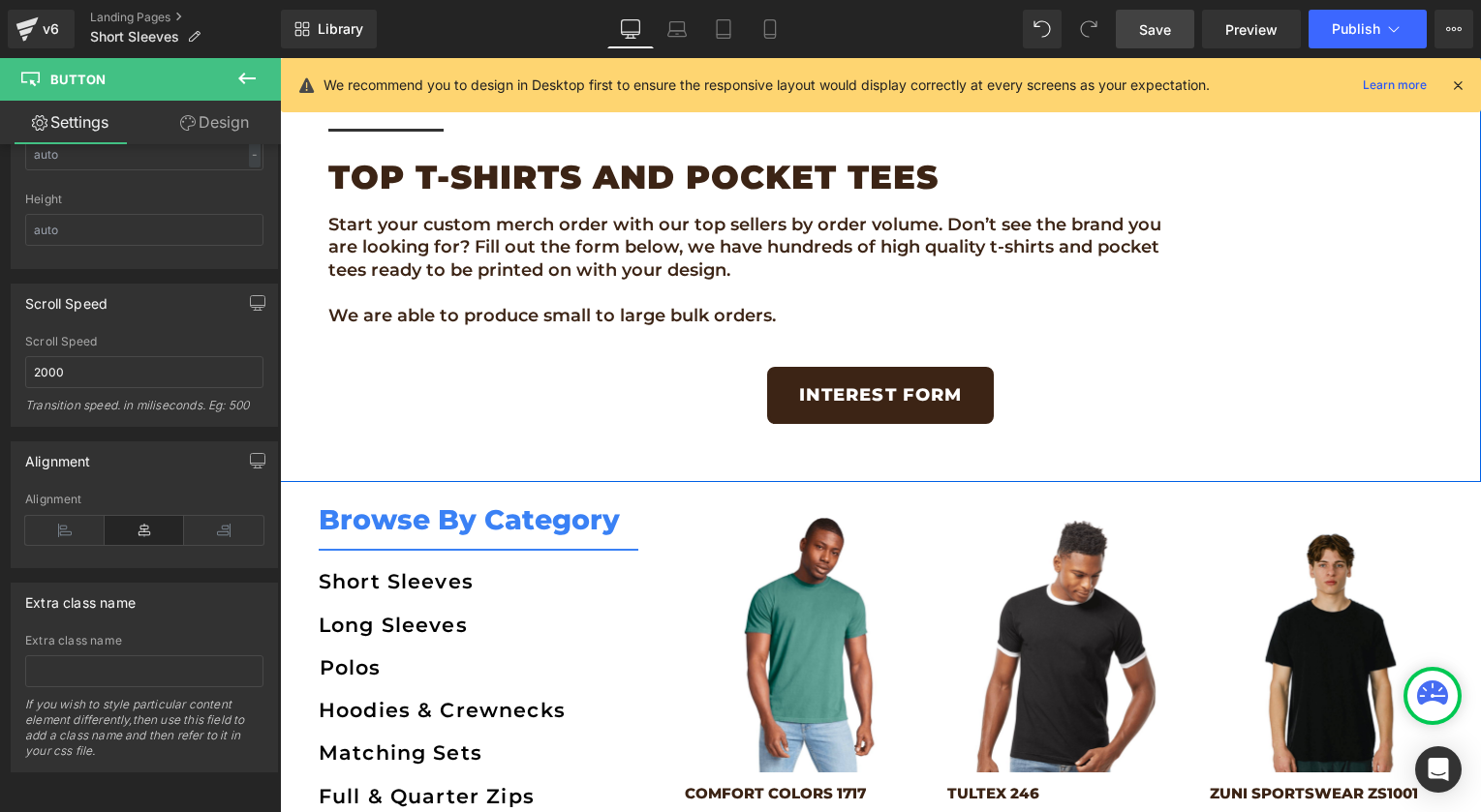
scroll to position [855, 0]
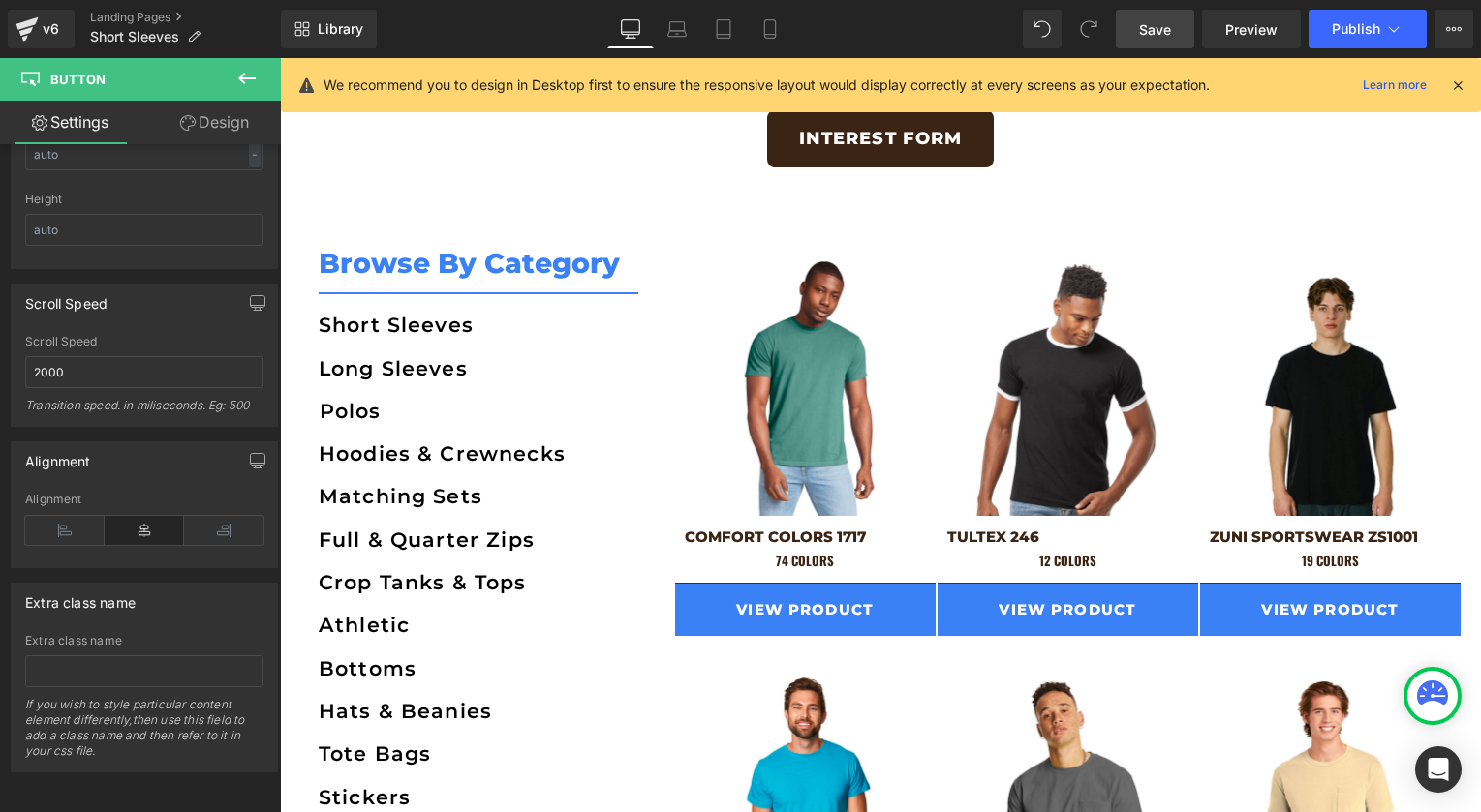
click at [1455, 83] on icon at bounding box center [1457, 86] width 18 height 18
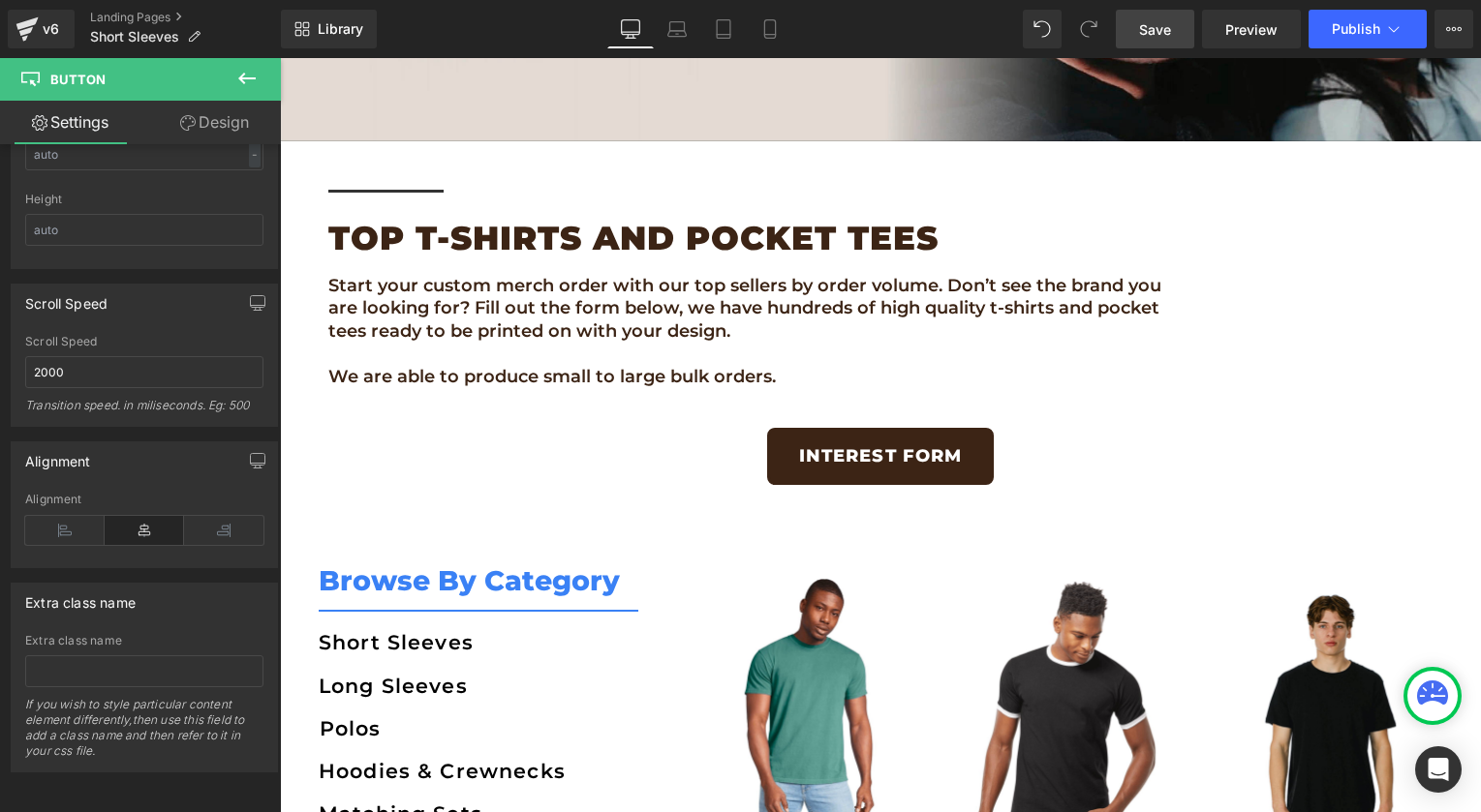
scroll to position [743, 0]
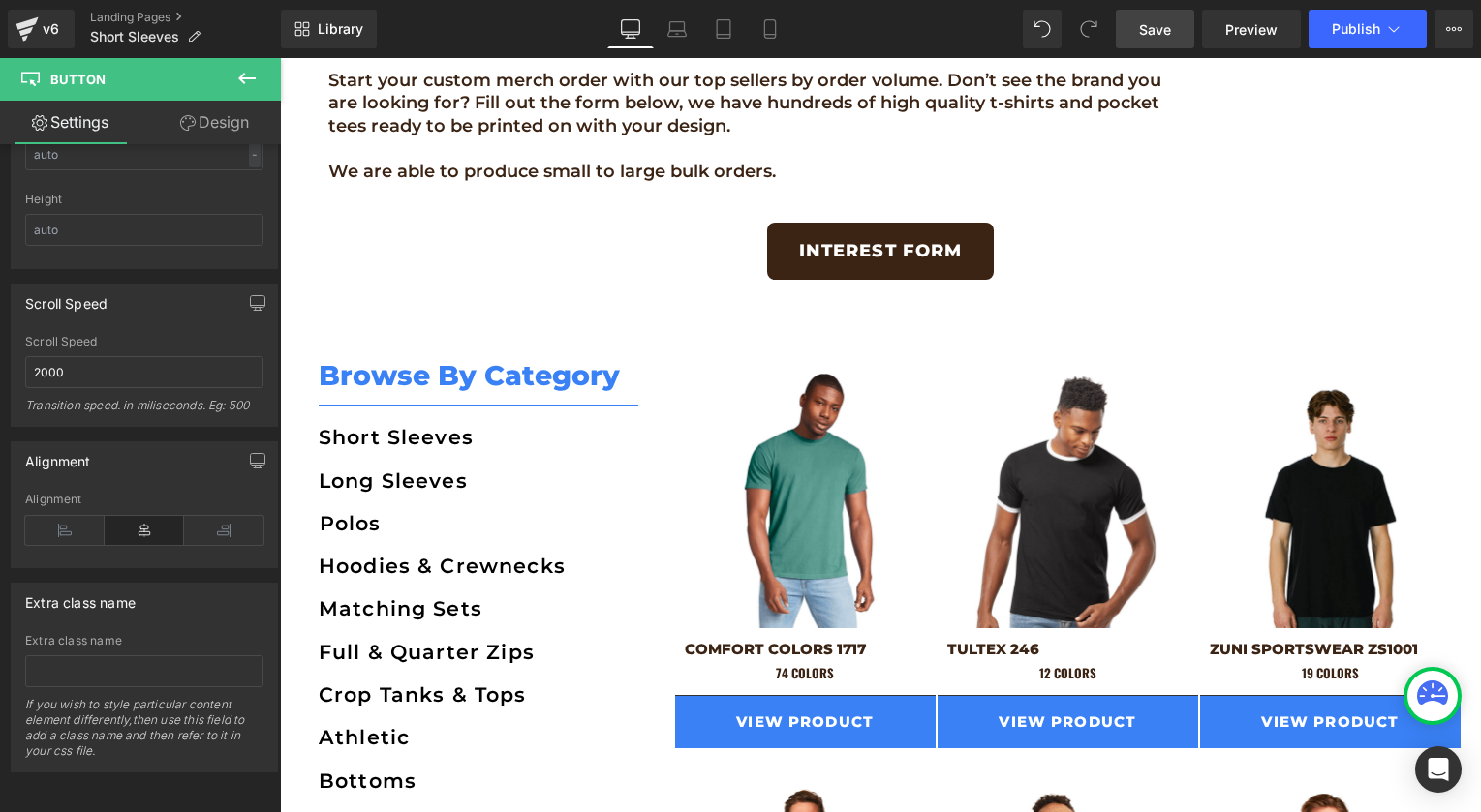
click at [1185, 28] on link "Save" at bounding box center [1155, 29] width 79 height 38
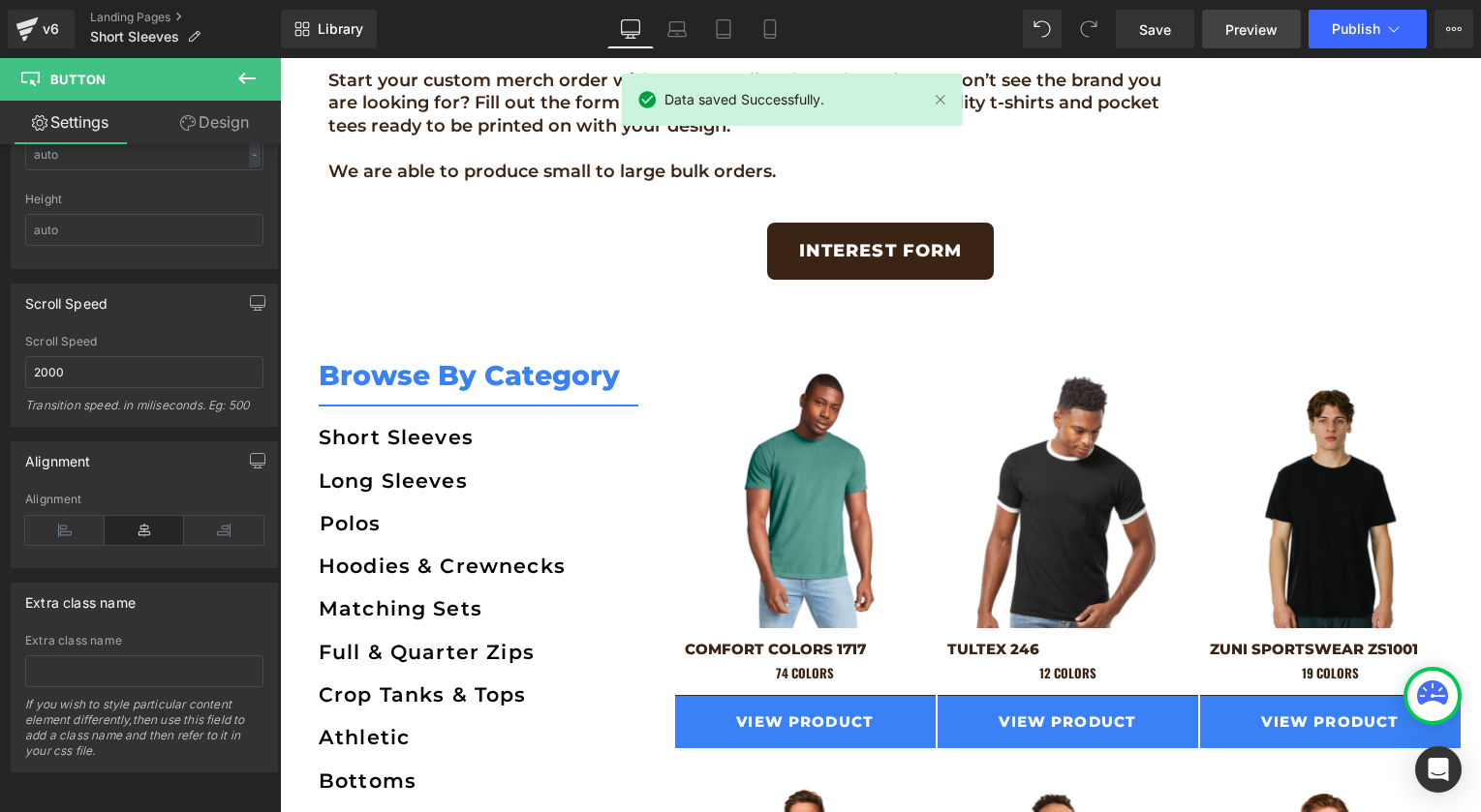
click at [1238, 32] on span "Preview" at bounding box center [1251, 30] width 52 height 21
